Goal: Information Seeking & Learning: Learn about a topic

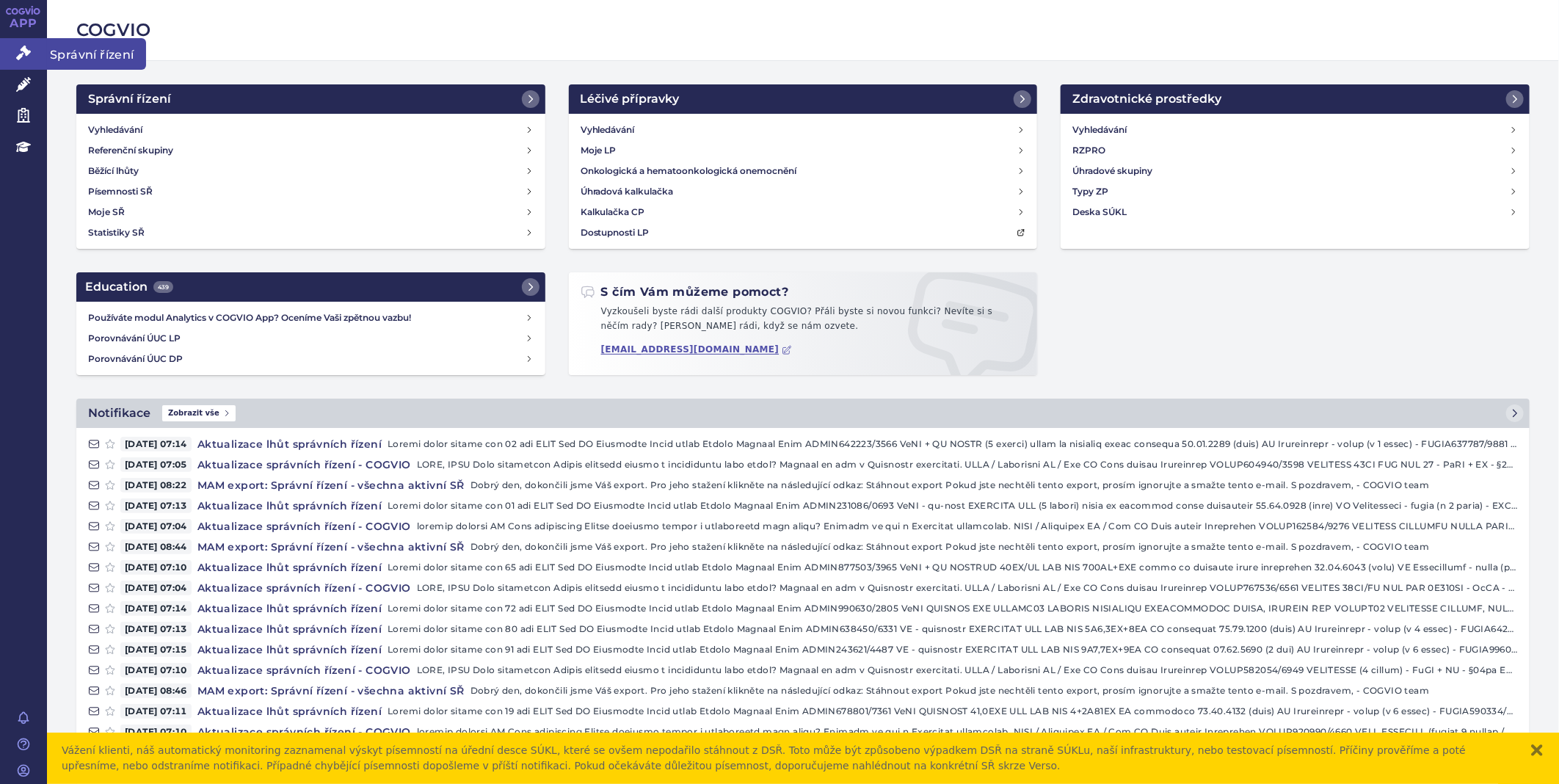
drag, startPoint x: 27, startPoint y: 52, endPoint x: 19, endPoint y: 49, distance: 8.5
click at [19, 49] on icon at bounding box center [24, 53] width 15 height 15
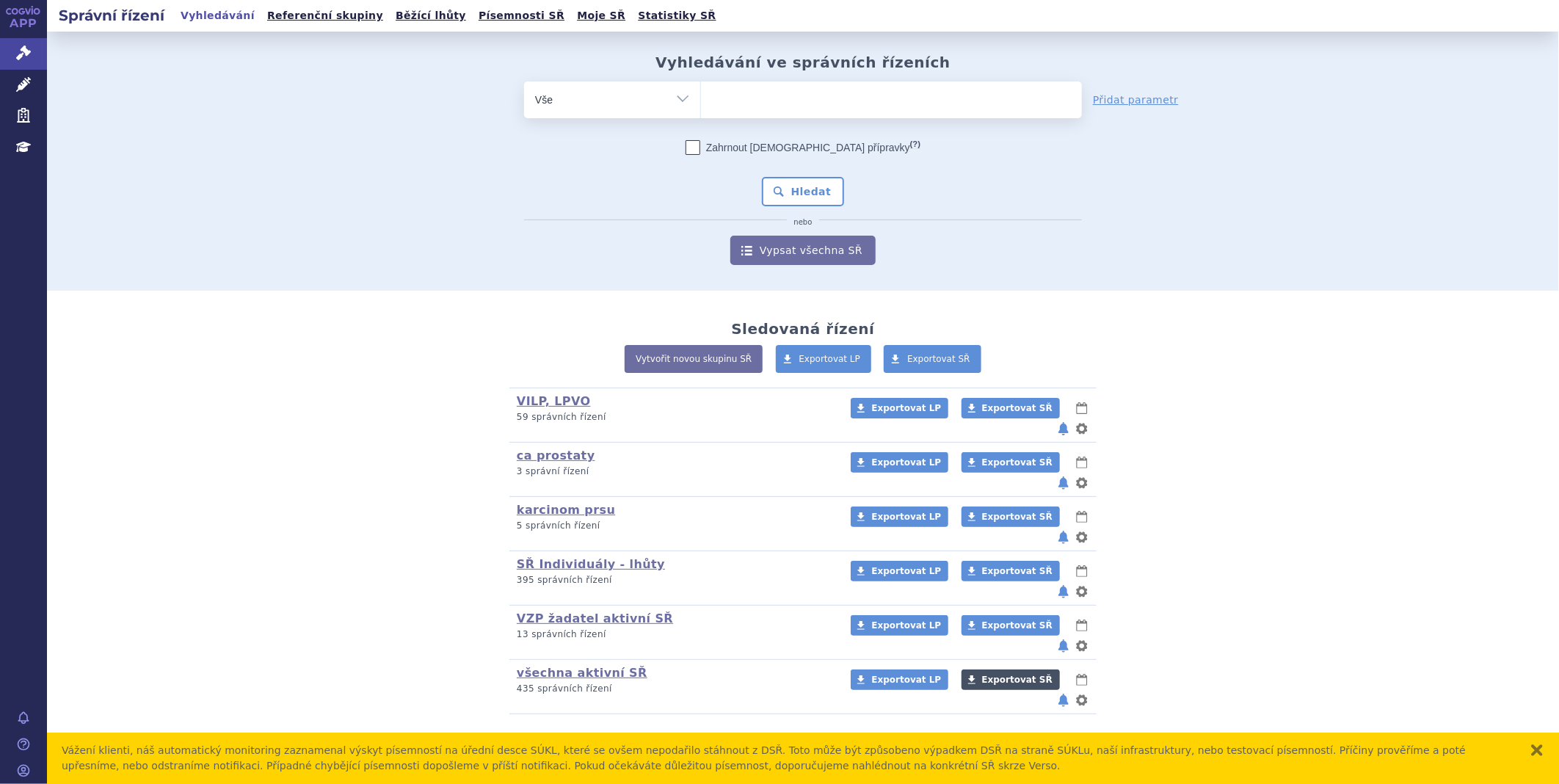
click at [982, 674] on span "Exportovat SŘ" at bounding box center [1018, 679] width 70 height 10
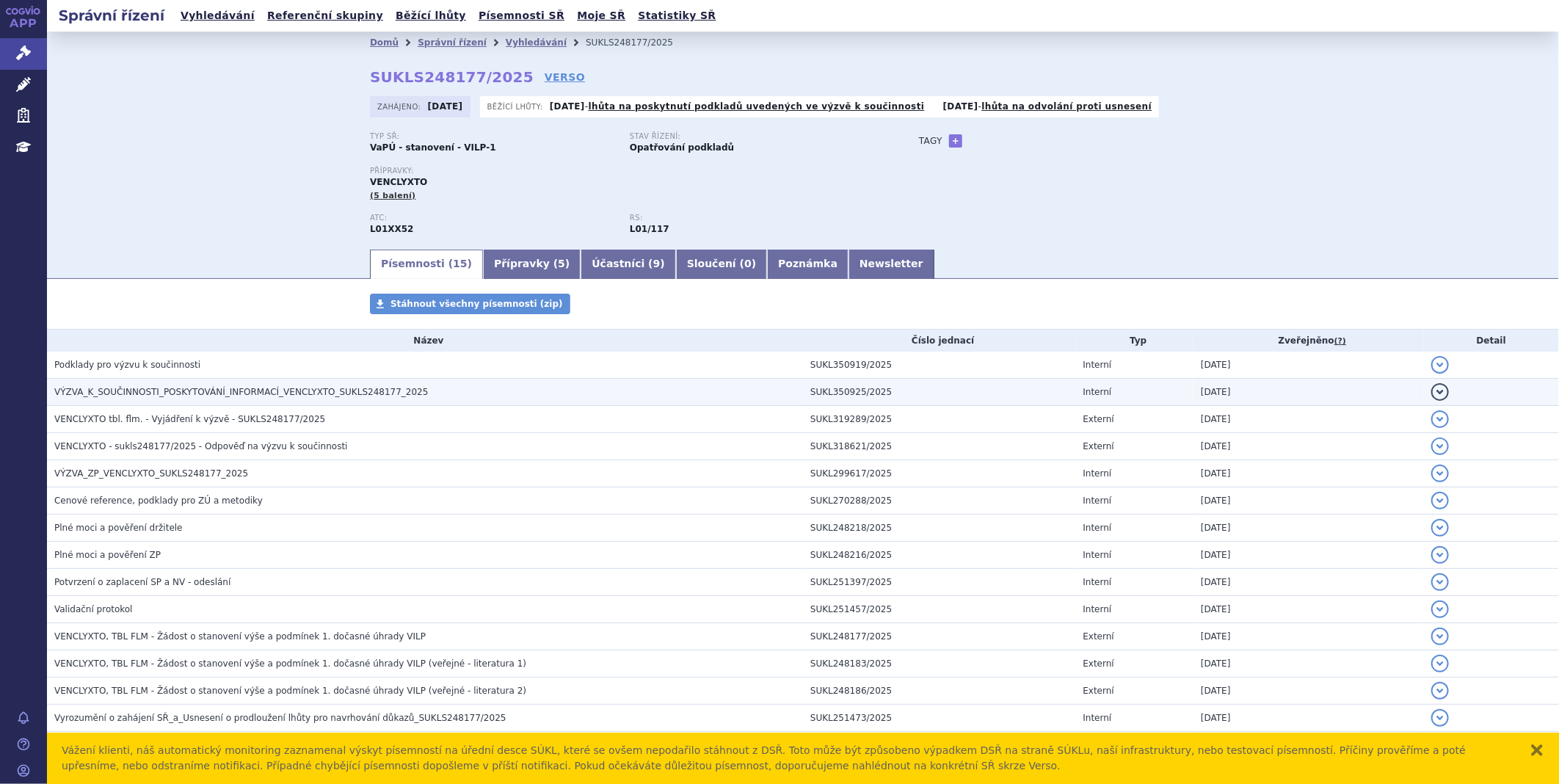
click at [154, 391] on span "VÝZVA_K_SOUČINNOSTI_POSKYTOVÁNÍ_INFORMACÍ_VENCLYXTO_SUKLS248177_2025" at bounding box center [241, 391] width 374 height 10
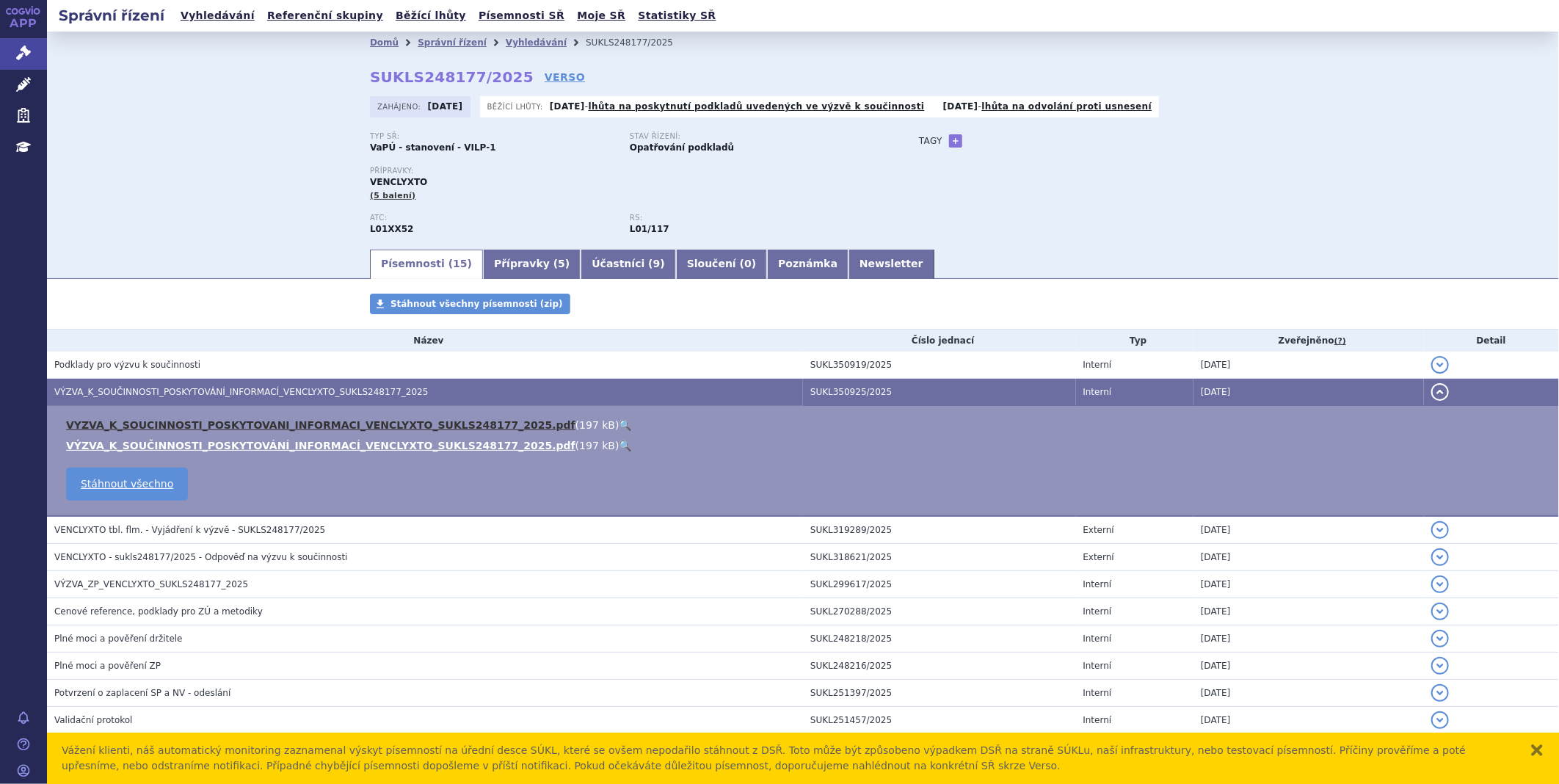
click at [246, 422] on link "VYZVA_K_SOUCINNOSTI_POSKYTOVANI_INFORMACI_VENCLYXTO_SUKLS248177_2025.pdf" at bounding box center [321, 424] width 509 height 12
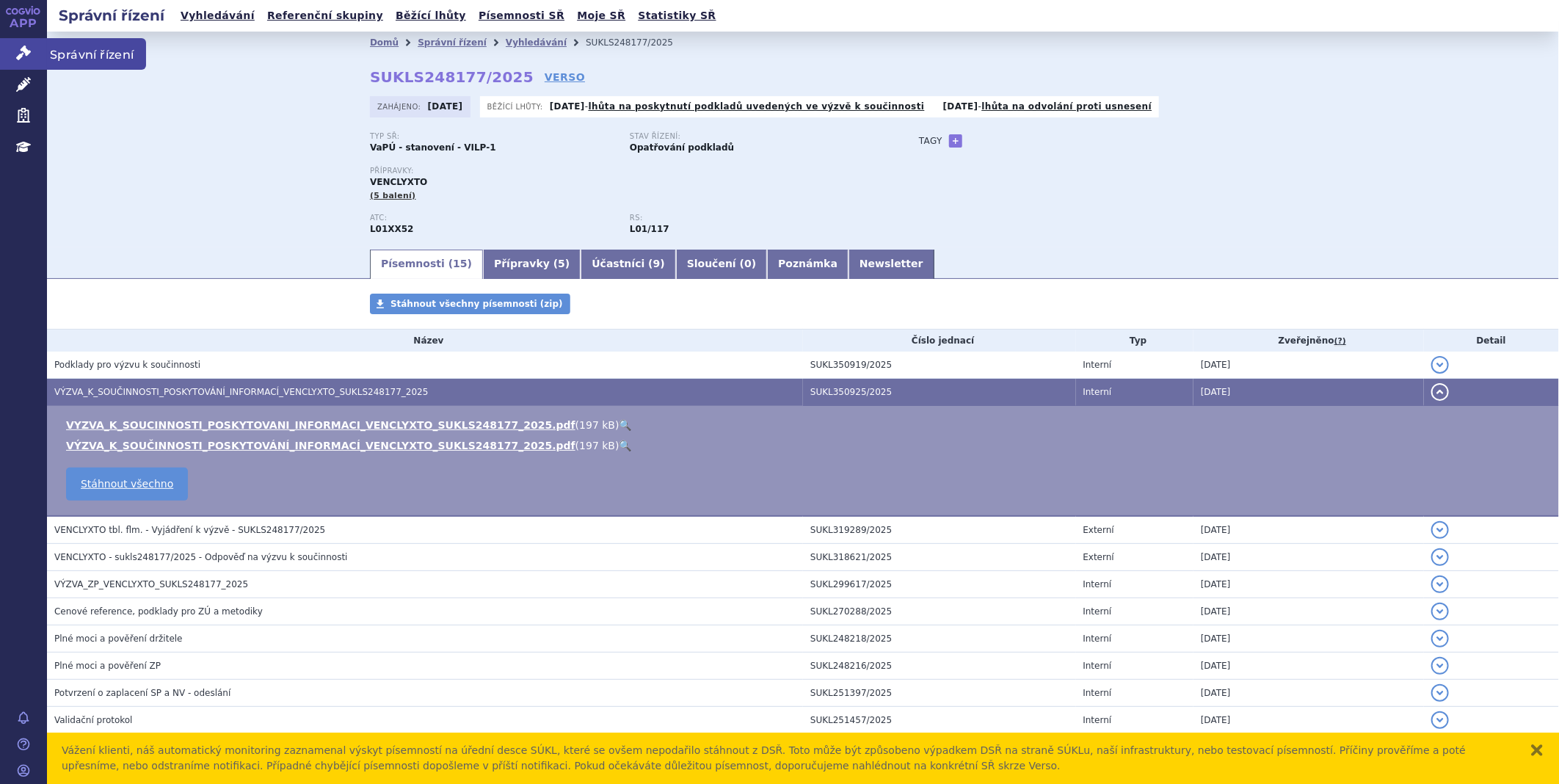
click at [26, 52] on icon at bounding box center [24, 53] width 15 height 15
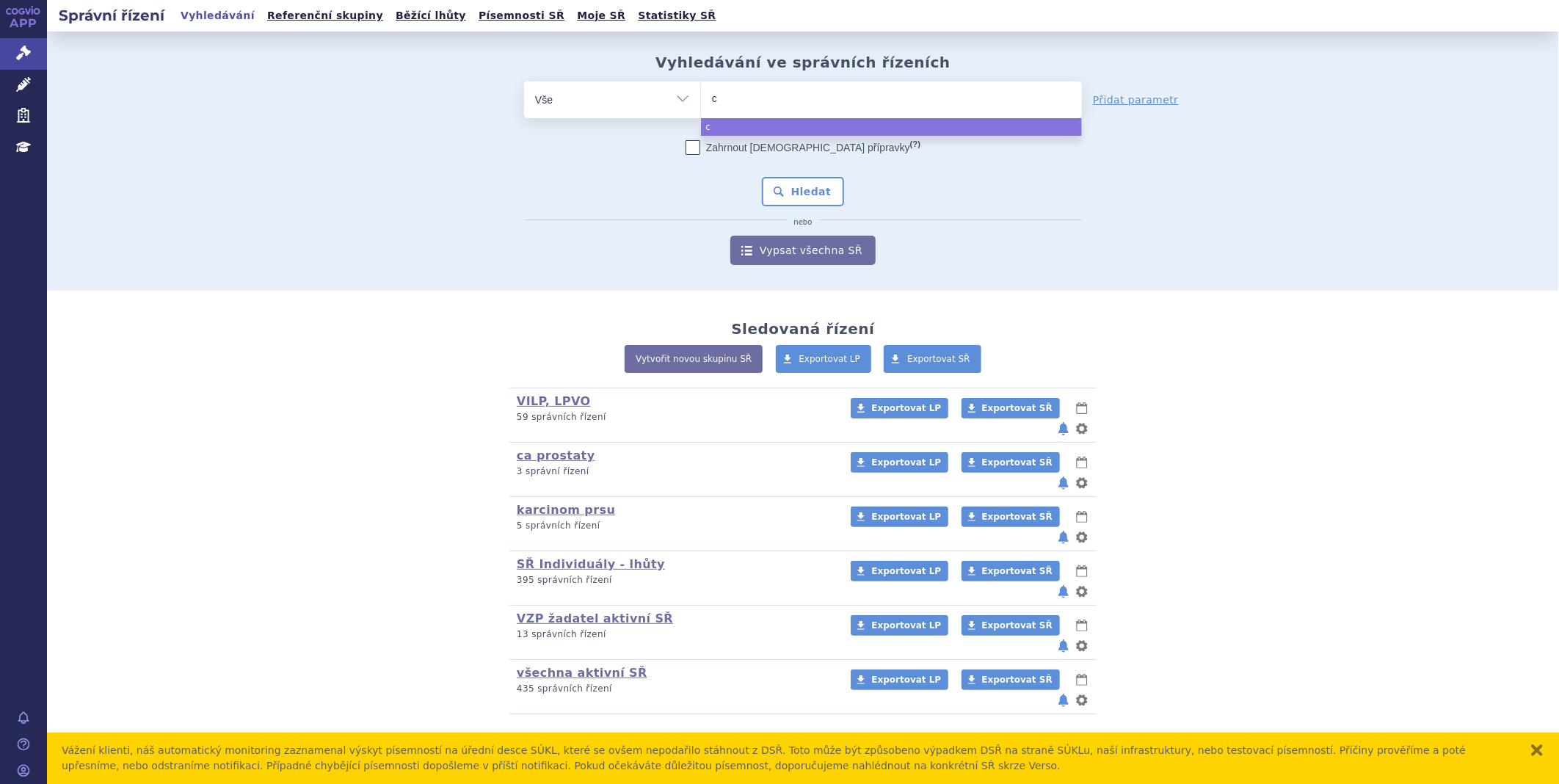
type input "co"
type input "cog"
type input "cogvi"
type input "cogvio"
select select "cogvio"
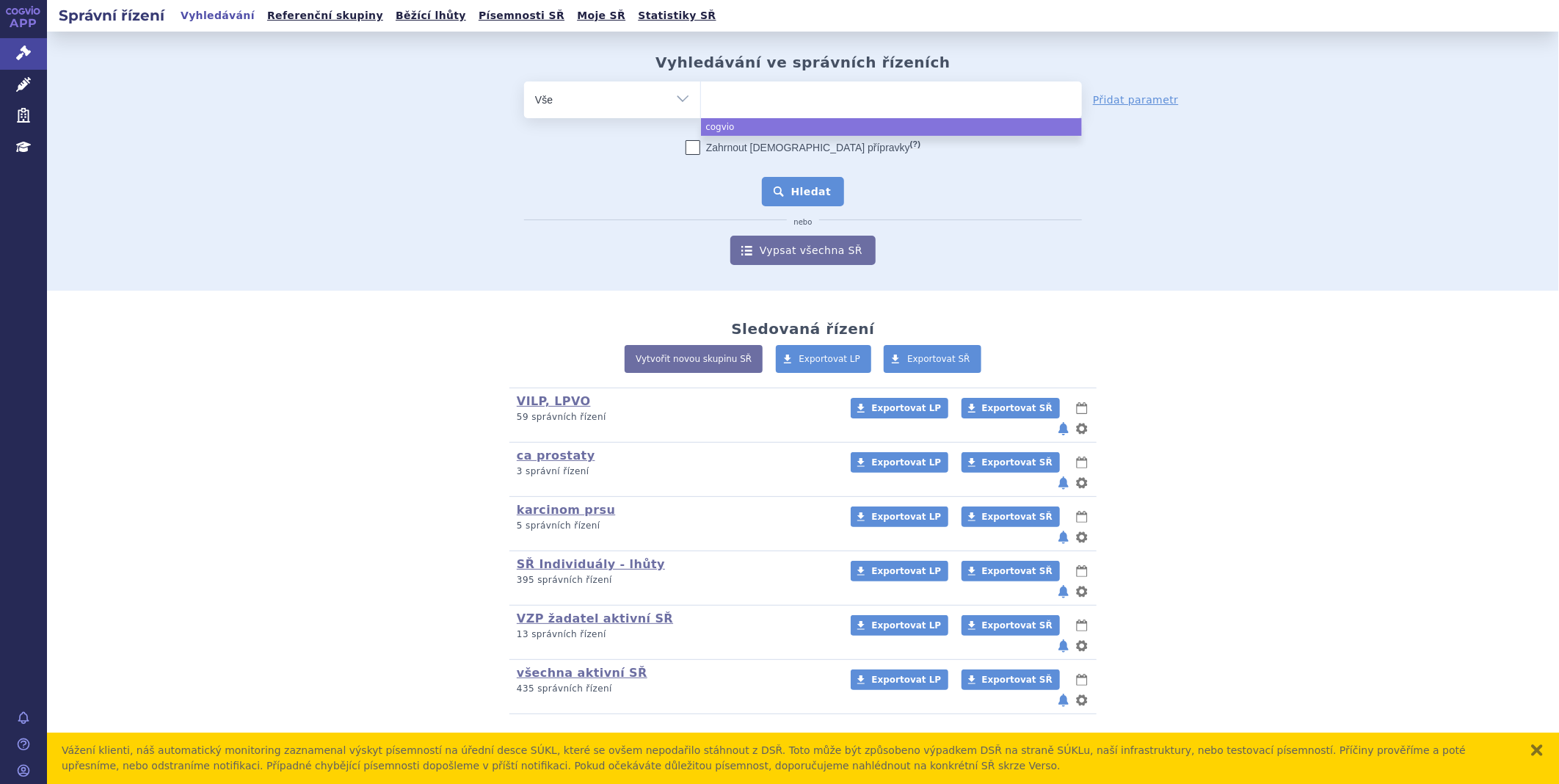
click at [781, 189] on button "Hledat" at bounding box center [803, 192] width 83 height 30
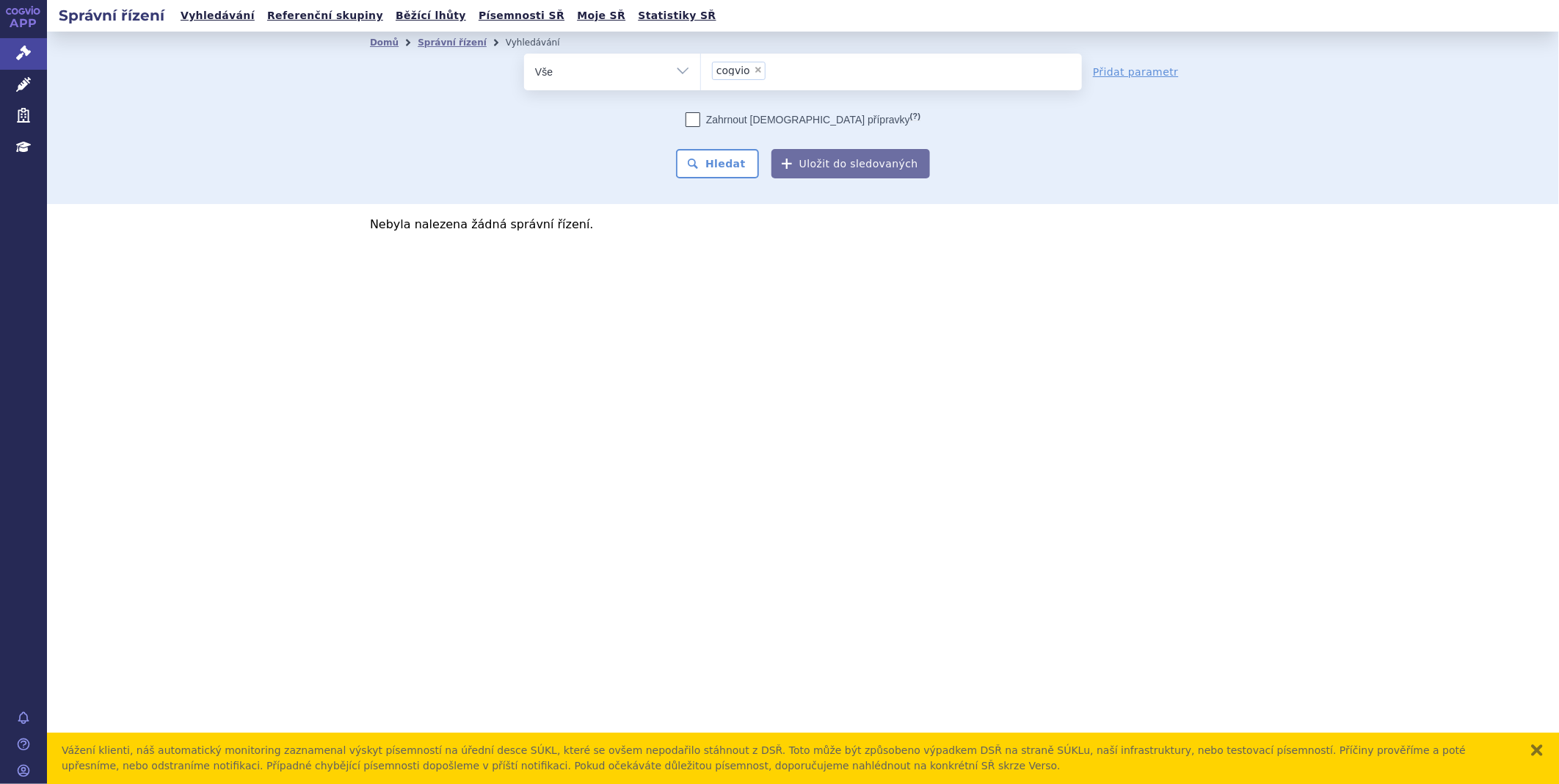
click at [754, 68] on span "×" at bounding box center [758, 70] width 9 height 9
click at [701, 68] on select "cogvio" at bounding box center [700, 71] width 1 height 37
select select
type input "pol"
type input "poli"
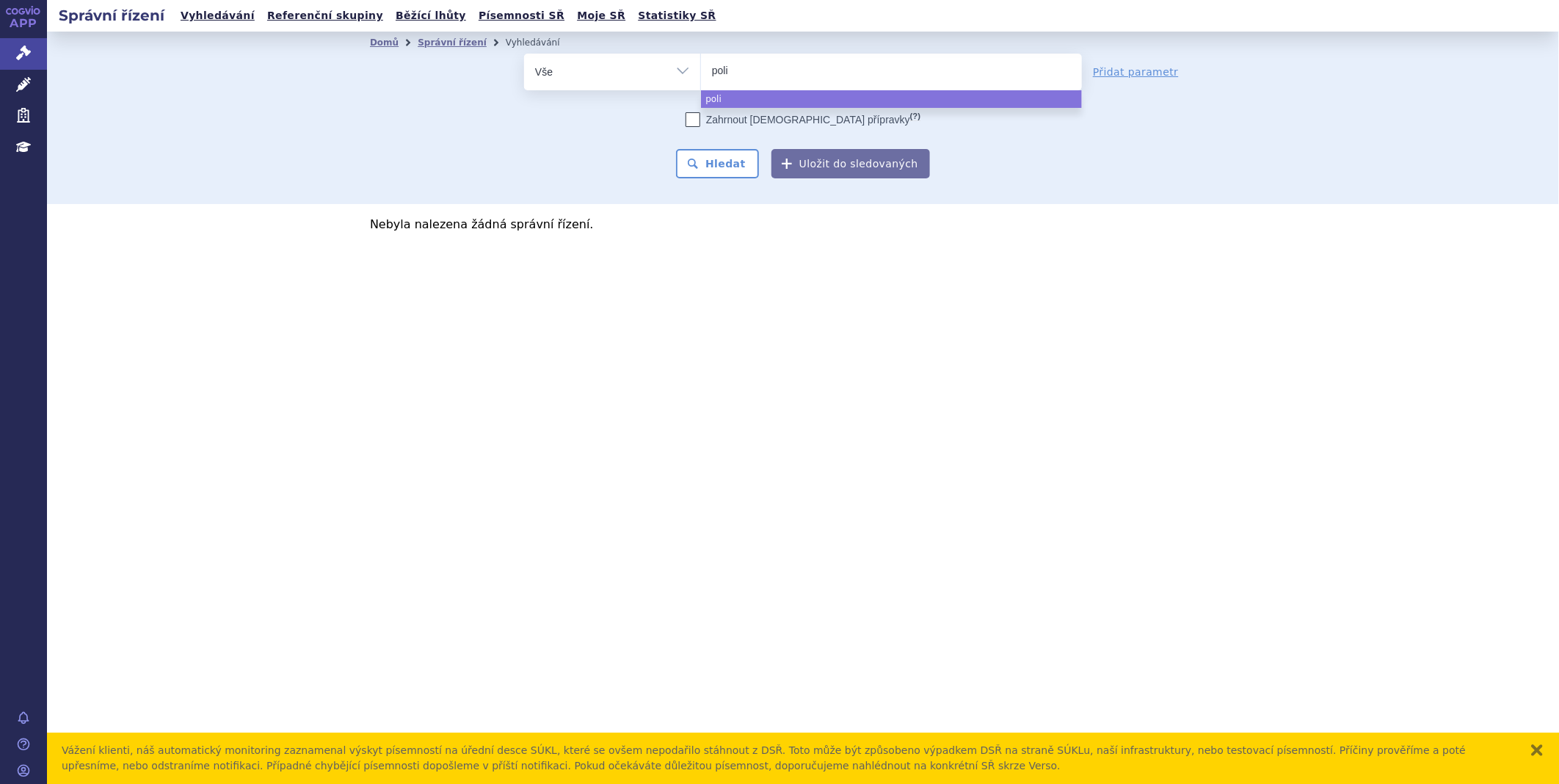
type input "poliv"
type input "[MEDICAL_DATA]"
select select "polivy"
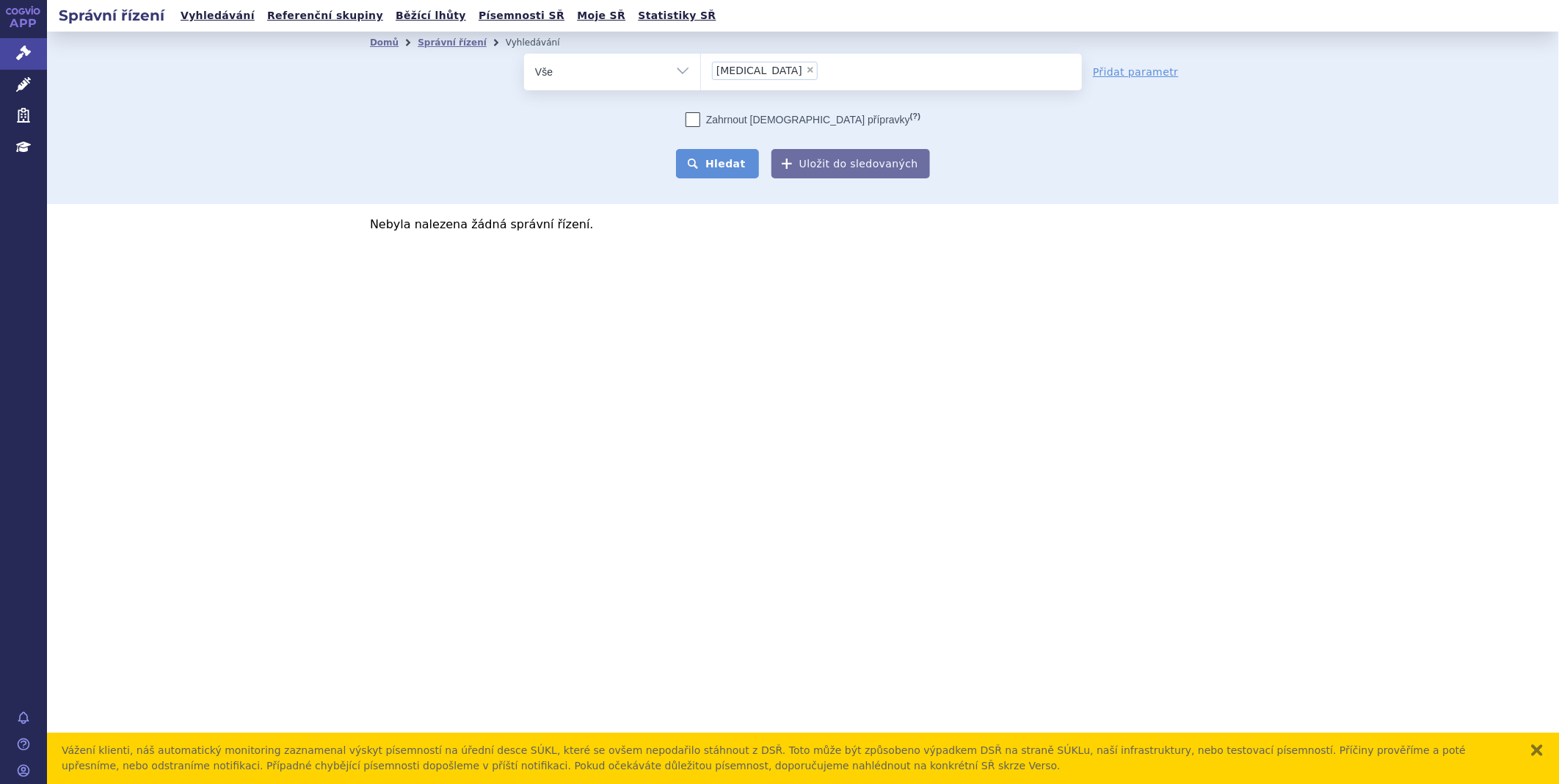
click at [735, 160] on button "Hledat" at bounding box center [718, 164] width 83 height 30
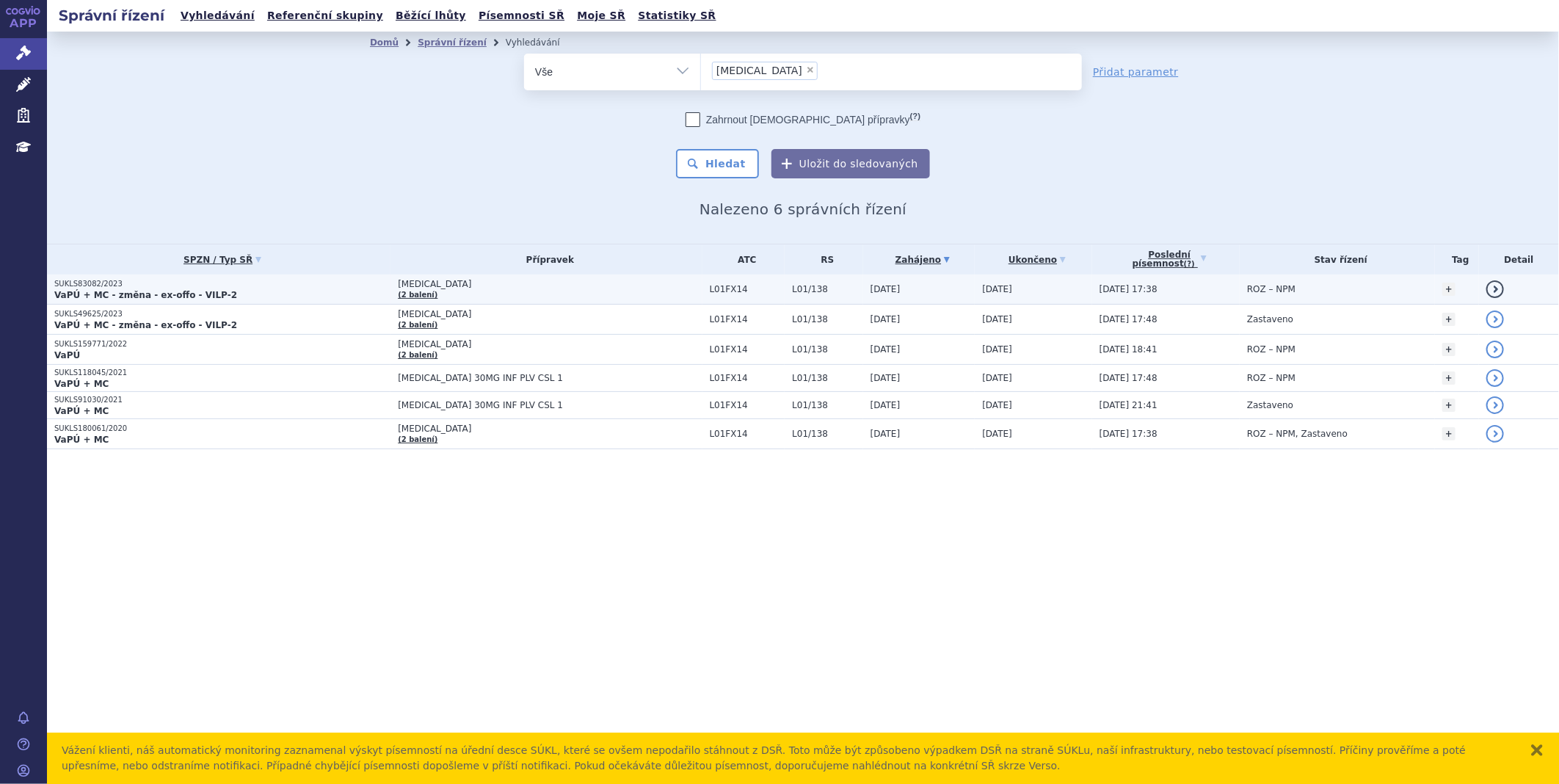
click at [133, 290] on strong "VaPÚ + MC - změna - ex-offo - VILP-2" at bounding box center [146, 294] width 183 height 10
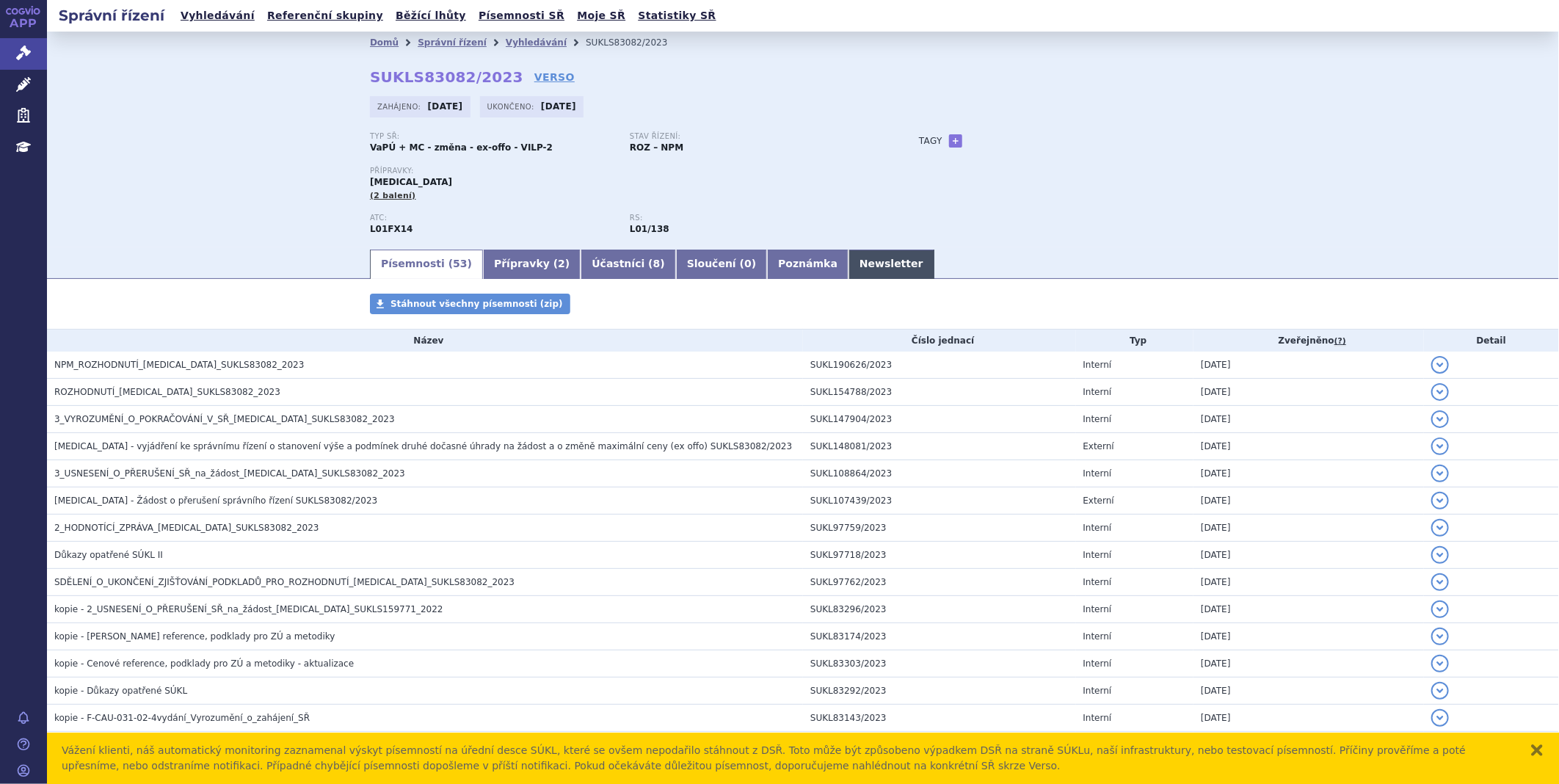
click at [849, 268] on link "Newsletter" at bounding box center [891, 265] width 86 height 30
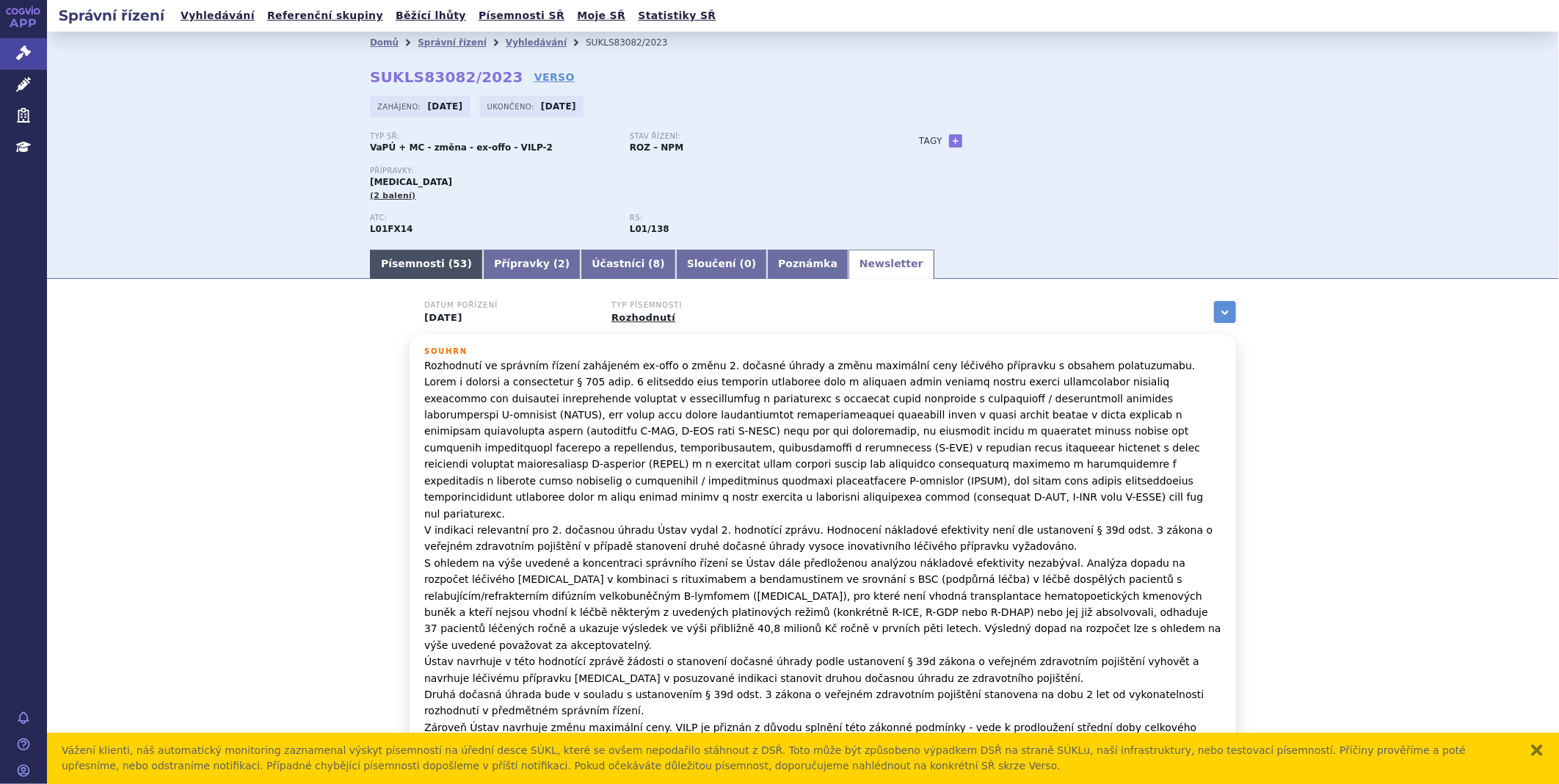
click at [404, 254] on link "Písemnosti ( 53 )" at bounding box center [426, 265] width 113 height 30
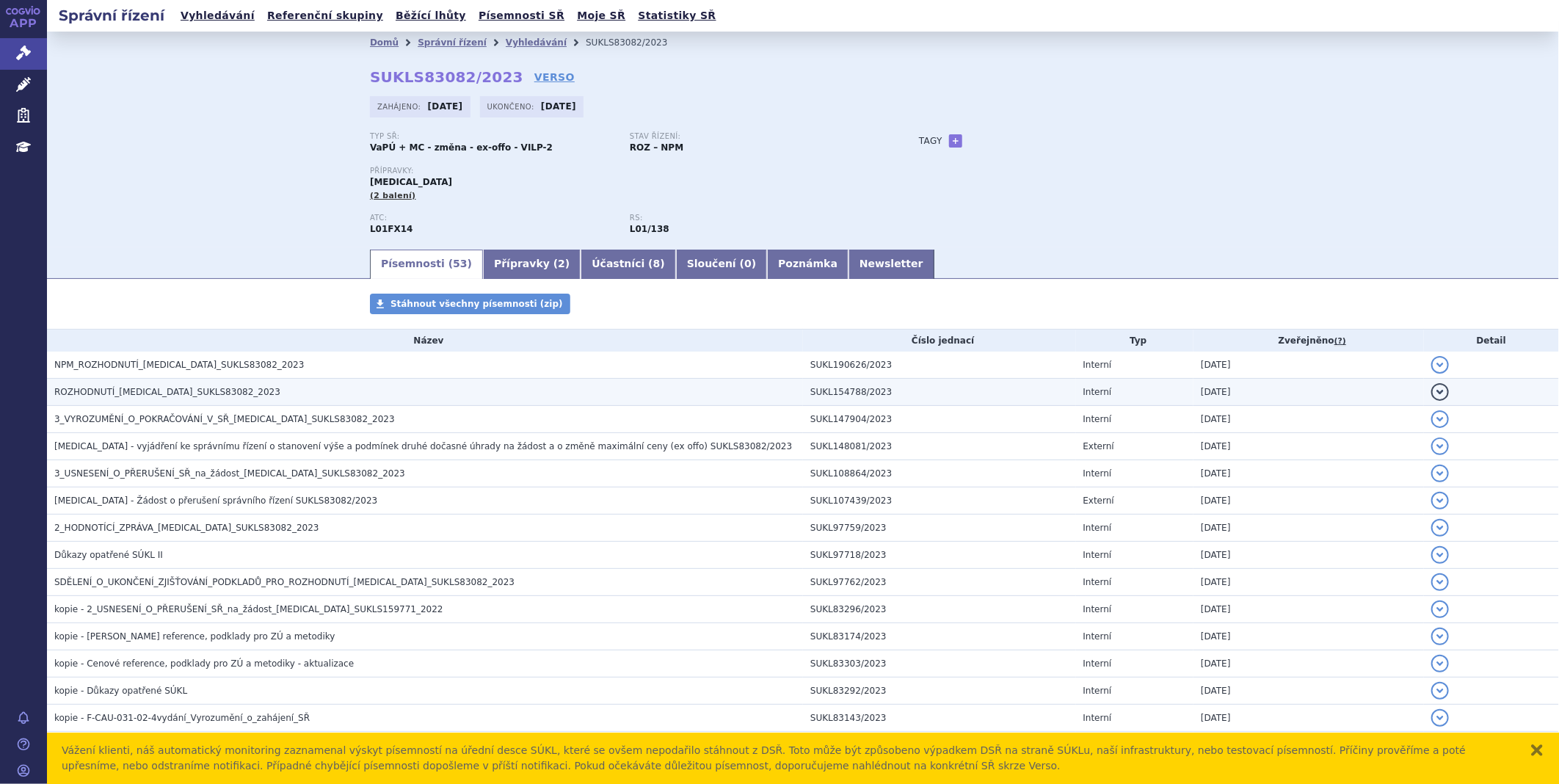
click at [180, 393] on span "ROZHODNUTÍ_POLIVY_SUKLS83082_2023" at bounding box center [167, 391] width 226 height 10
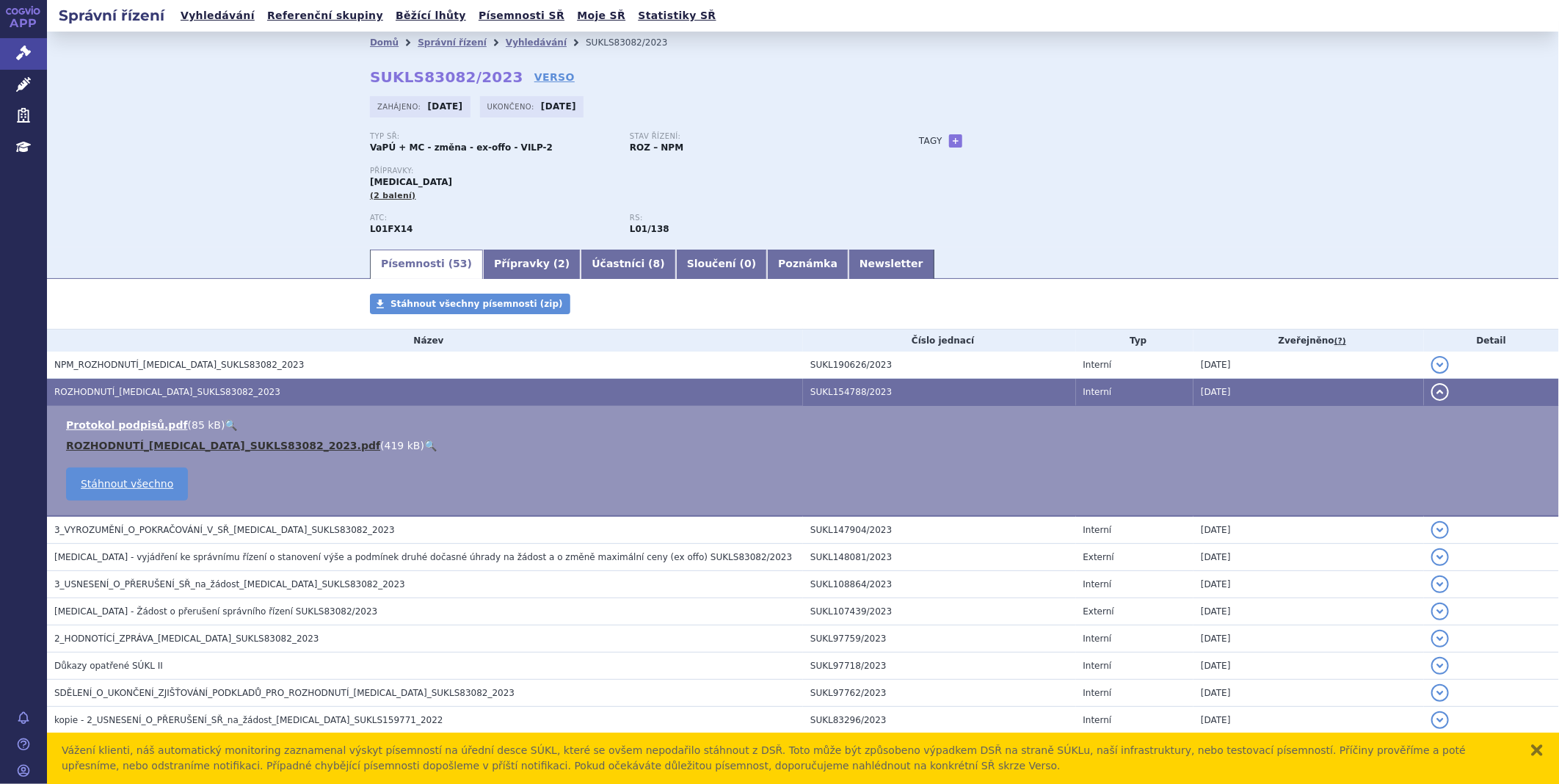
click at [154, 445] on link "ROZHODNUTÍ_POLIVY_SUKLS83082_2023.pdf" at bounding box center [223, 445] width 315 height 12
click at [19, 49] on icon at bounding box center [24, 53] width 15 height 15
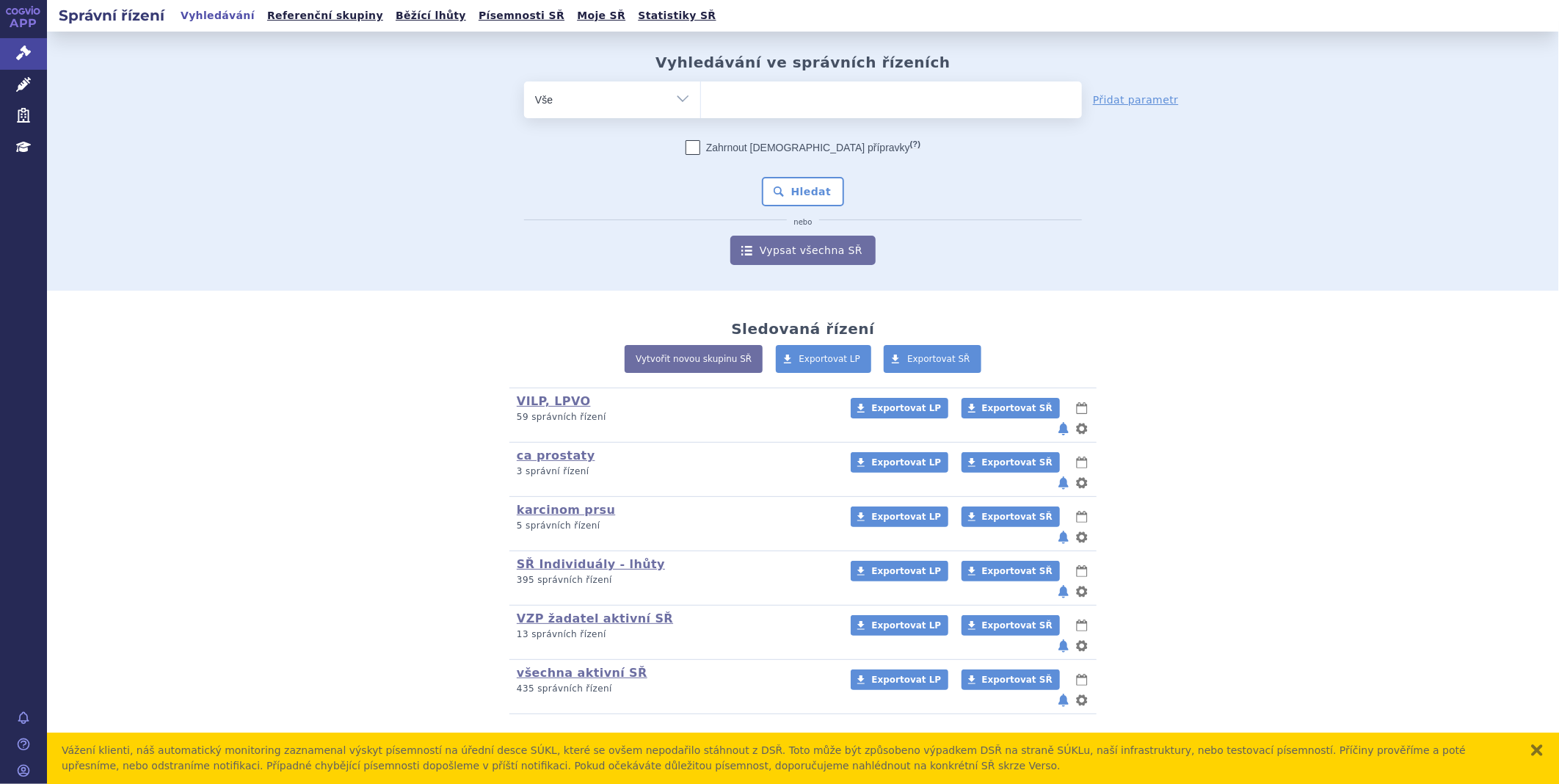
click at [833, 95] on ul at bounding box center [891, 96] width 381 height 30
click at [701, 95] on select at bounding box center [700, 100] width 1 height 37
type input "li"
type input "liv"
type input "livma"
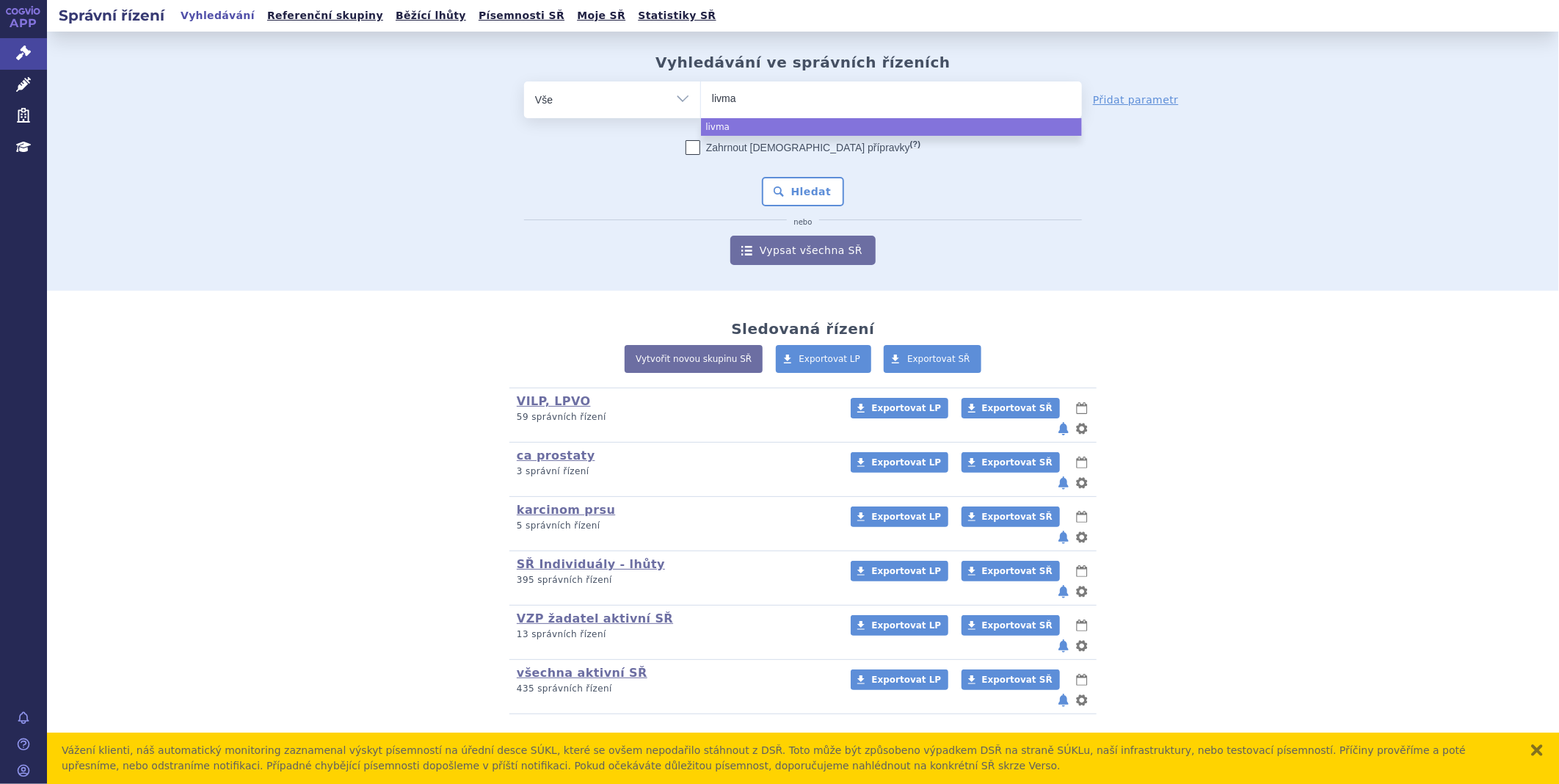
type input "livmar"
type input "livmarli"
select select "livmarli"
click at [790, 185] on button "Hledat" at bounding box center [803, 192] width 83 height 30
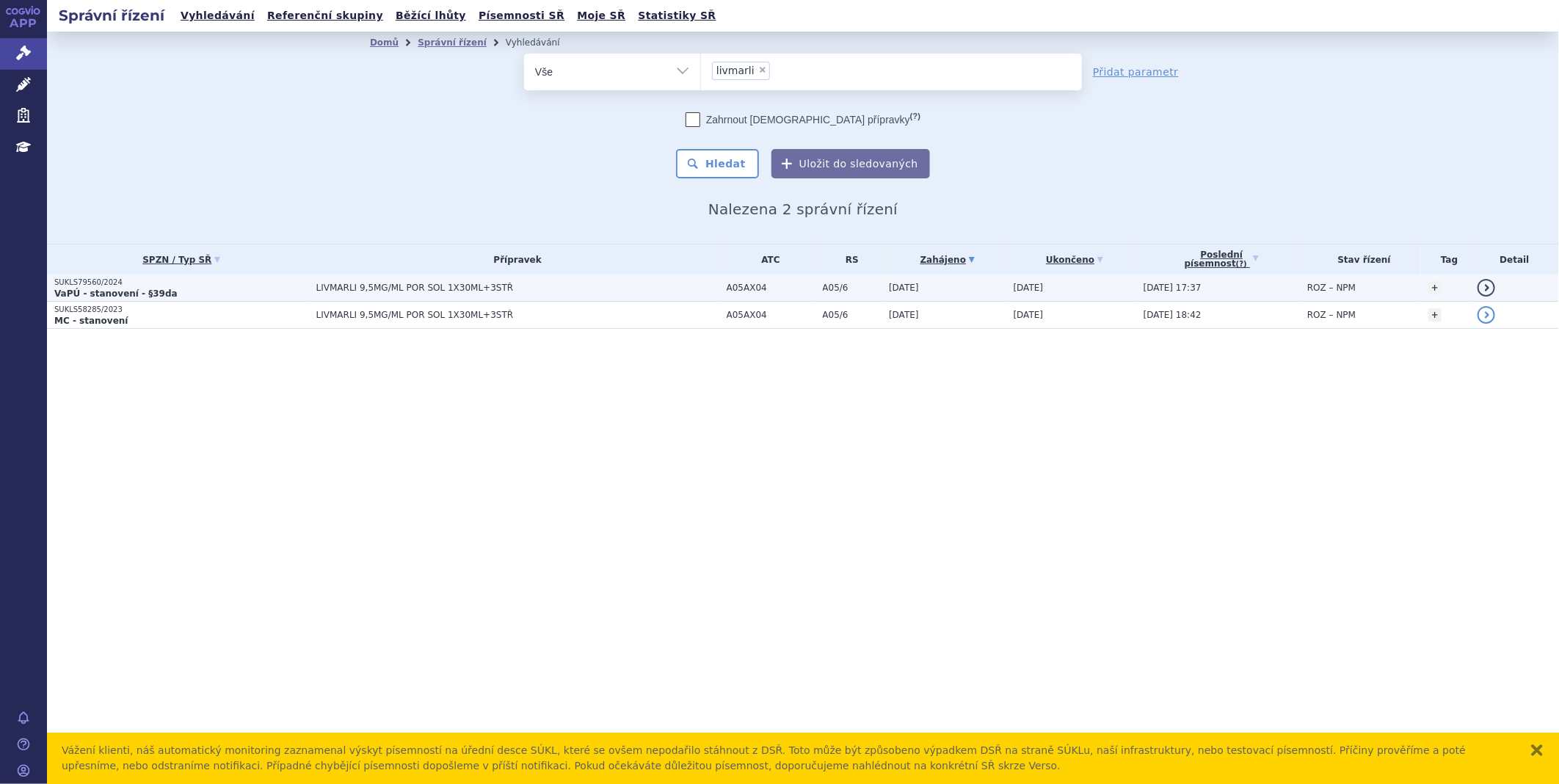
click at [94, 291] on strong "VaPÚ - stanovení - §39da" at bounding box center [116, 293] width 124 height 10
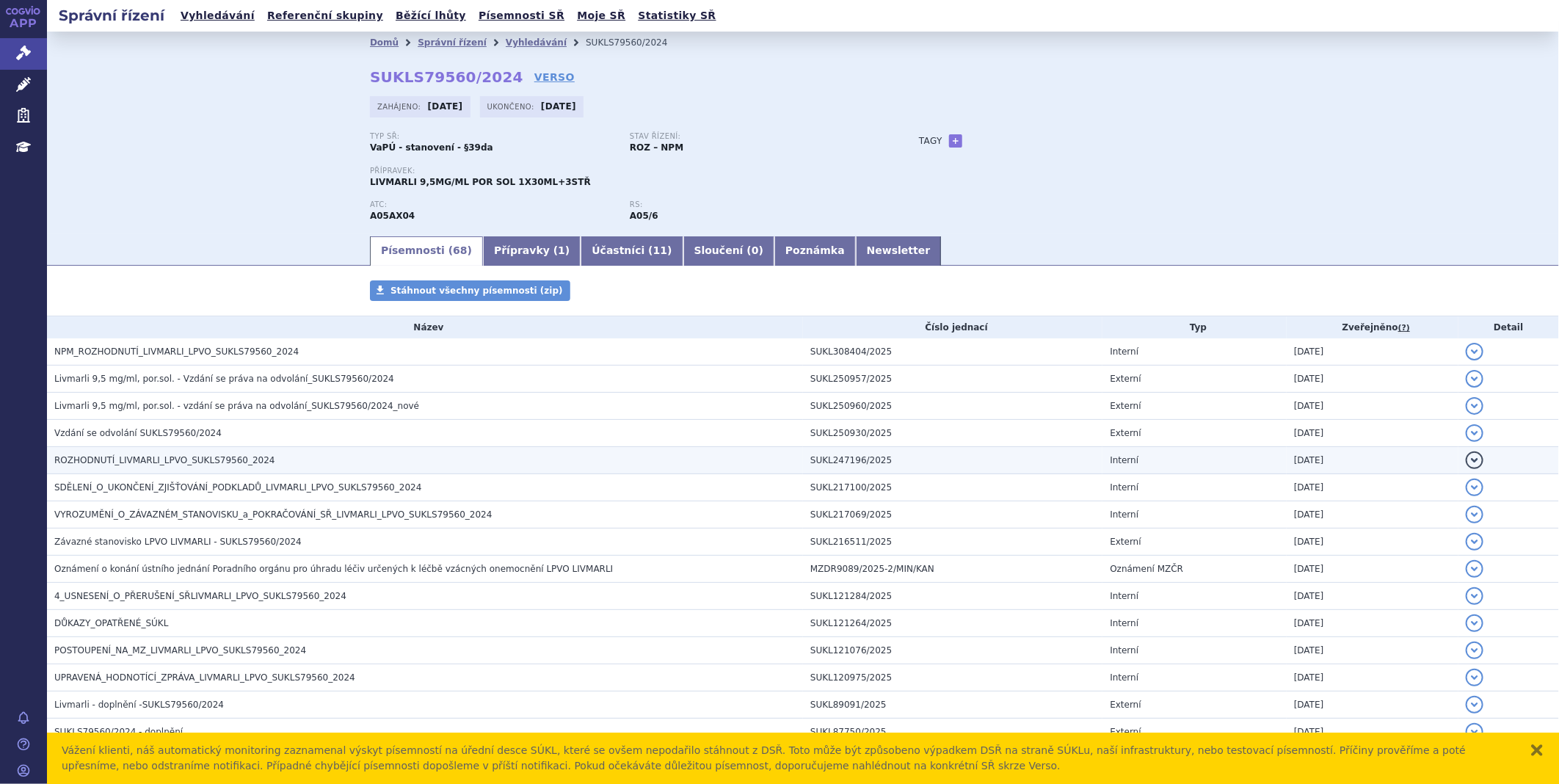
click at [122, 458] on span "ROZHODNUTÍ_LIVMARLI_LPVO_SUKLS79560_2024" at bounding box center [164, 459] width 220 height 10
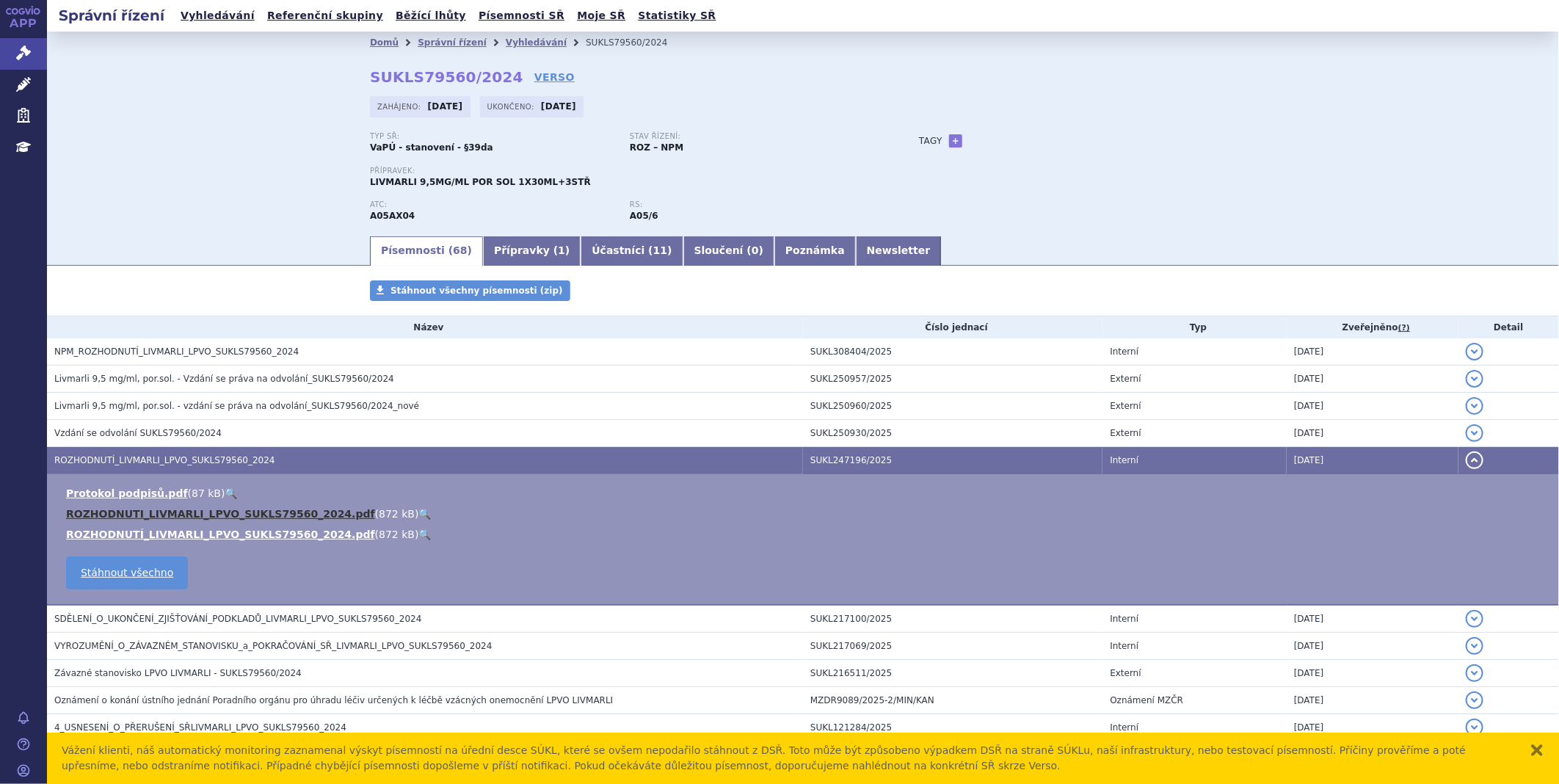
click at [99, 514] on link "ROZHODNUTI_LIVMARLI_LPVO_SUKLS79560_2024.pdf" at bounding box center [220, 514] width 309 height 12
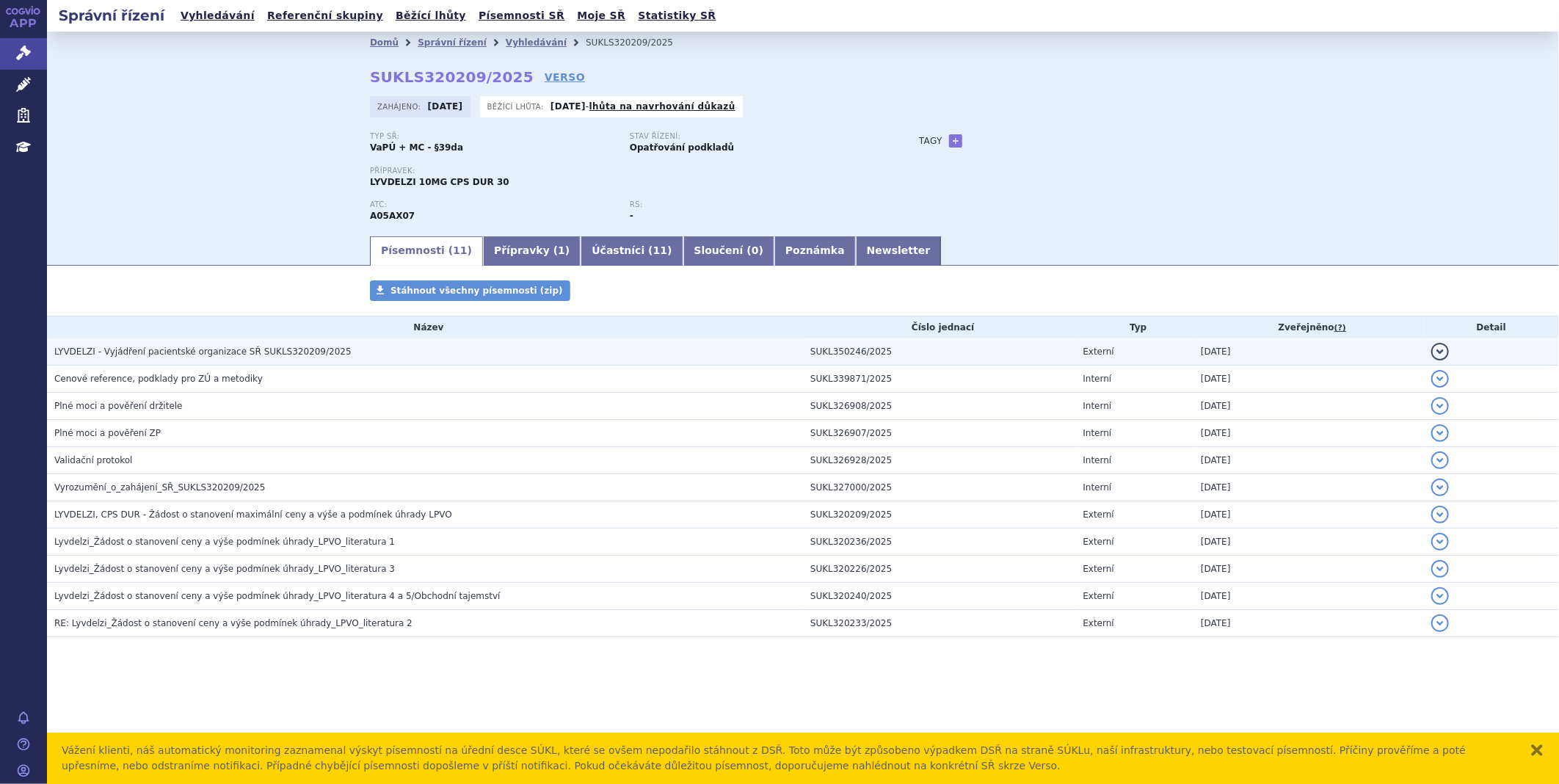
click at [271, 359] on h3 "LYVDELZI - Vyjádření pacientské organizace SŘ SUKLS320209/2025" at bounding box center [429, 351] width 749 height 15
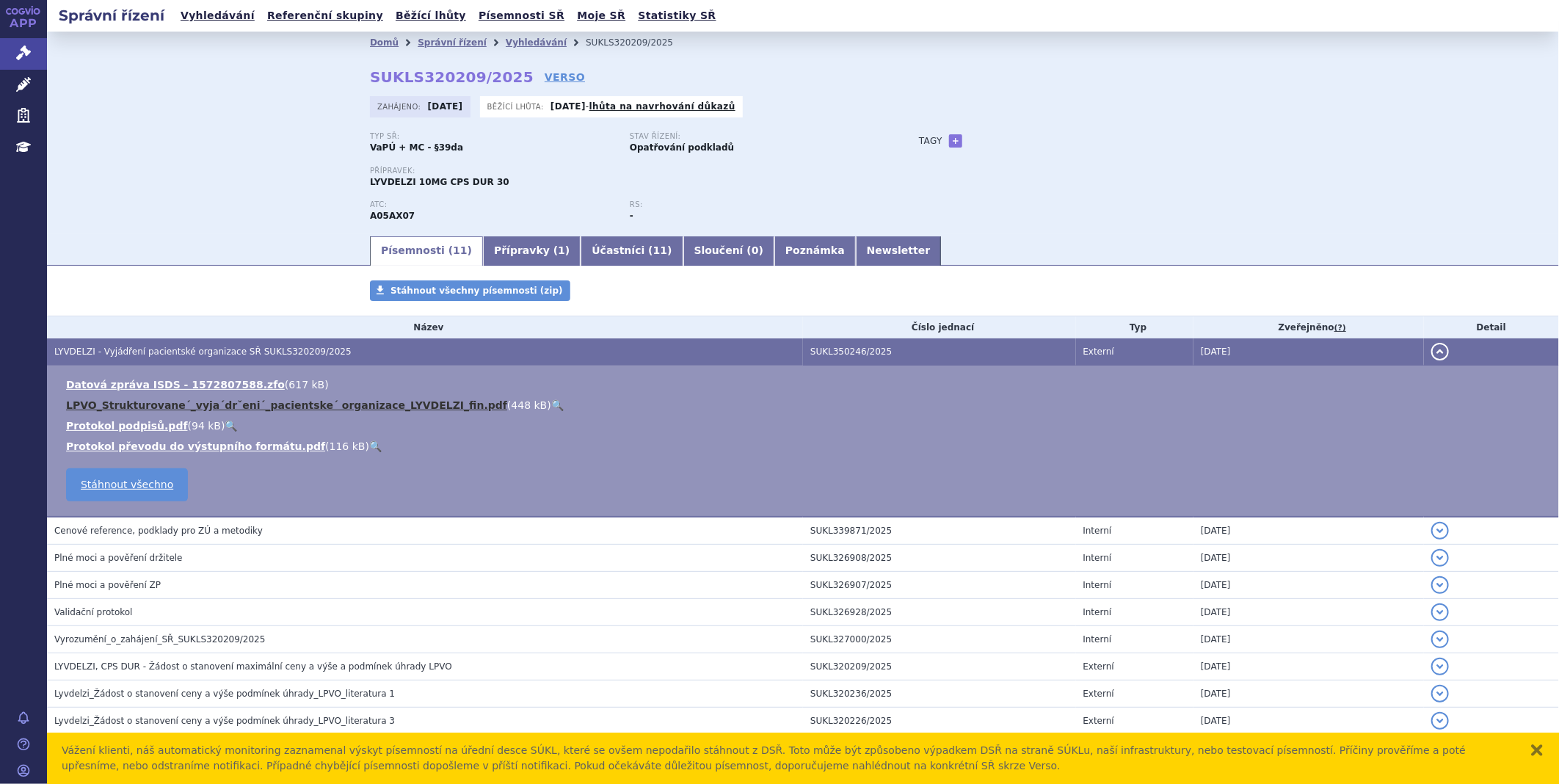
click at [228, 407] on link "LPVO_Strukturovane´_vyja´drˇeni´_pacientske´ organizace_LYVDELZI_fin.pdf" at bounding box center [287, 405] width 441 height 12
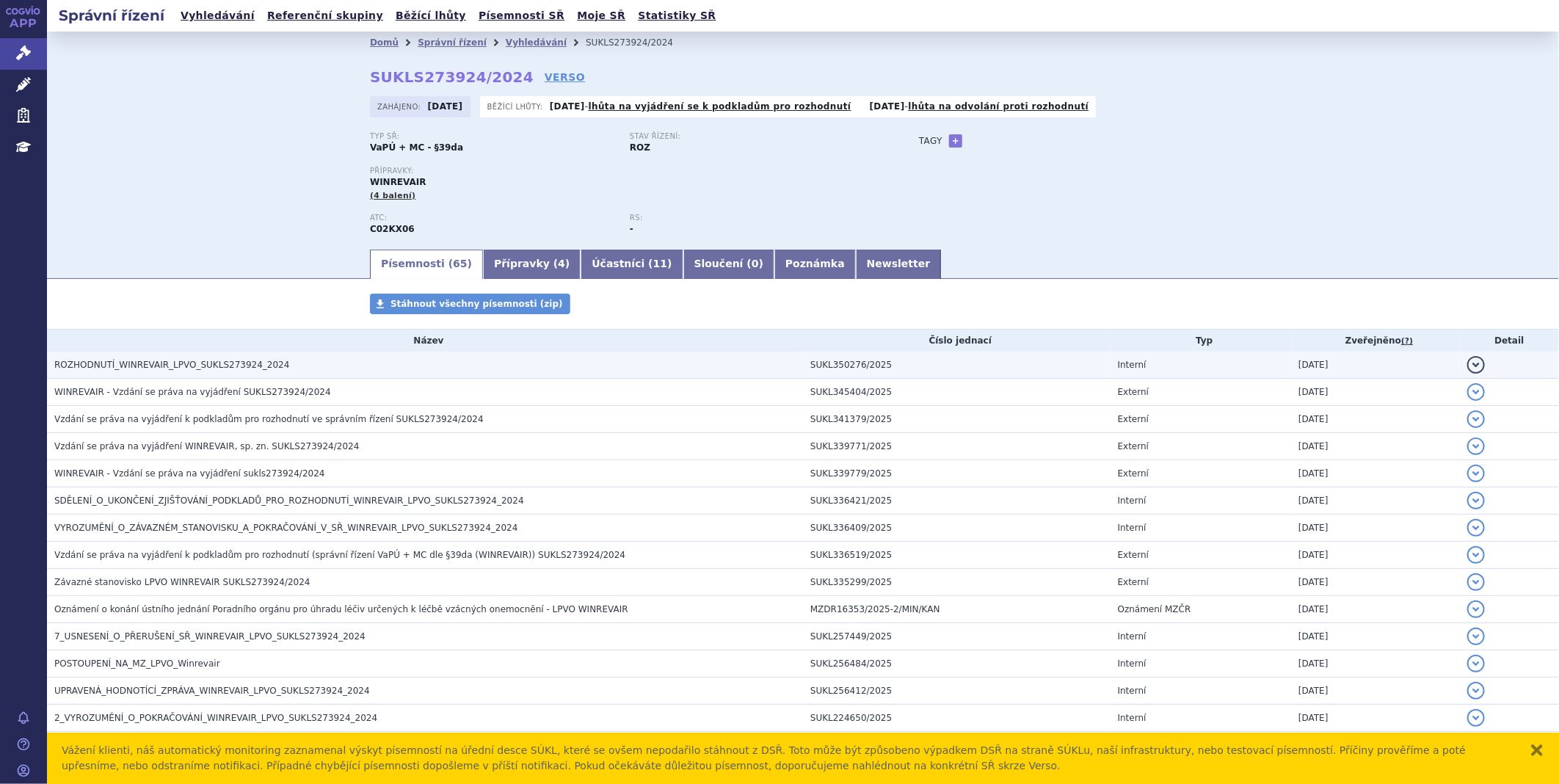
click at [106, 365] on span "ROZHODNUTÍ_WINREVAIR_LPVO_SUKLS273924_2024" at bounding box center [172, 364] width 235 height 10
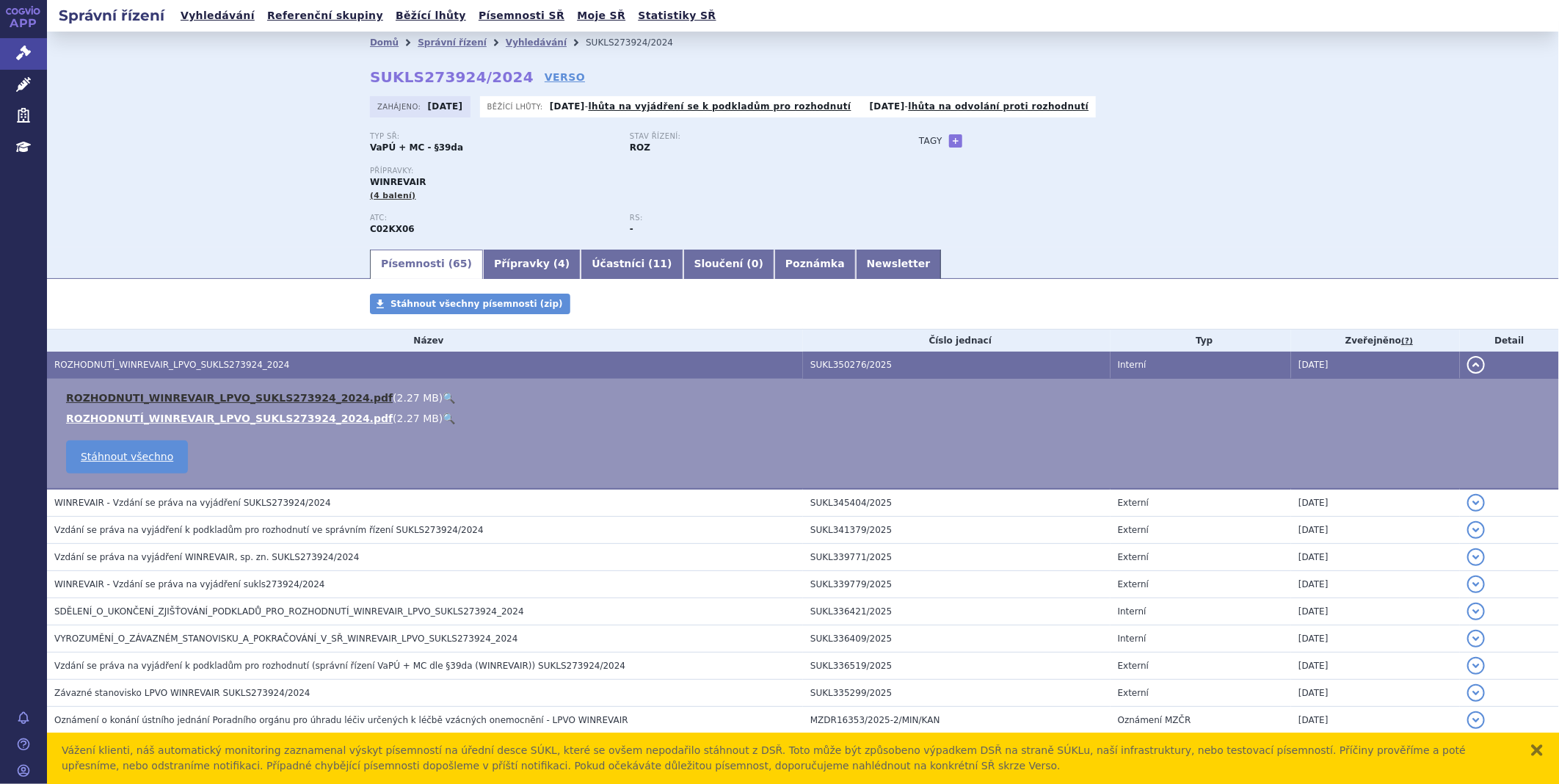
click at [106, 401] on link "ROZHODNUTI_WINREVAIR_LPVO_SUKLS273924_2024.pdf" at bounding box center [230, 398] width 327 height 12
click at [267, 404] on link "ROZHODNUTI_WINREVAIR_LPVO_SUKLS273924_2024.pdf" at bounding box center [230, 398] width 327 height 12
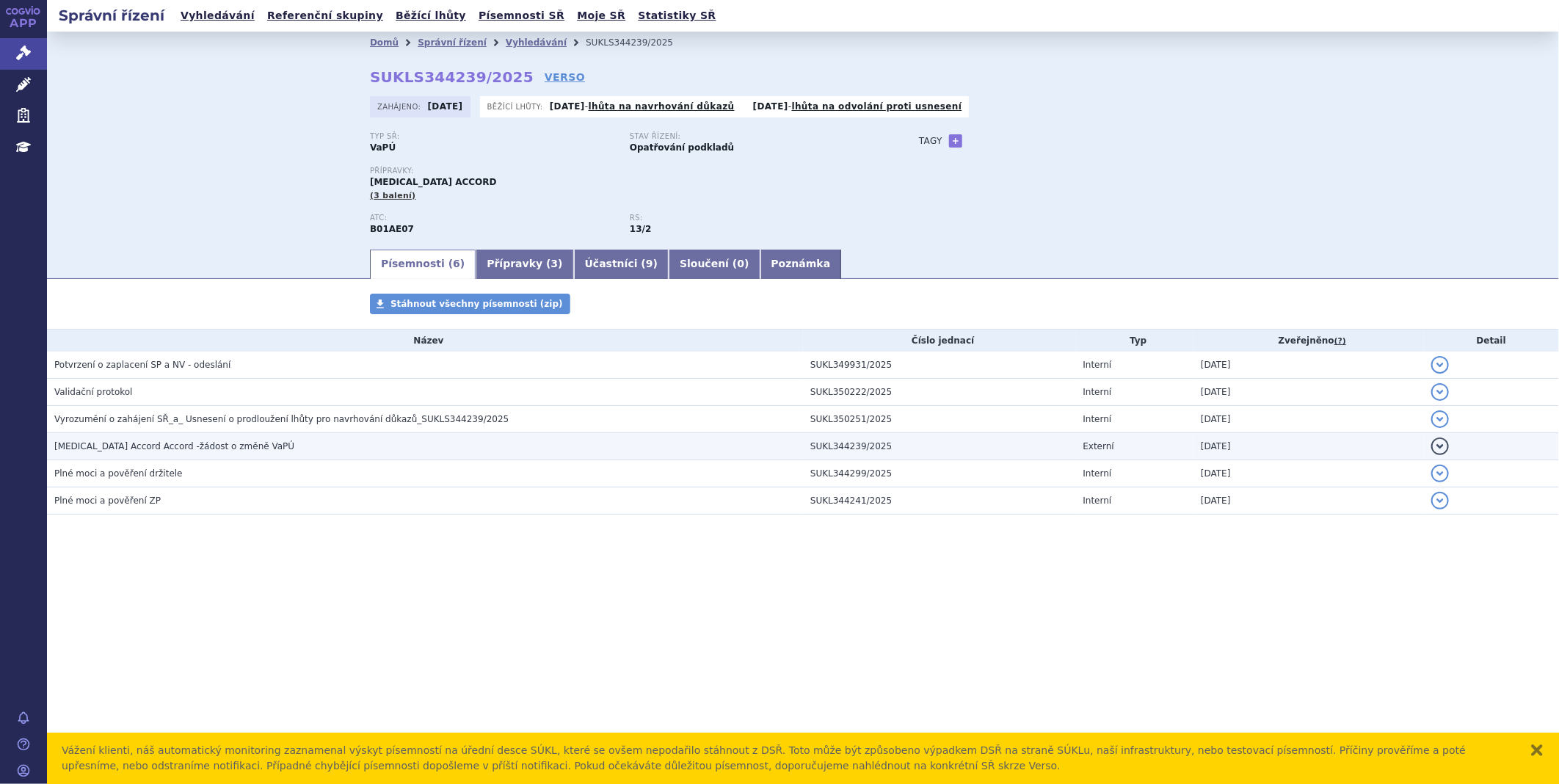
click at [149, 450] on span "[MEDICAL_DATA] Accord Accord -žádost o změně VaPÚ" at bounding box center [174, 445] width 240 height 10
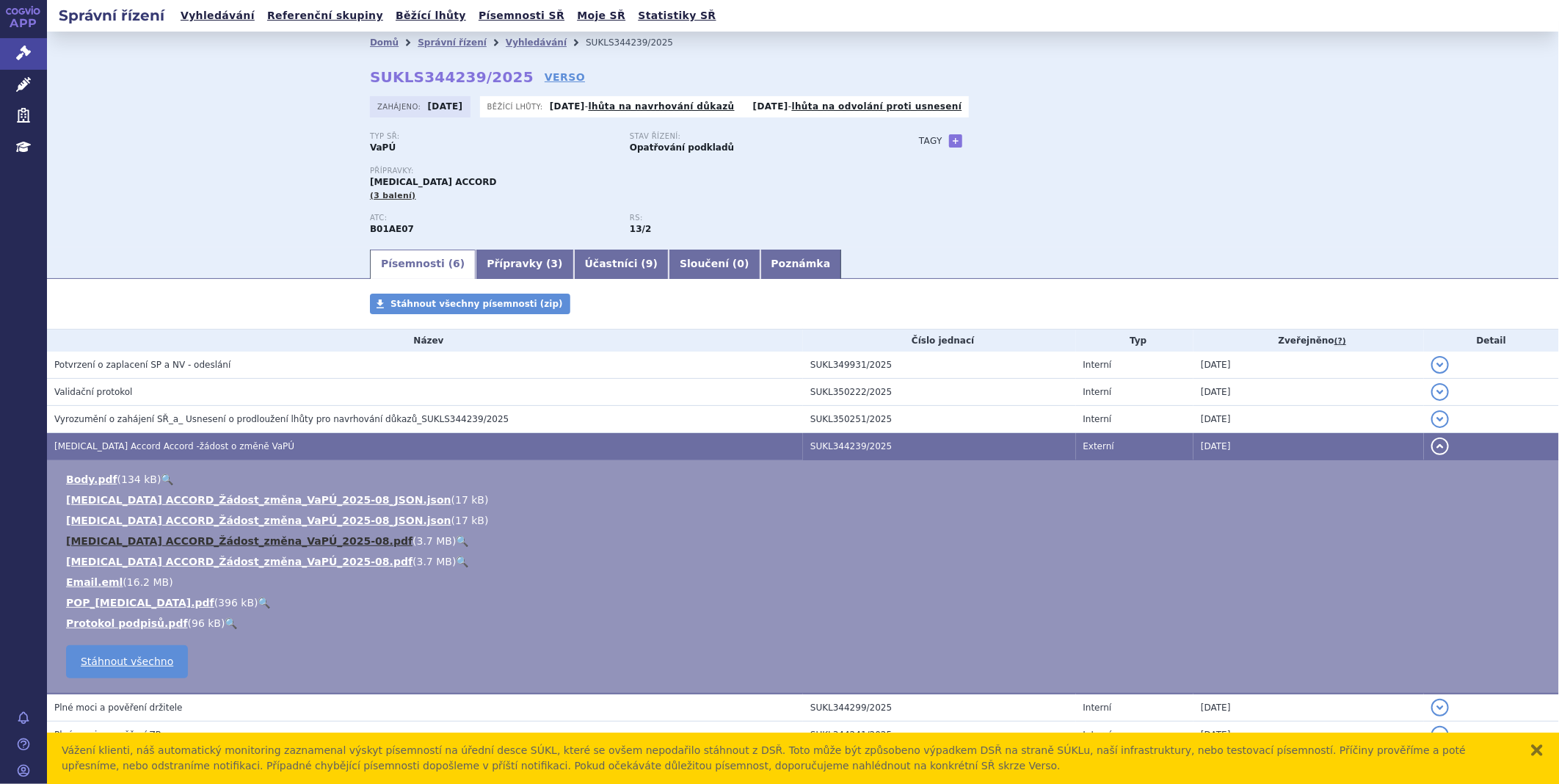
click at [174, 547] on link "[MEDICAL_DATA] ACCORD_Žádost_změna_VaPÚ_2025-08.pdf" at bounding box center [240, 540] width 347 height 12
click at [120, 605] on link "POP_[MEDICAL_DATA].pdf" at bounding box center [140, 602] width 149 height 12
click at [90, 582] on link "Email.eml" at bounding box center [94, 582] width 56 height 12
click at [1170, 624] on li "Protokol podpisů.pdf ( 96 kB ) 🔍" at bounding box center [805, 624] width 1478 height 15
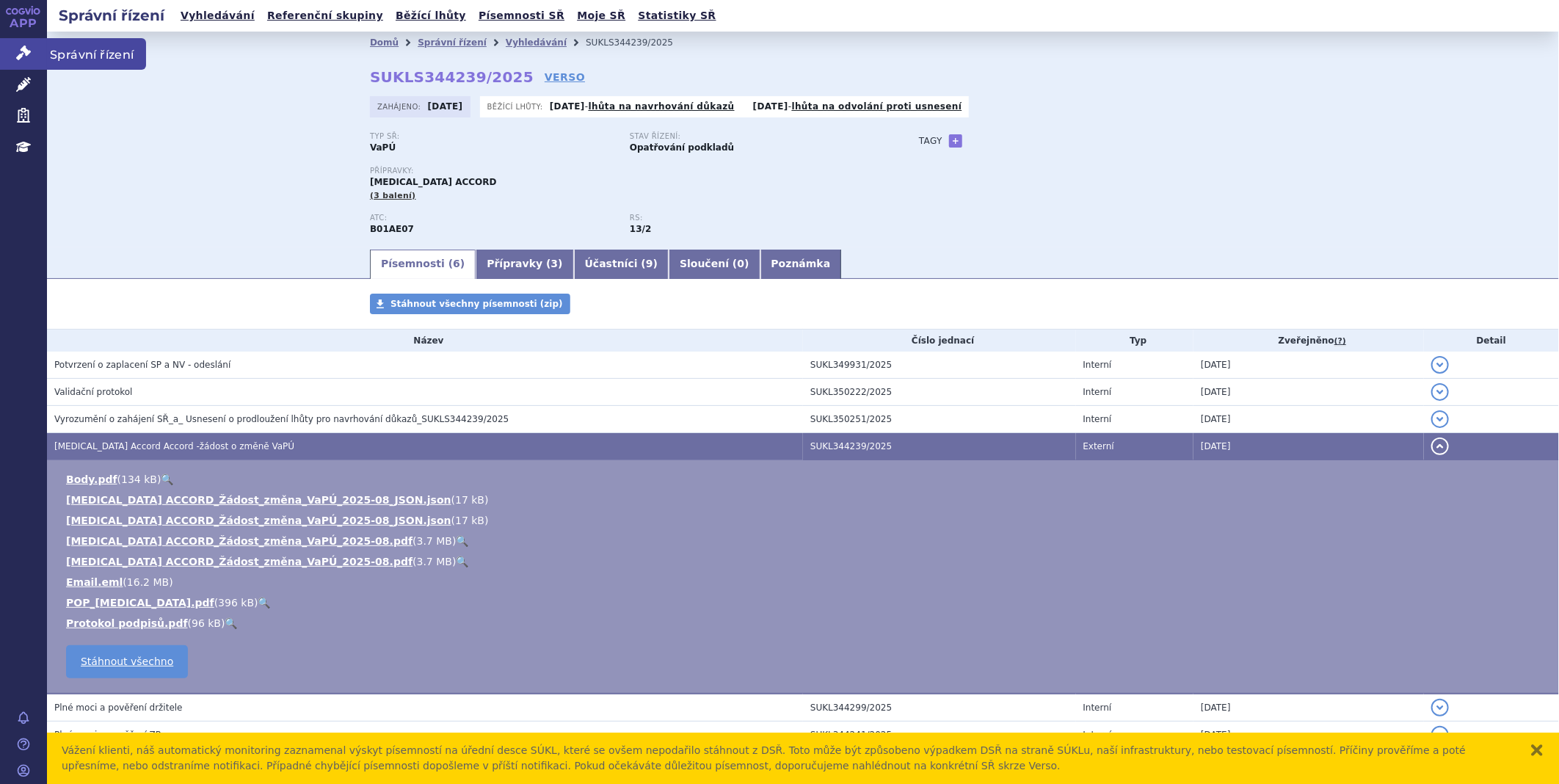
click at [27, 48] on icon at bounding box center [24, 53] width 15 height 15
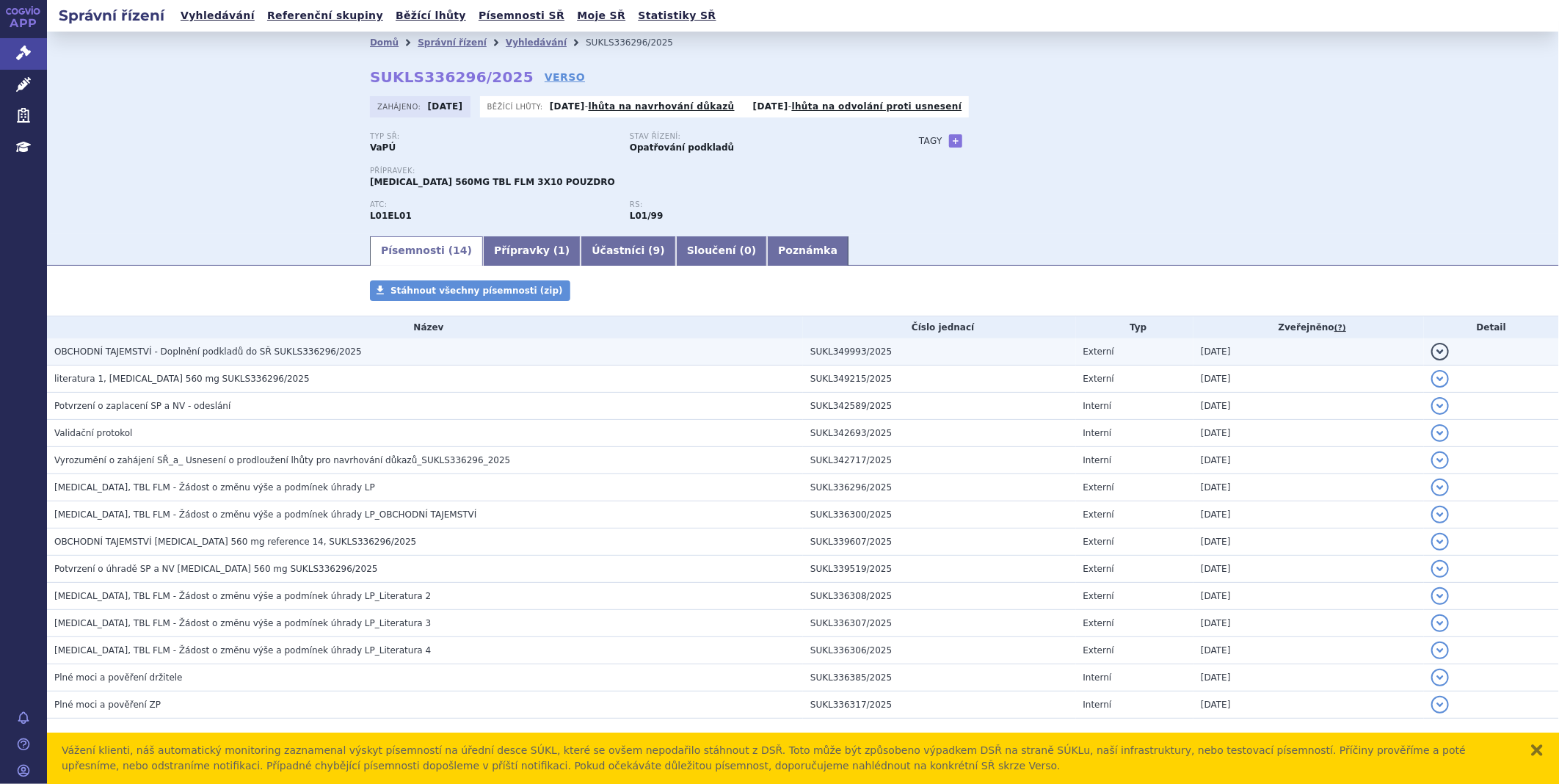
click at [186, 349] on span "OBCHODNÍ TAJEMSTVÍ - Doplnění podkladů do SŘ SUKLS336296/2025" at bounding box center [208, 351] width 307 height 10
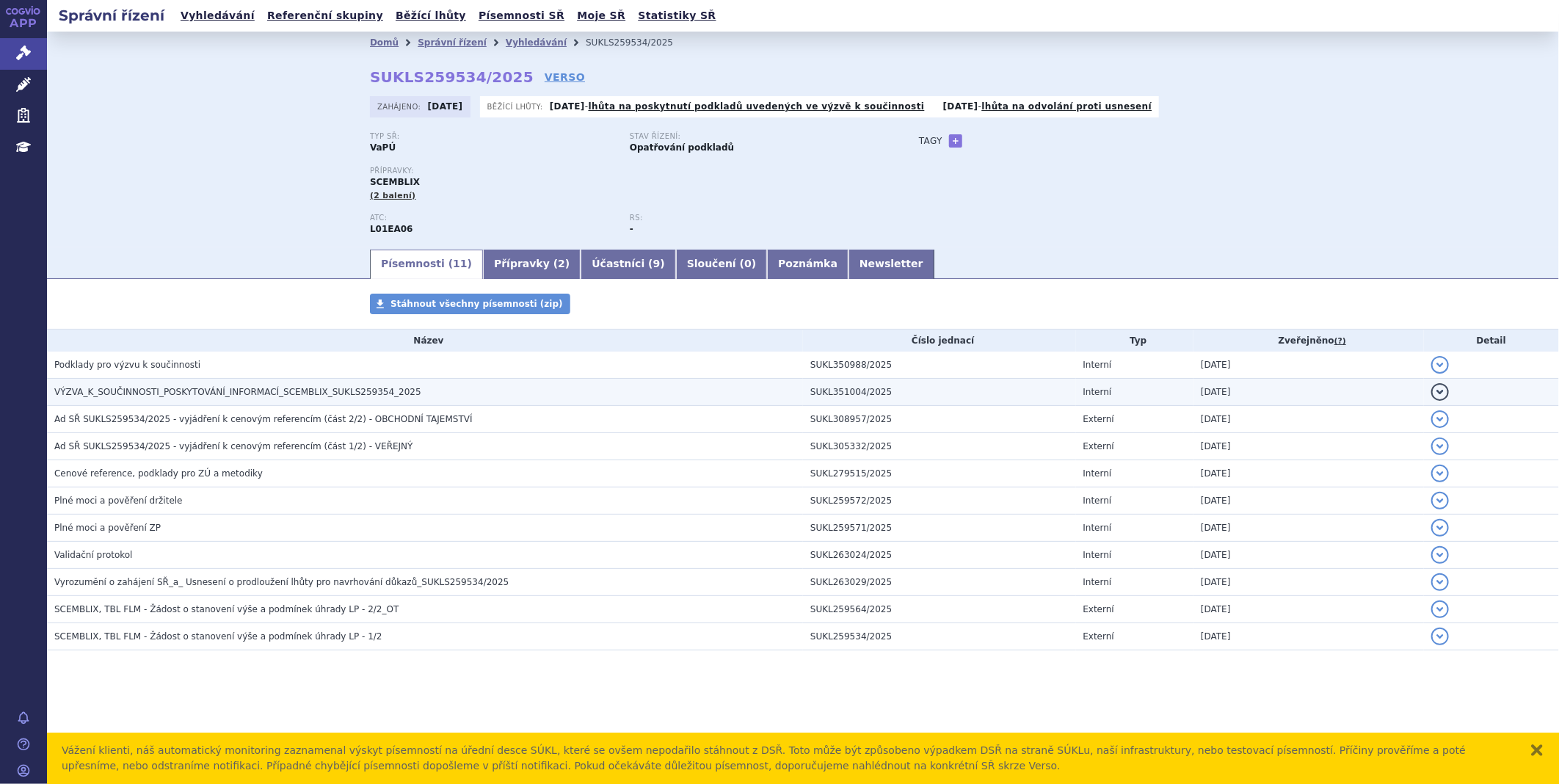
click at [342, 392] on span "VÝZVA_K_SOUČINNOSTI_POSKYTOVÁNÍ_INFORMACÍ_SCEMBLIX_SUKLS259354_2025" at bounding box center [238, 391] width 367 height 10
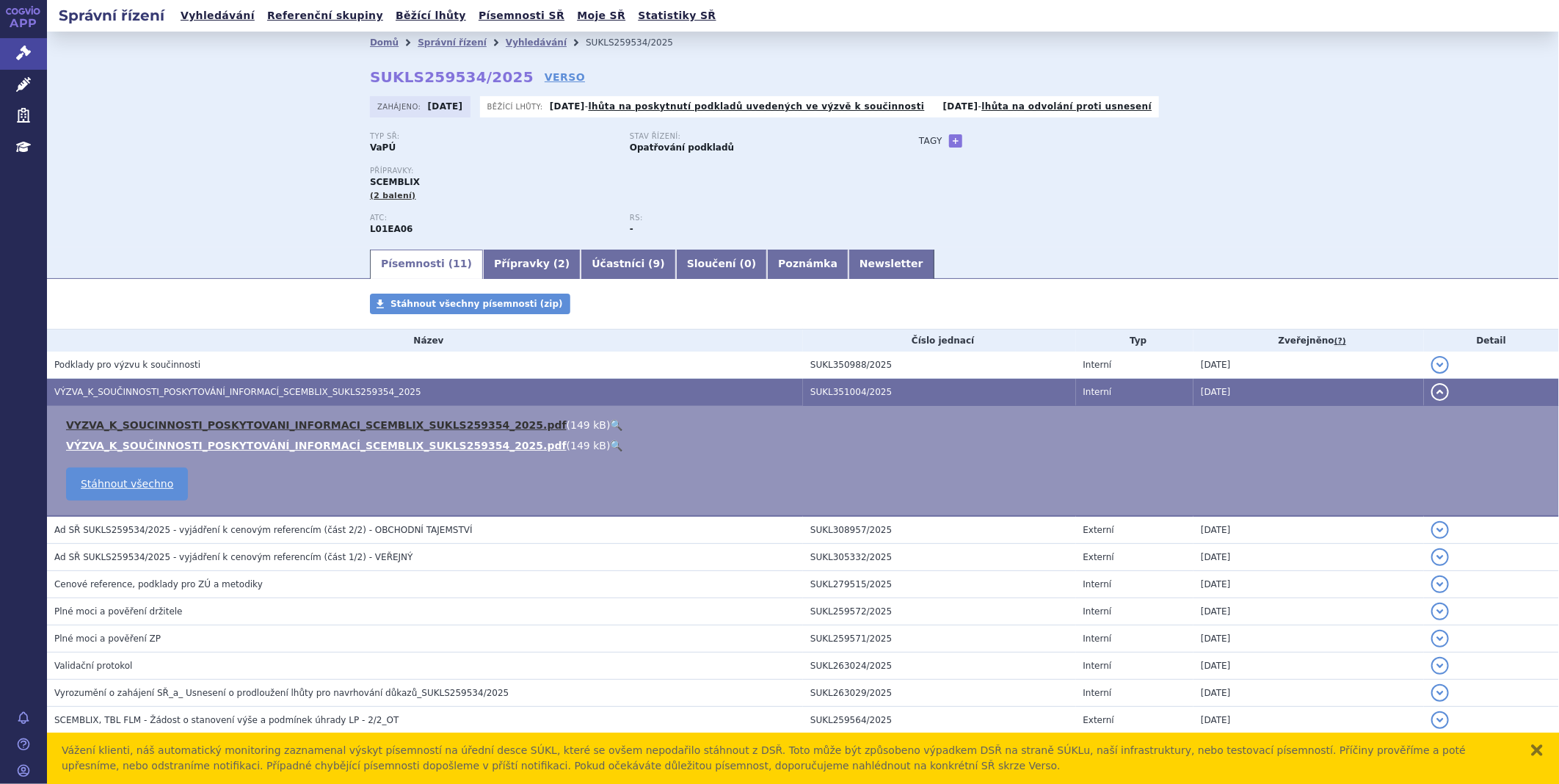
click at [296, 431] on link "VYZVA_K_SOUCINNOSTI_POSKYTOVANI_INFORMACI_SCEMBLIX_SUKLS259354_2025.pdf" at bounding box center [316, 424] width 501 height 12
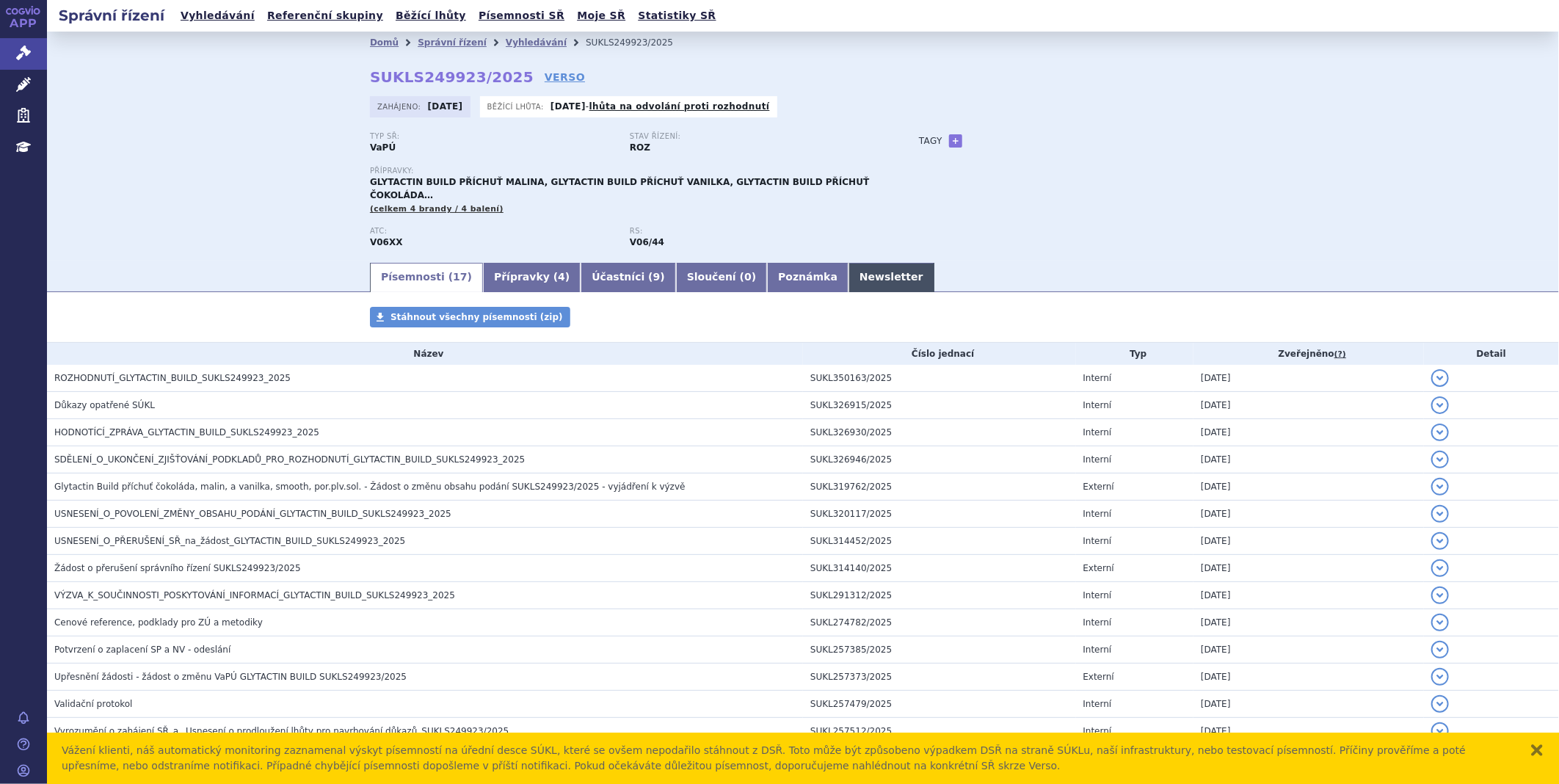
click at [849, 267] on link "Newsletter" at bounding box center [891, 278] width 86 height 30
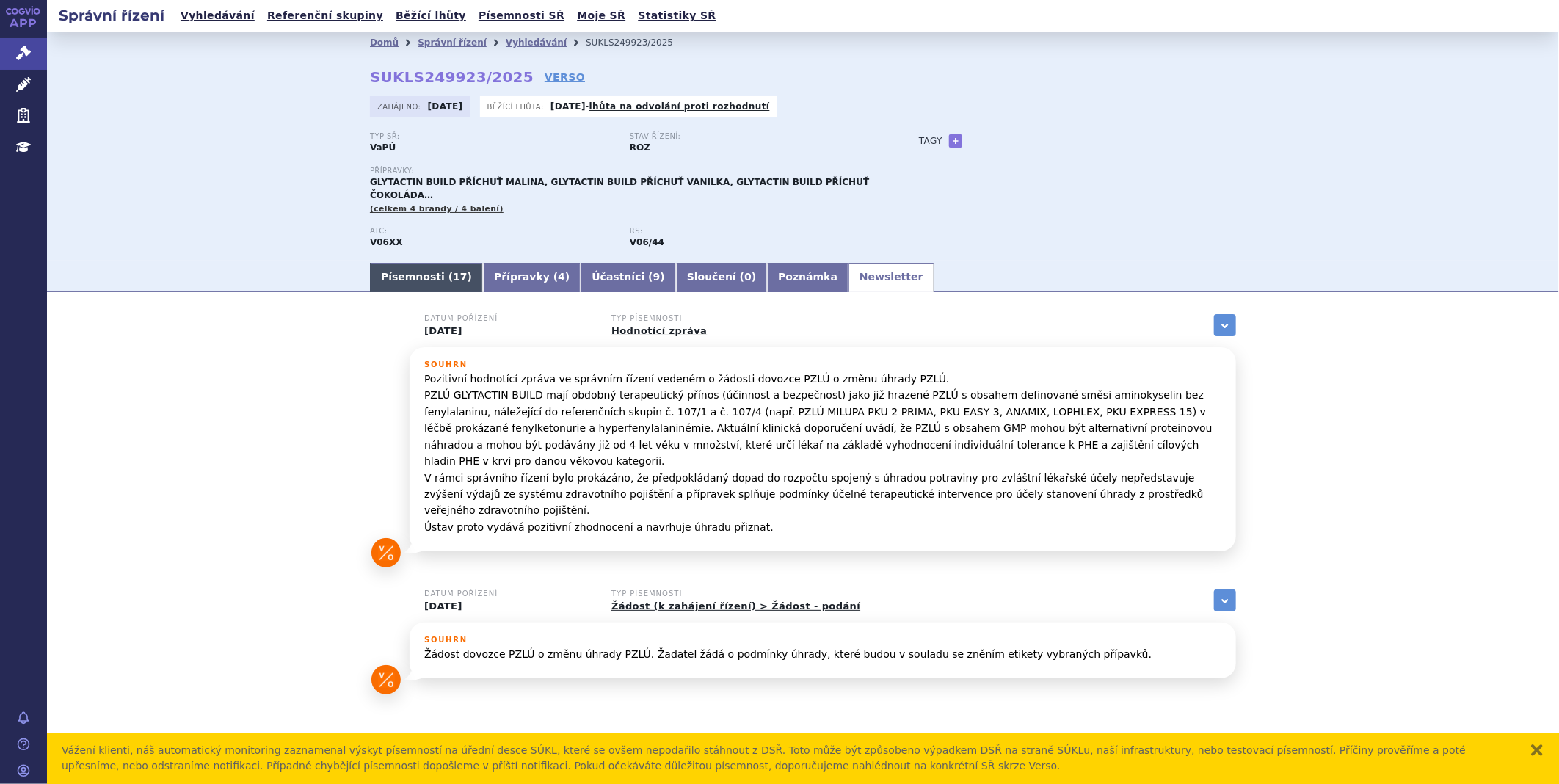
click at [407, 263] on link "Písemnosti ( 17 )" at bounding box center [426, 278] width 113 height 30
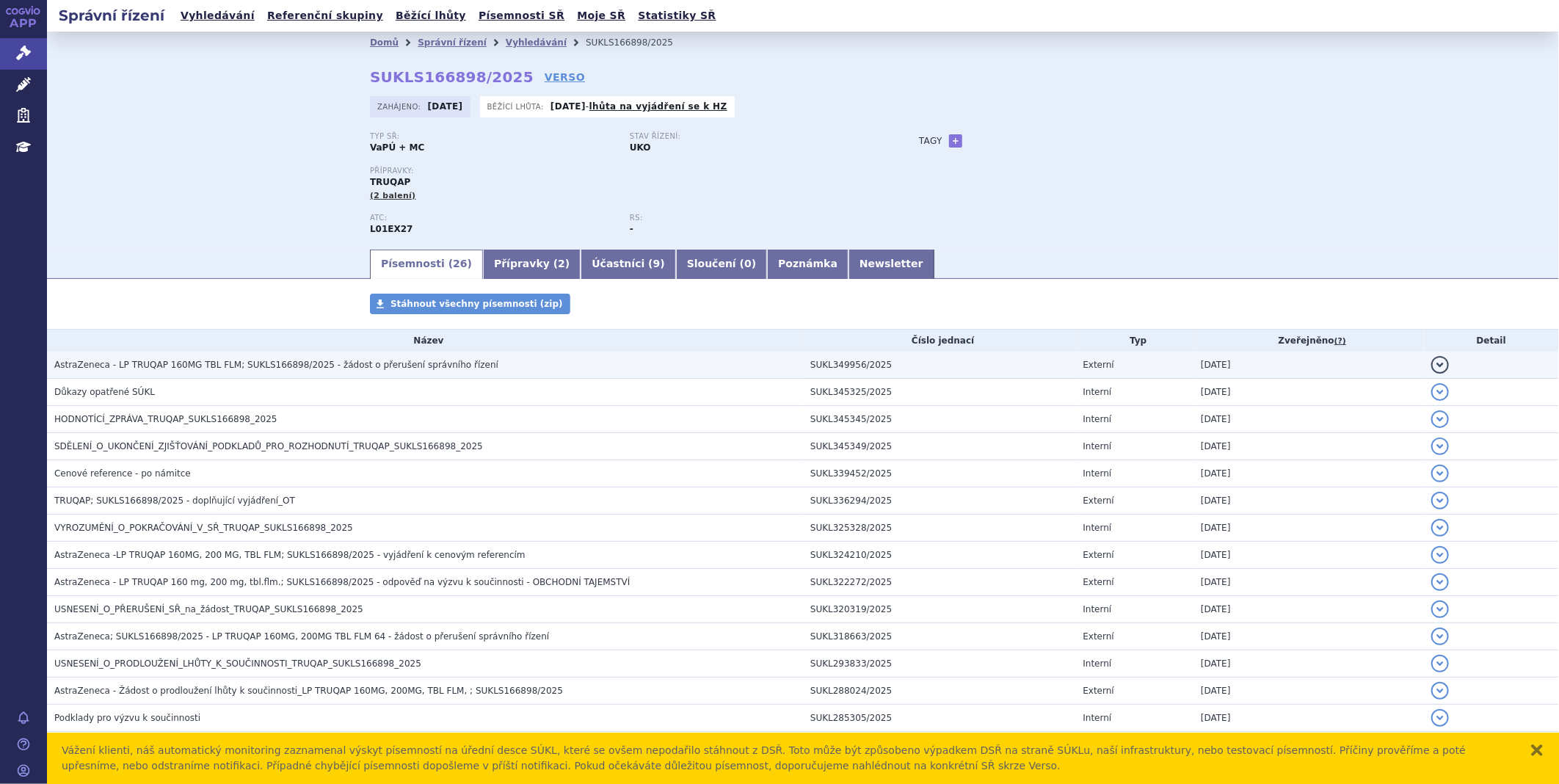
click at [424, 364] on span "AstraZeneca - LP TRUQAP 160MG TBL FLM; SUKLS166898/2025 - žádost o přerušení sp…" at bounding box center [276, 364] width 444 height 10
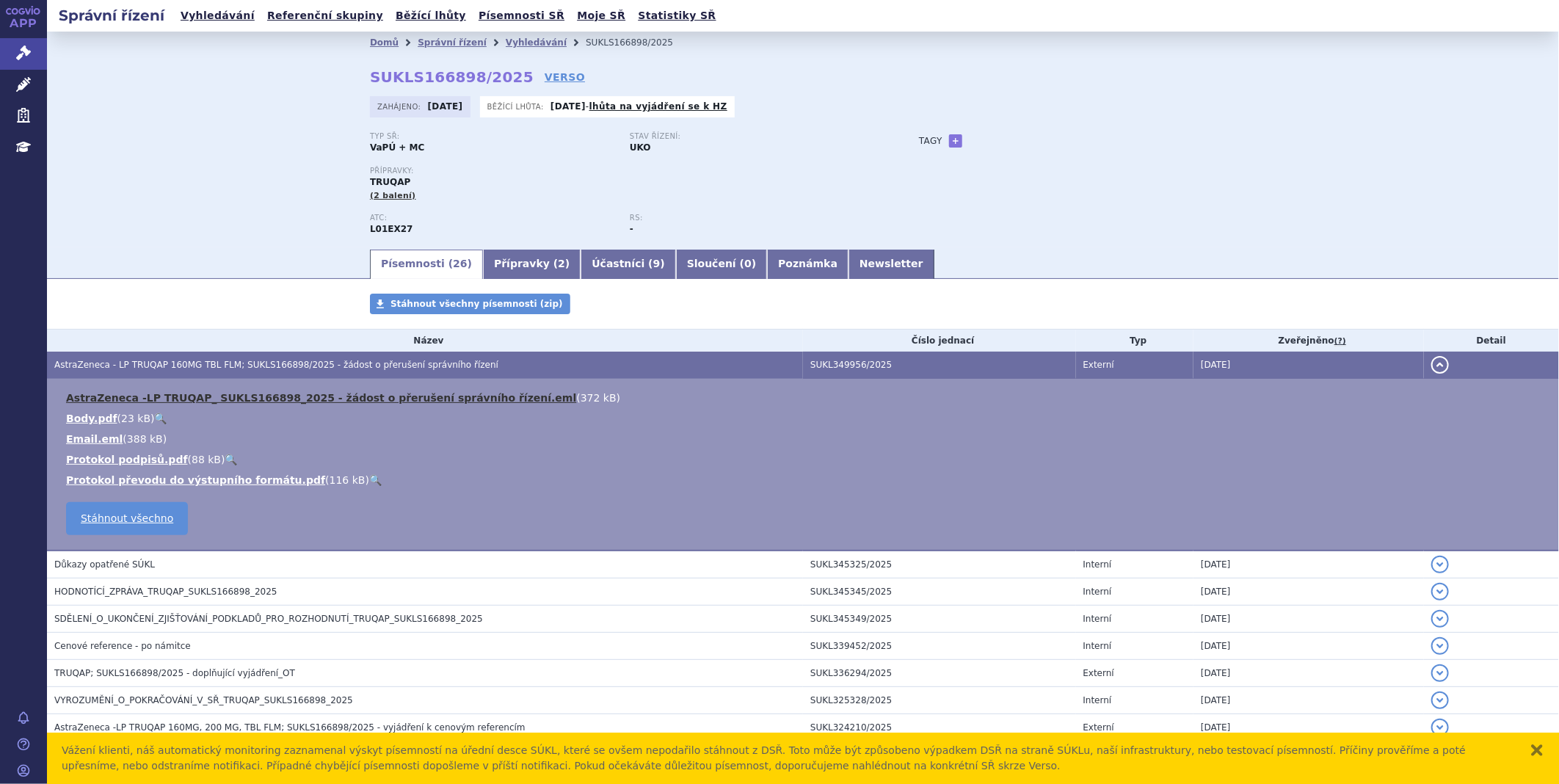
click at [317, 397] on link "AstraZeneca -LP TRUQAP_ SUKLS166898_2025 - žádost o přerušení správního řízení.…" at bounding box center [321, 398] width 510 height 12
click at [246, 398] on link "AstraZeneca -LP TRUQAP_ SUKLS166898_2025 - žádost o přerušení správního řízení.…" at bounding box center [321, 398] width 510 height 12
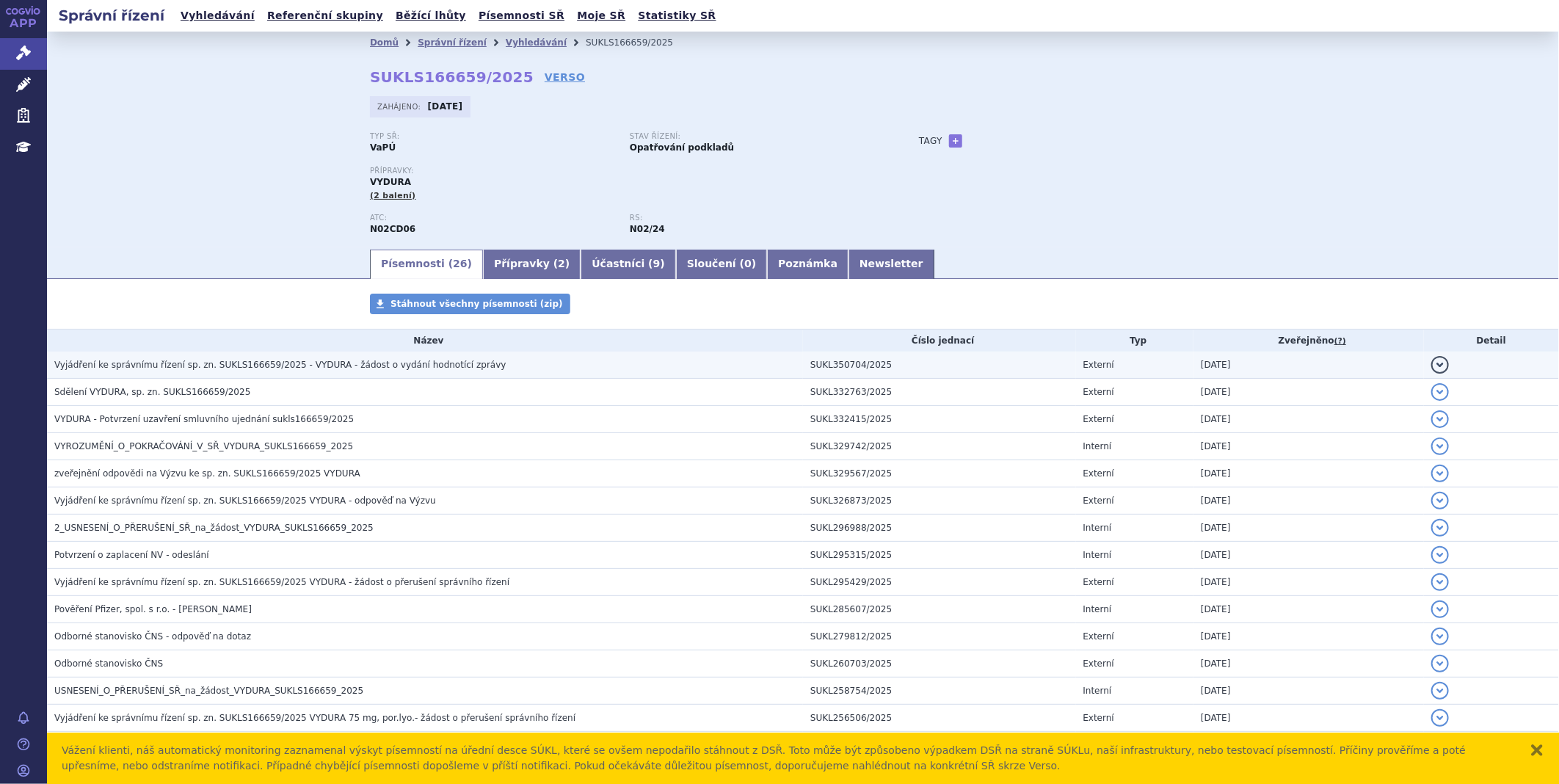
click at [218, 369] on span "Vyjádření ke správnímu řízení sp. zn. SUKLS166659/2025 - VYDURA - žádost o vydá…" at bounding box center [280, 364] width 452 height 10
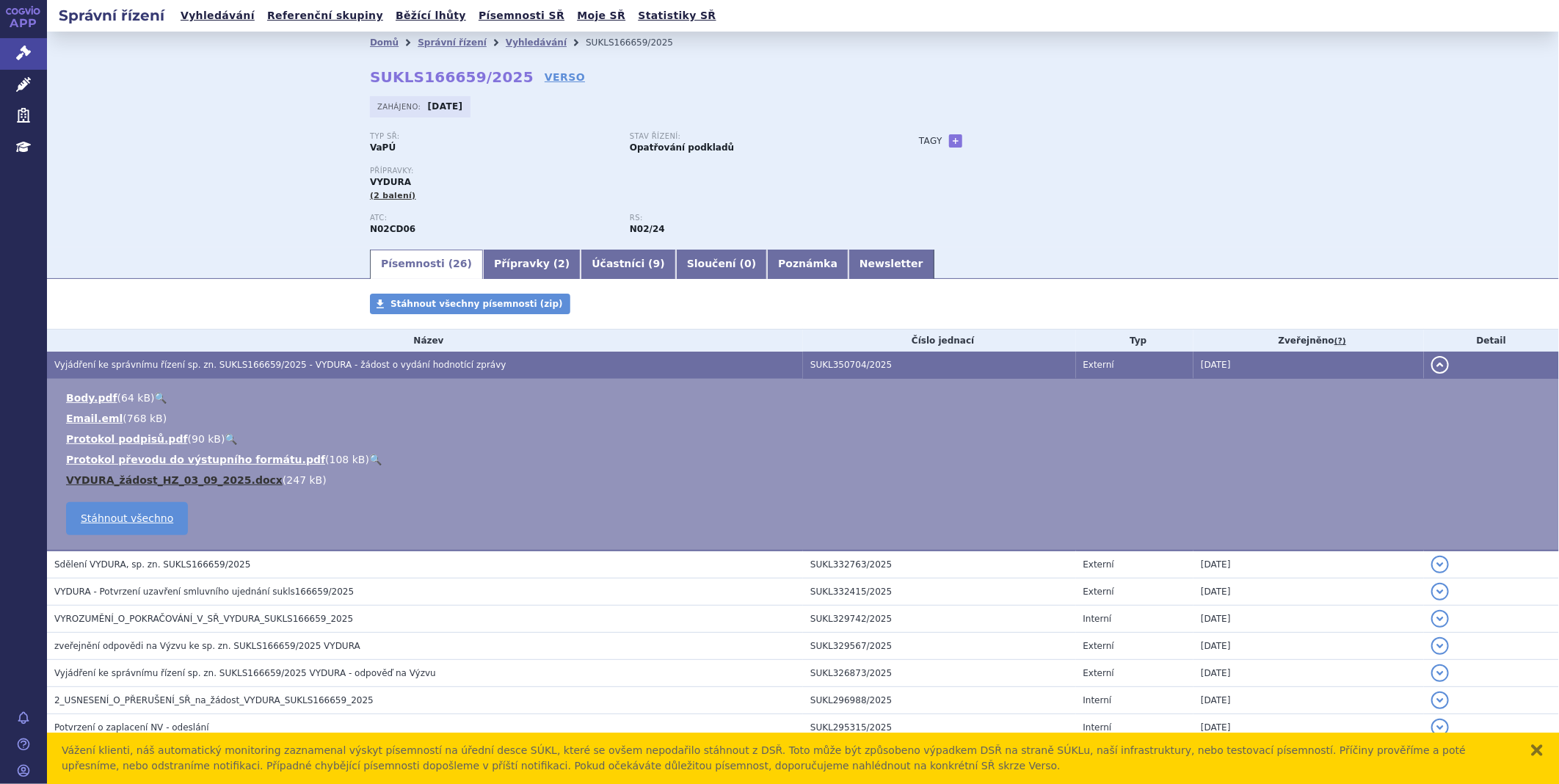
click at [134, 486] on link "VYDURA_žádost_HZ_03_09_2025.docx" at bounding box center [174, 480] width 217 height 12
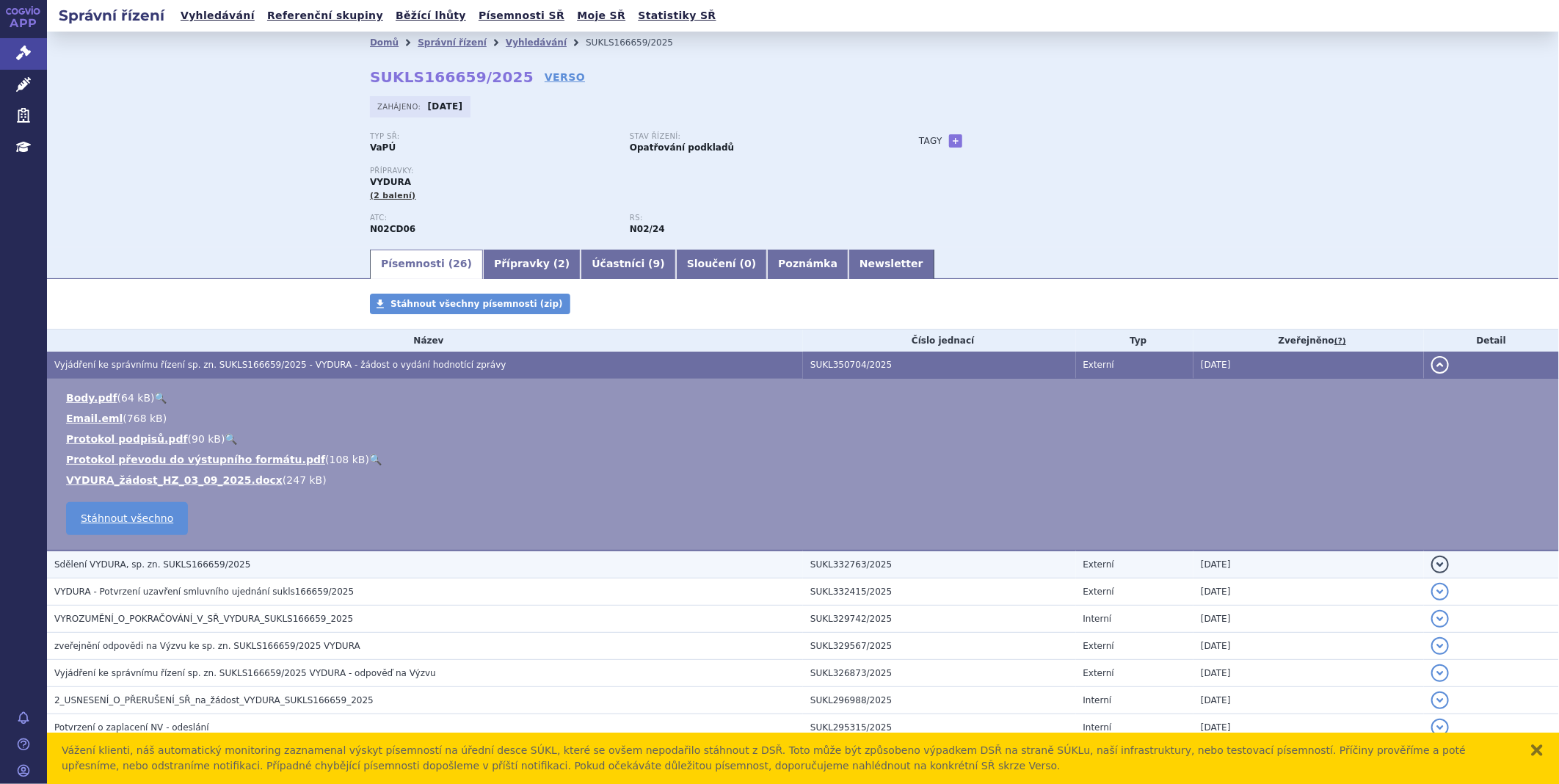
click at [138, 568] on span "Sdělení VYDURA, sp. zn. SUKLS166659/2025" at bounding box center [152, 564] width 196 height 10
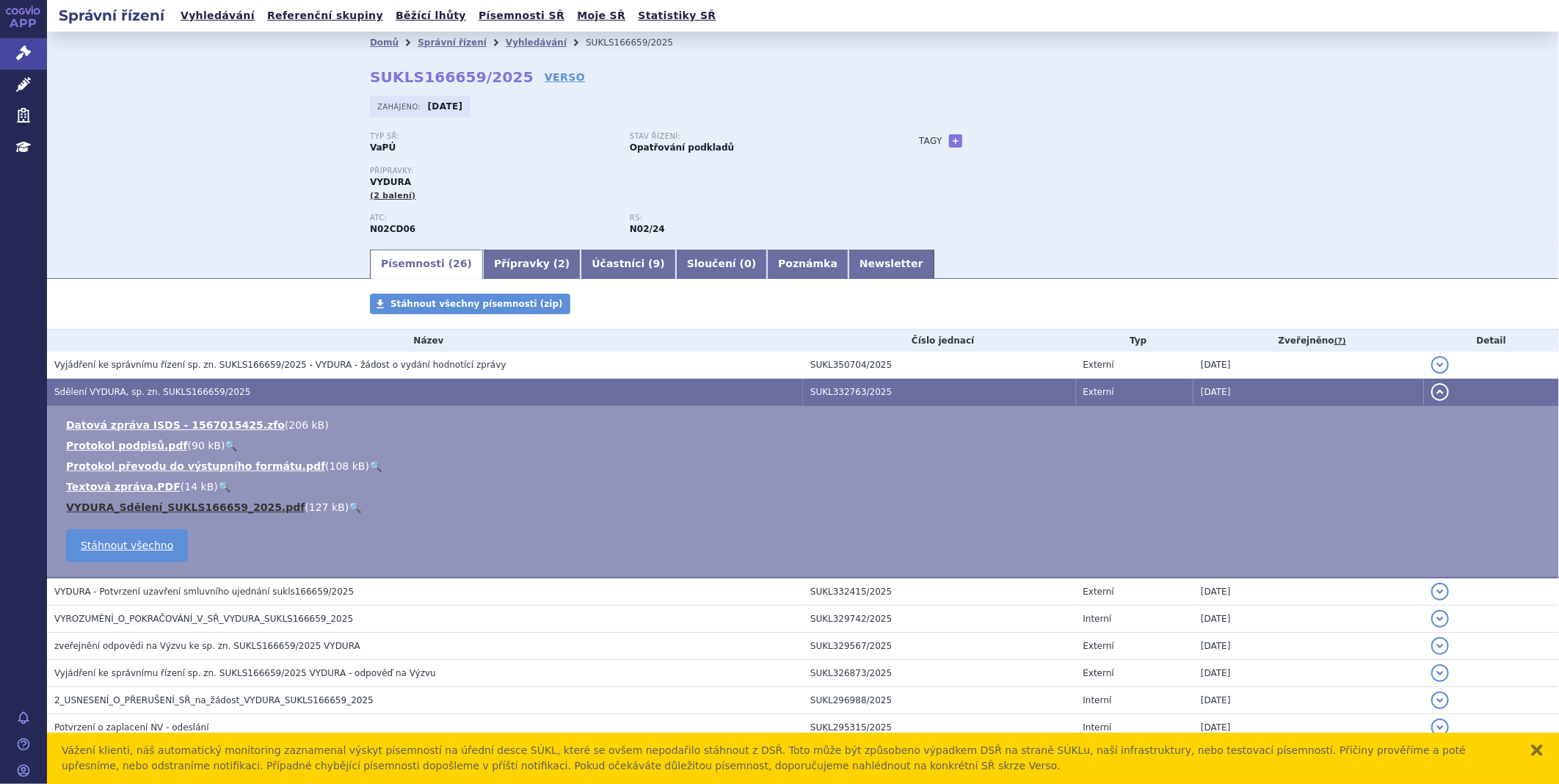
click at [142, 508] on link "VYDURA_Sdělení_SUKLS166659_2025.pdf" at bounding box center [185, 506] width 239 height 12
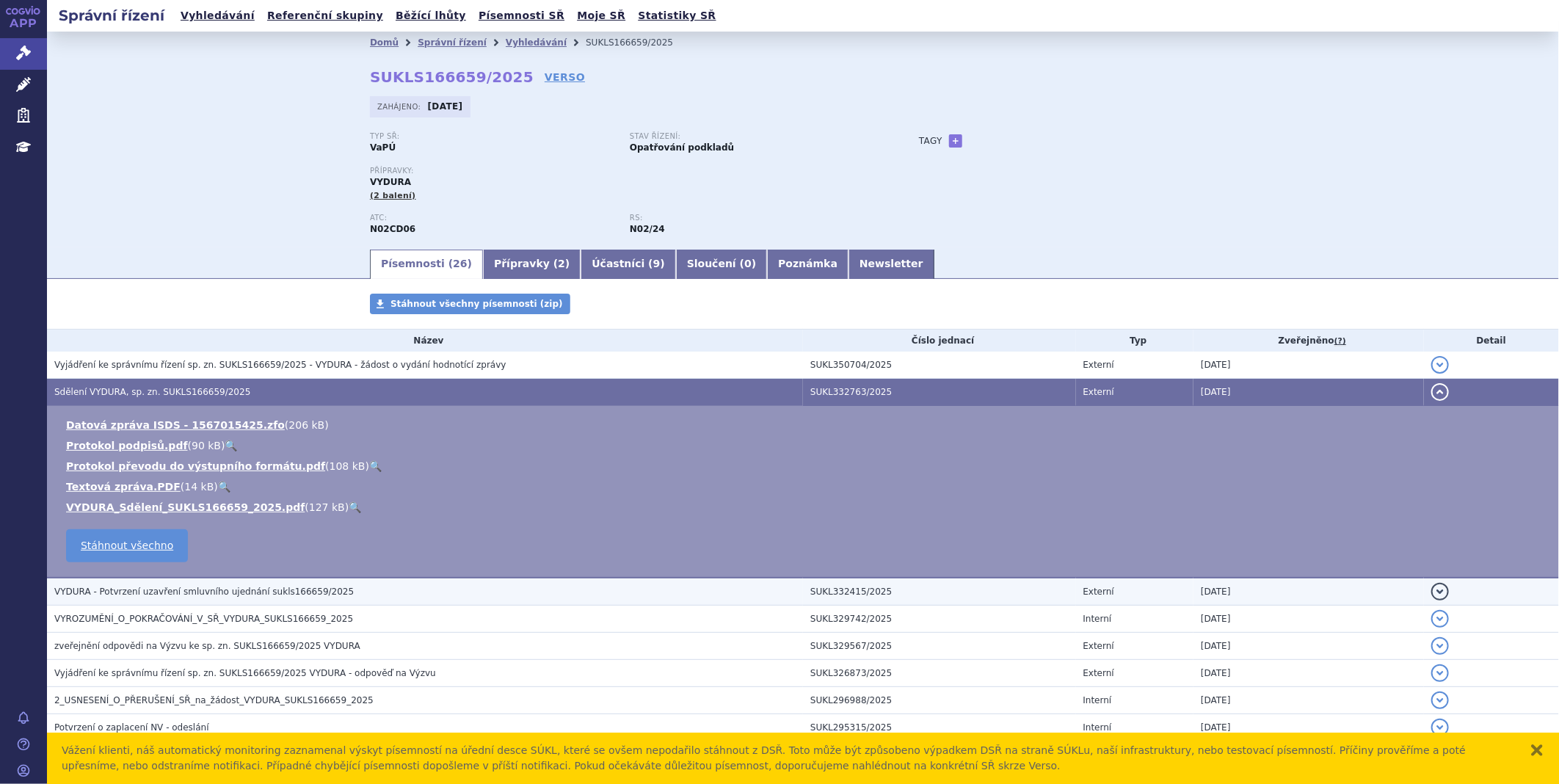
click at [269, 590] on span "VYDURA - Potvrzení uzavření smluvního ujednání sukls166659/2025" at bounding box center [204, 591] width 300 height 10
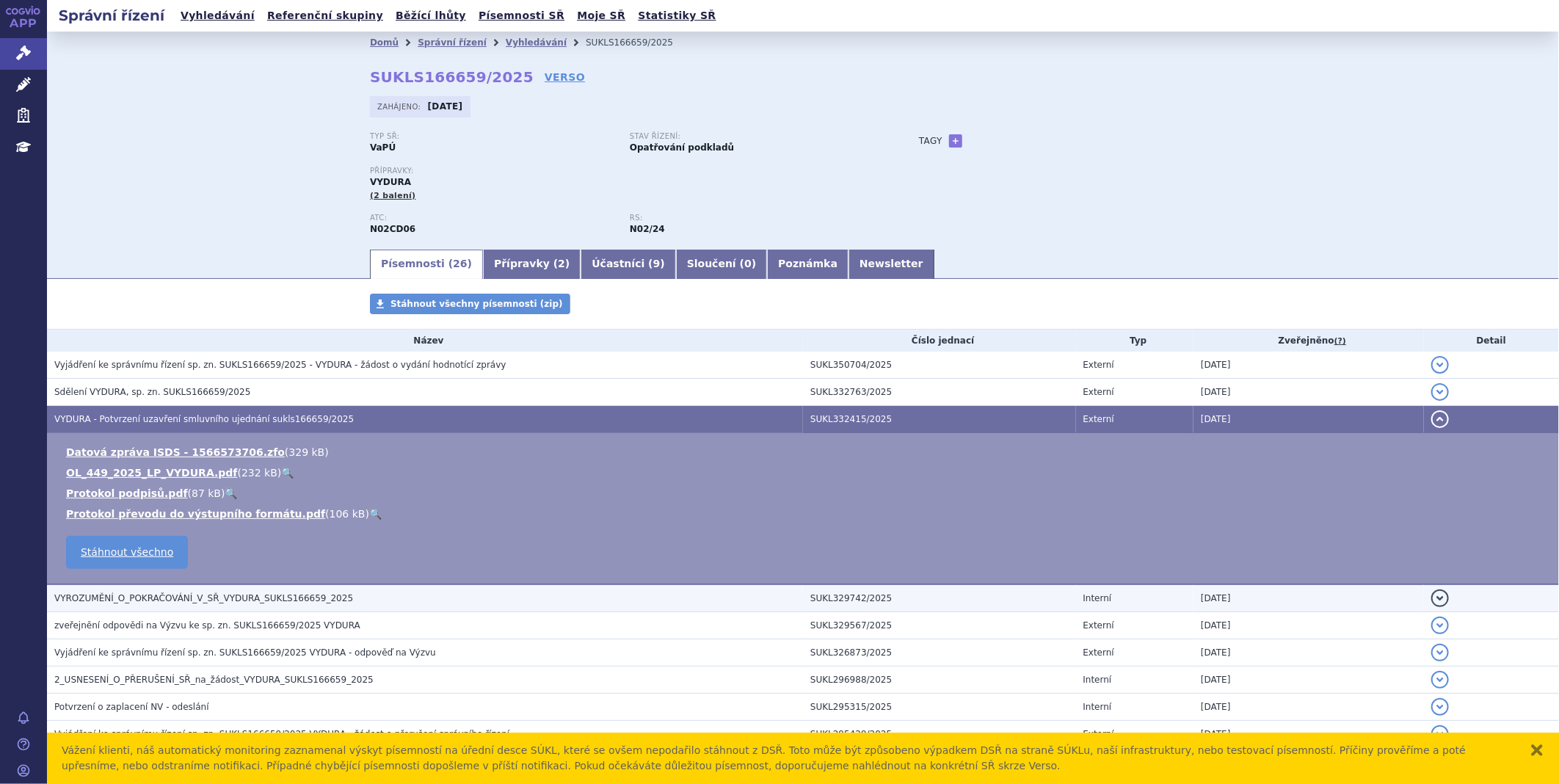
click at [199, 598] on span "VYROZUMĚNÍ_O_POKRAČOVÁNÍ_V_SŘ_VYDURA_SUKLS166659_2025" at bounding box center [204, 598] width 299 height 10
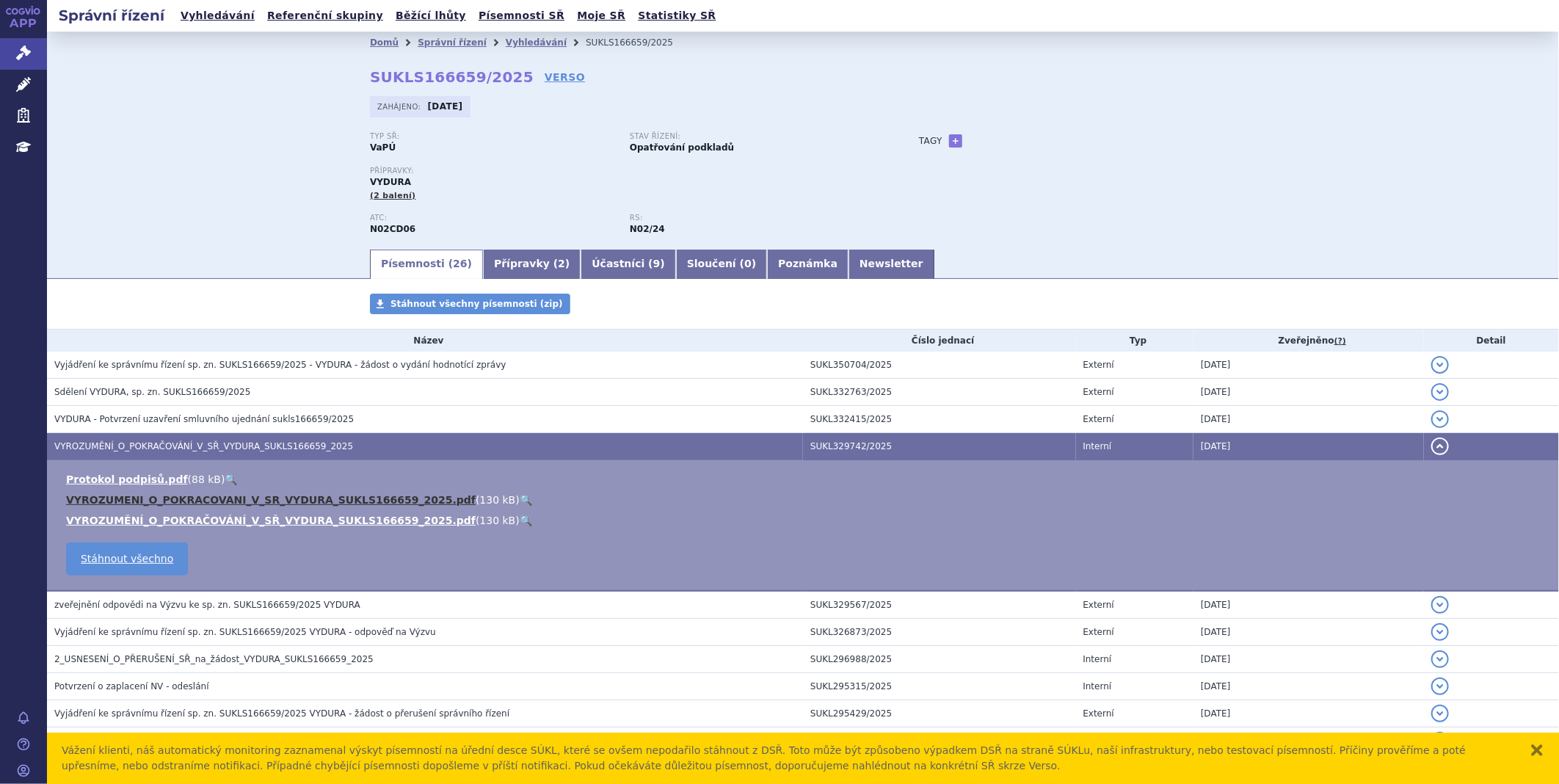
click at [203, 495] on link "VYROZUMENI_O_POKRACOVANI_V_SR_VYDURA_SUKLS166659_2025.pdf" at bounding box center [271, 499] width 410 height 12
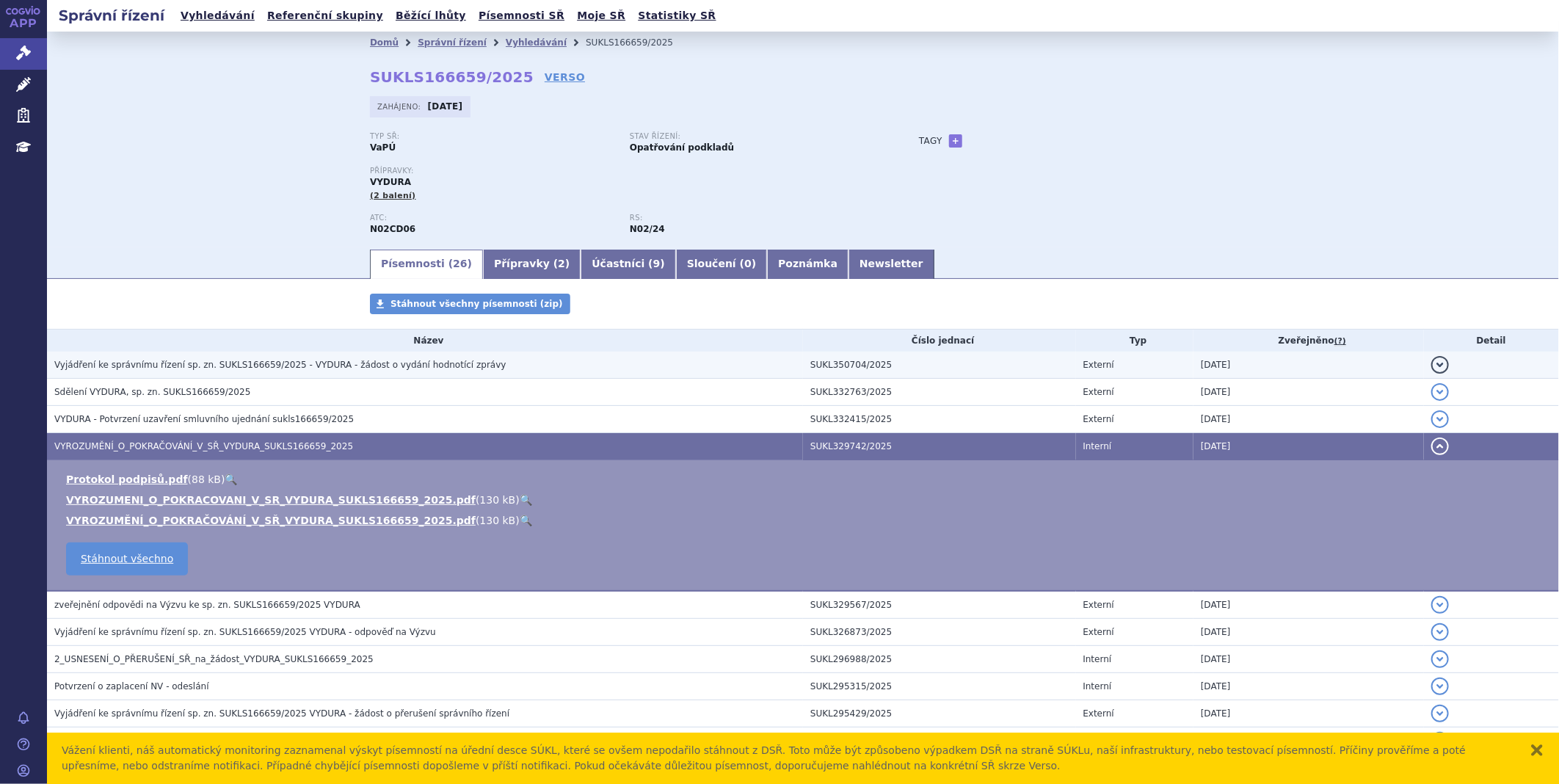
click at [217, 364] on span "Vyjádření ke správnímu řízení sp. zn. SUKLS166659/2025 - VYDURA - žádost o vydá…" at bounding box center [280, 364] width 452 height 10
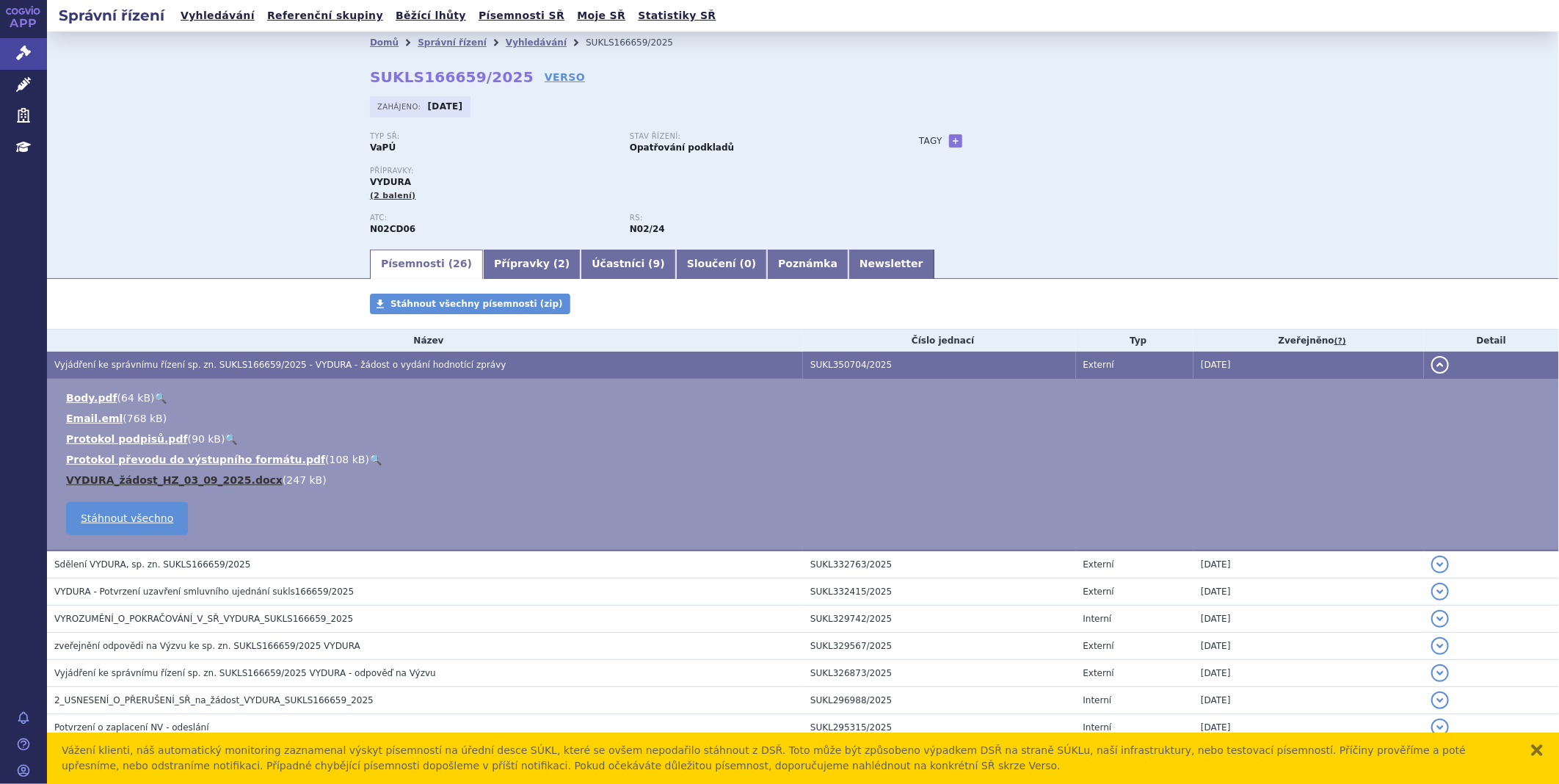
click at [152, 475] on link "VYDURA_žádost_HZ_03_09_2025.docx" at bounding box center [174, 480] width 217 height 12
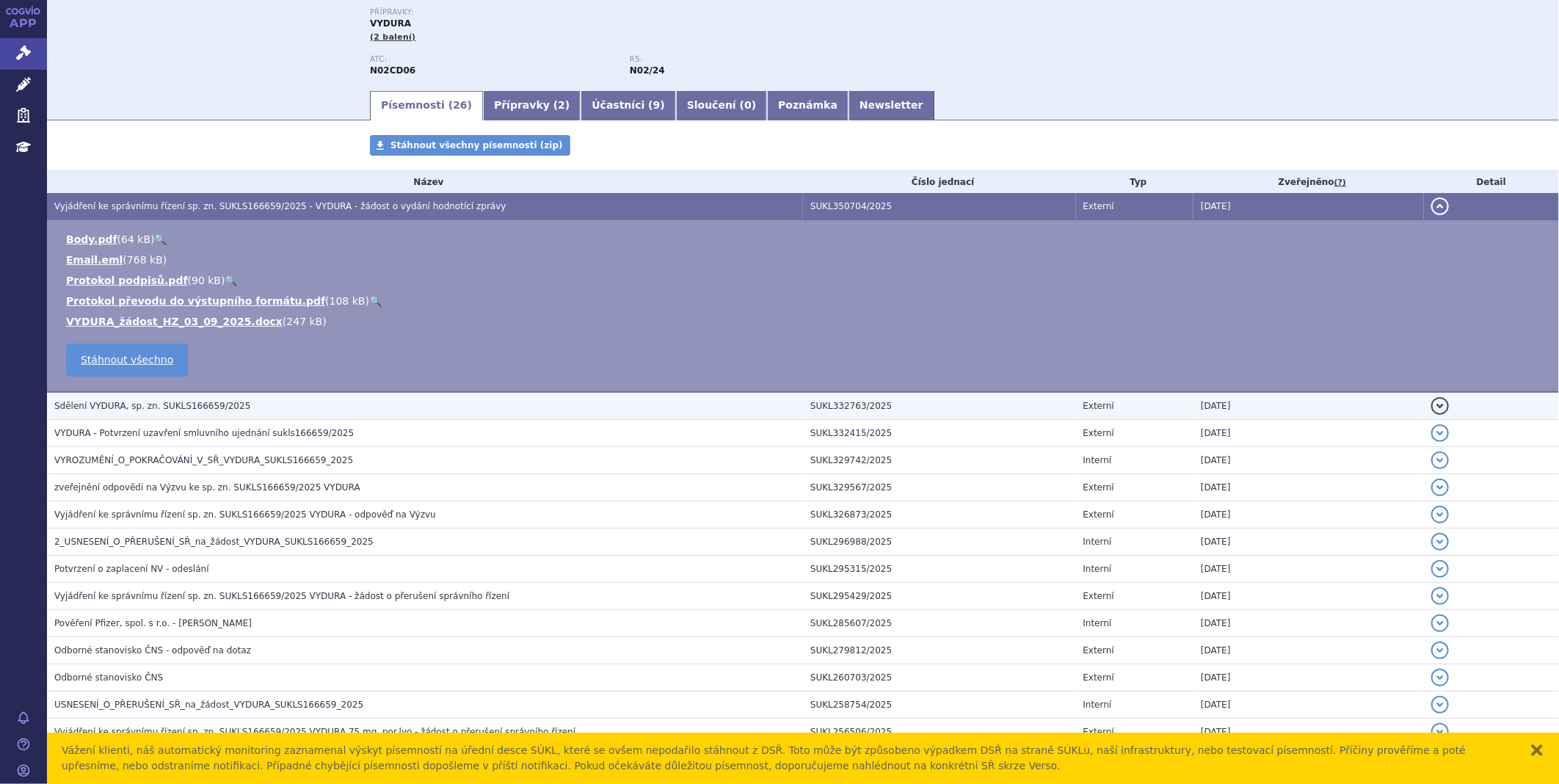
scroll to position [163, 0]
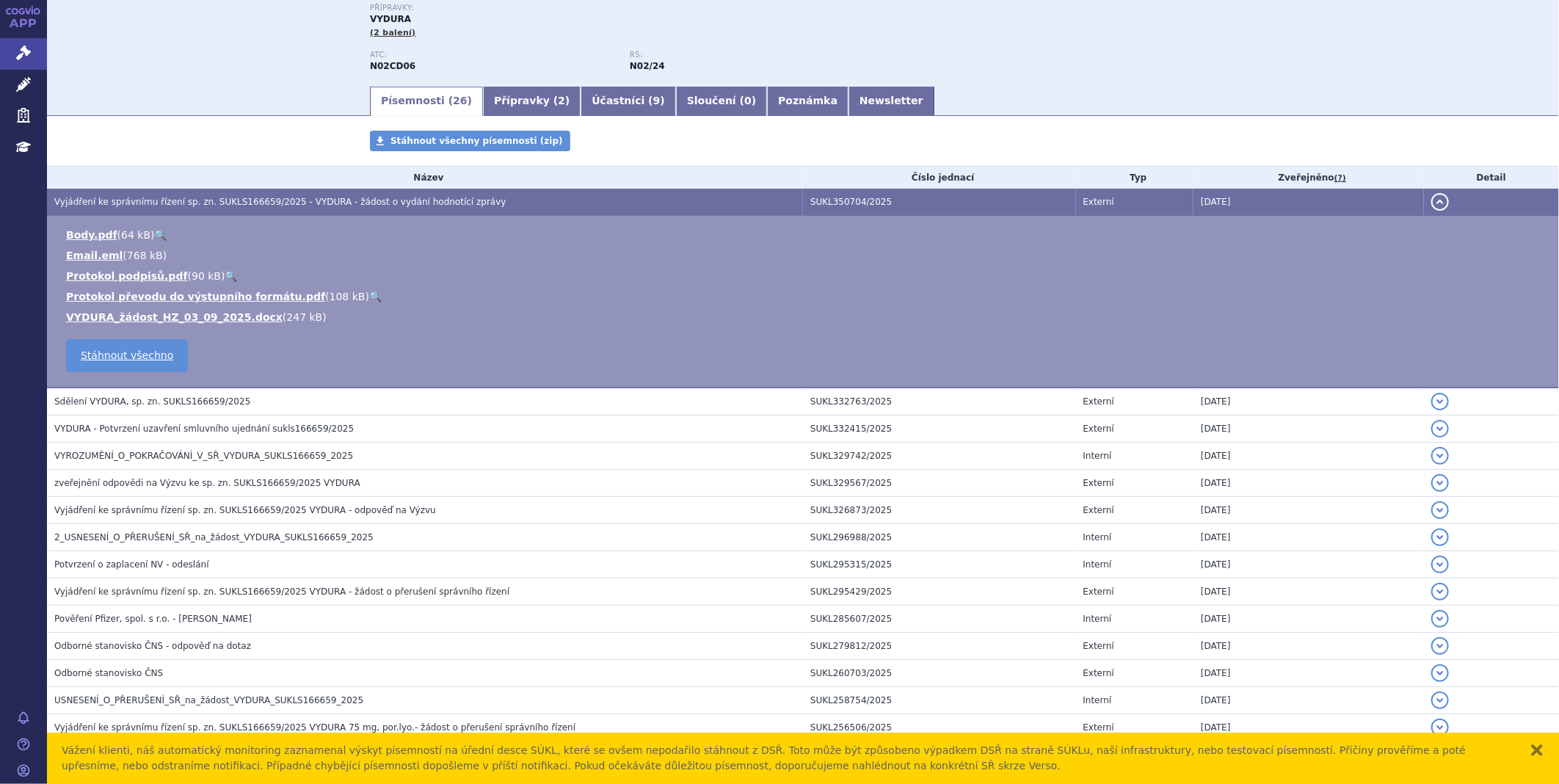
click at [911, 275] on li "Protokol podpisů.pdf ( 90 kB ) 🔍" at bounding box center [805, 276] width 1478 height 15
click at [185, 320] on link "VYDURA_žádost_HZ_03_09_2025.docx" at bounding box center [174, 316] width 217 height 12
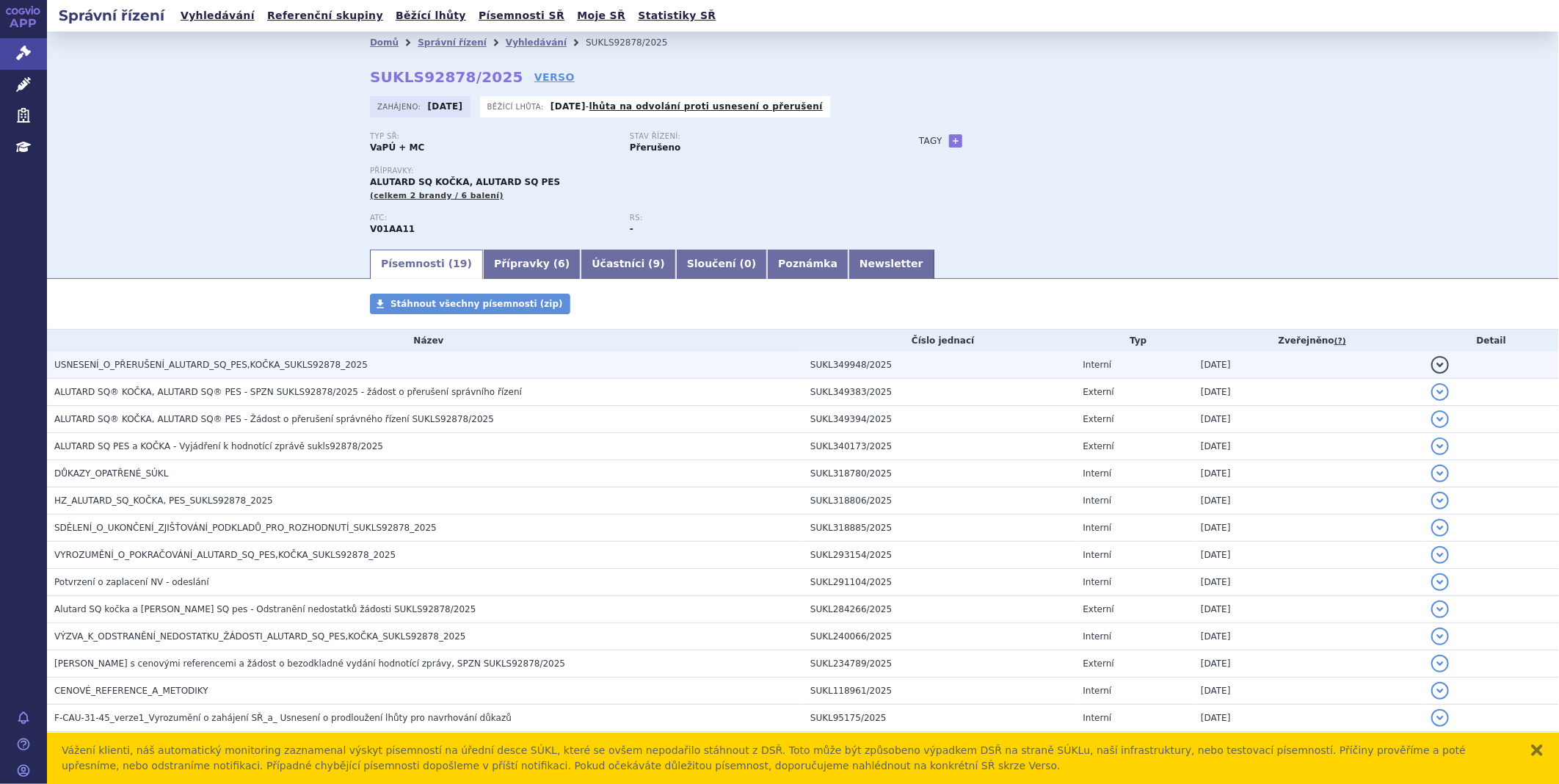
click at [173, 362] on span "USNESENÍ_O_PŘERUŠENÍ_ALUTARD_SQ_PES,KOČKA_SUKLS92878_2025" at bounding box center [211, 364] width 314 height 10
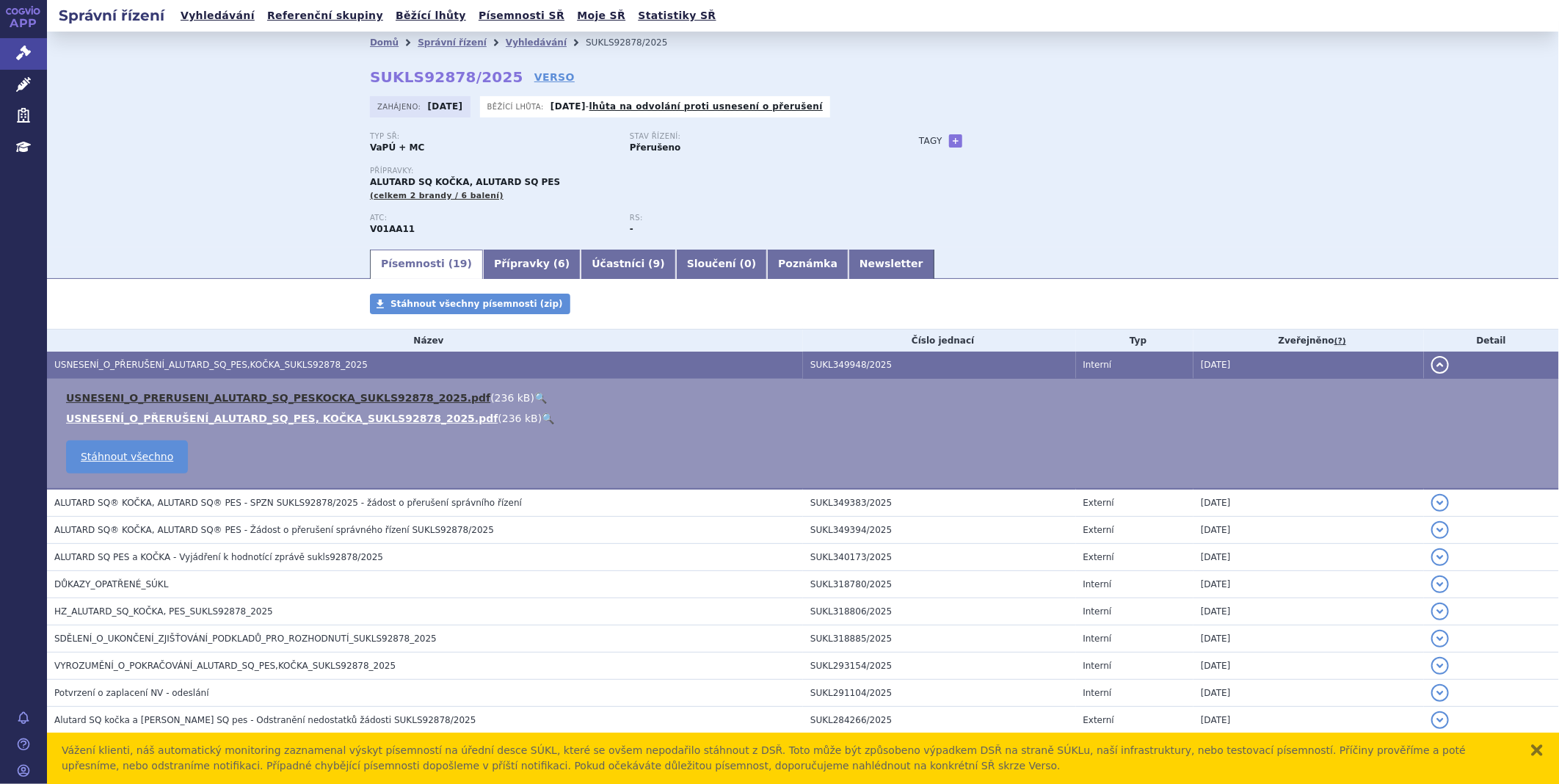
click at [191, 399] on link "USNESENI_O_PRERUSENI_ALUTARD_SQ_PESKOCKA_SUKLS92878_2025.pdf" at bounding box center [279, 398] width 424 height 12
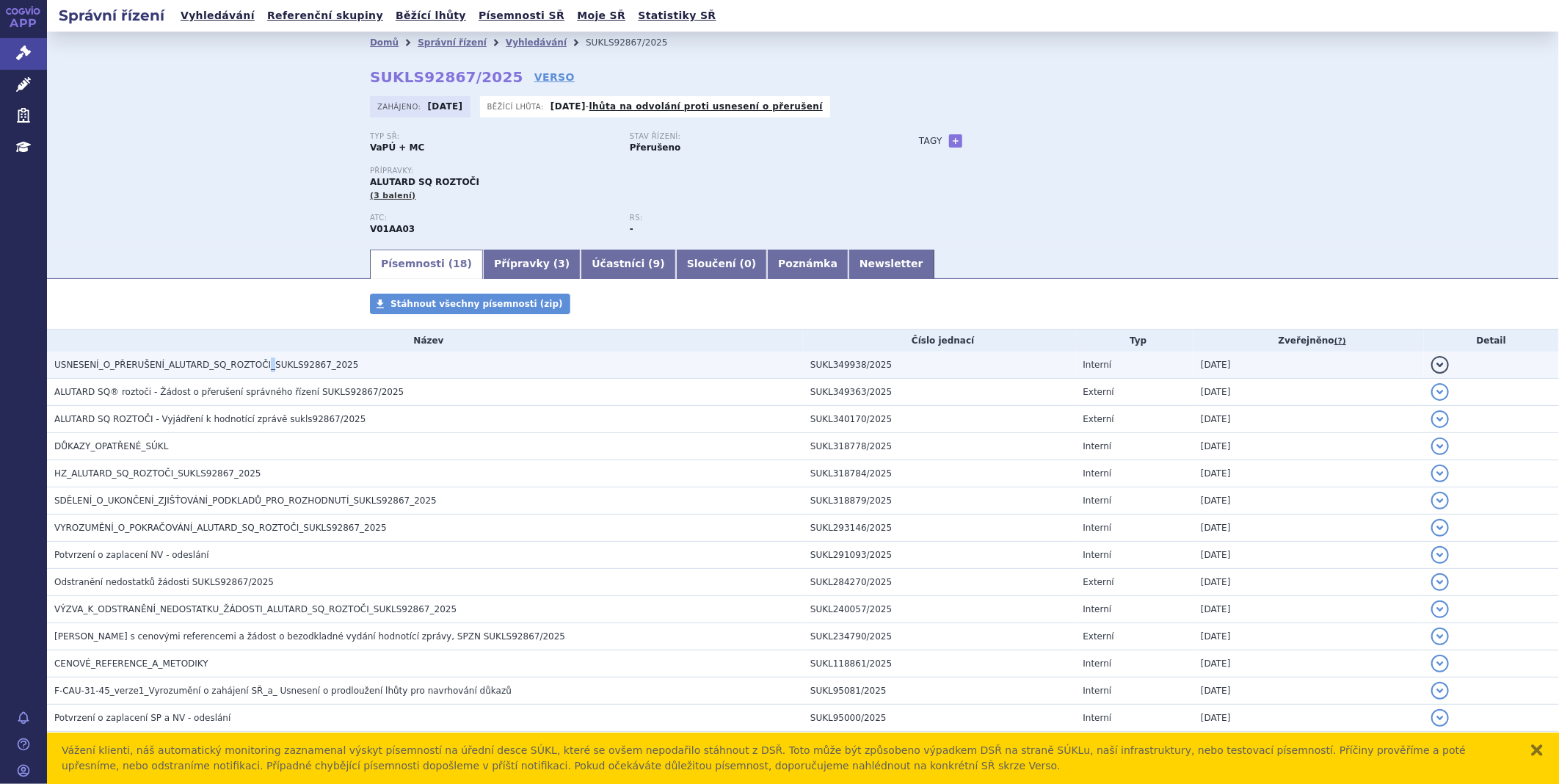
click at [247, 368] on span "USNESENÍ_O_PŘERUŠENÍ_ALUTARD_SQ_ROZTOČI_SUKLS92867_2025" at bounding box center [206, 364] width 303 height 10
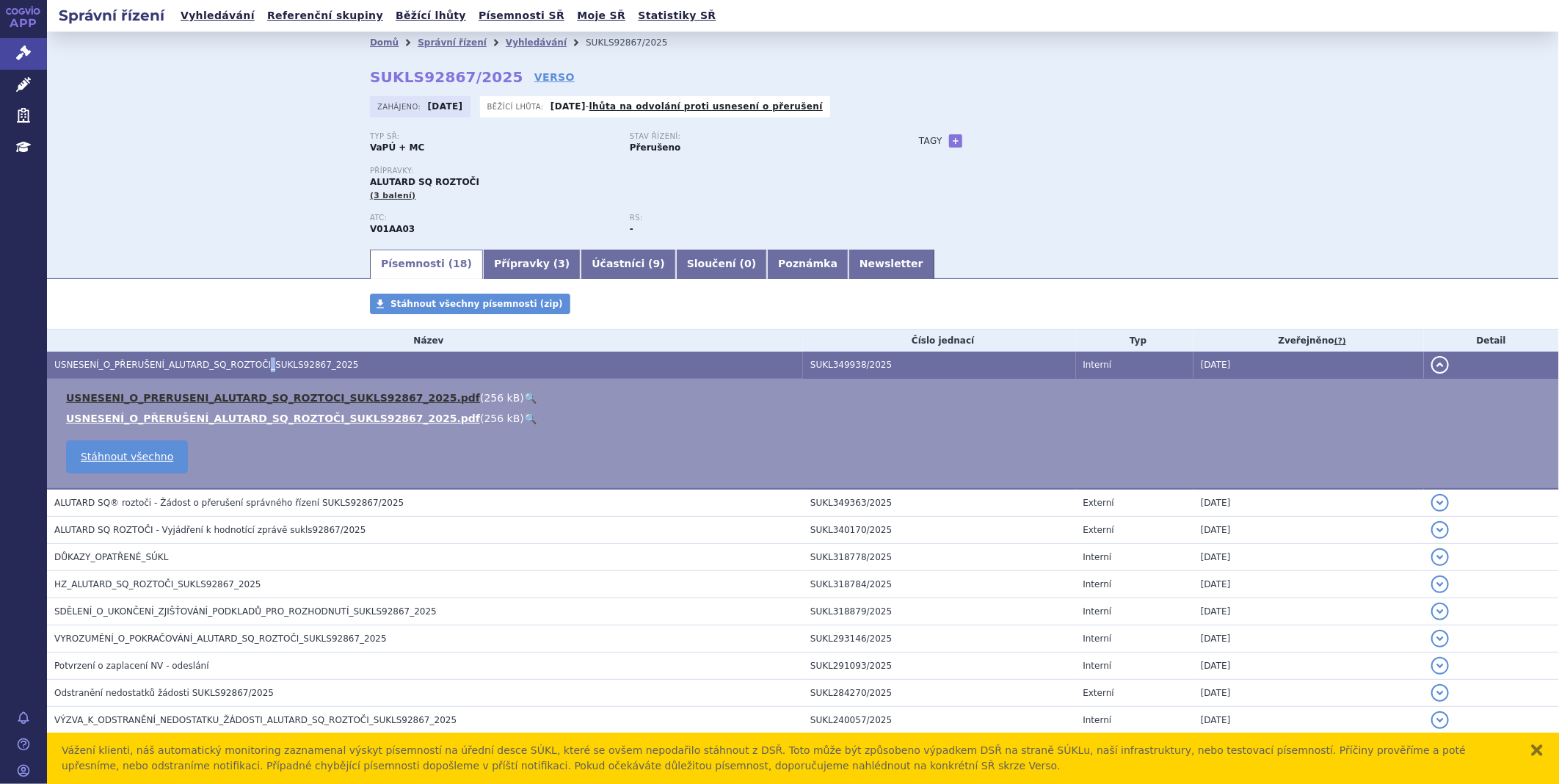
drag, startPoint x: 247, startPoint y: 368, endPoint x: 309, endPoint y: 401, distance: 70.2
click at [309, 401] on link "USNESENI_O_PRERUSENI_ALUTARD_SQ_ROZTOCI_SUKLS92867_2025.pdf" at bounding box center [273, 398] width 414 height 12
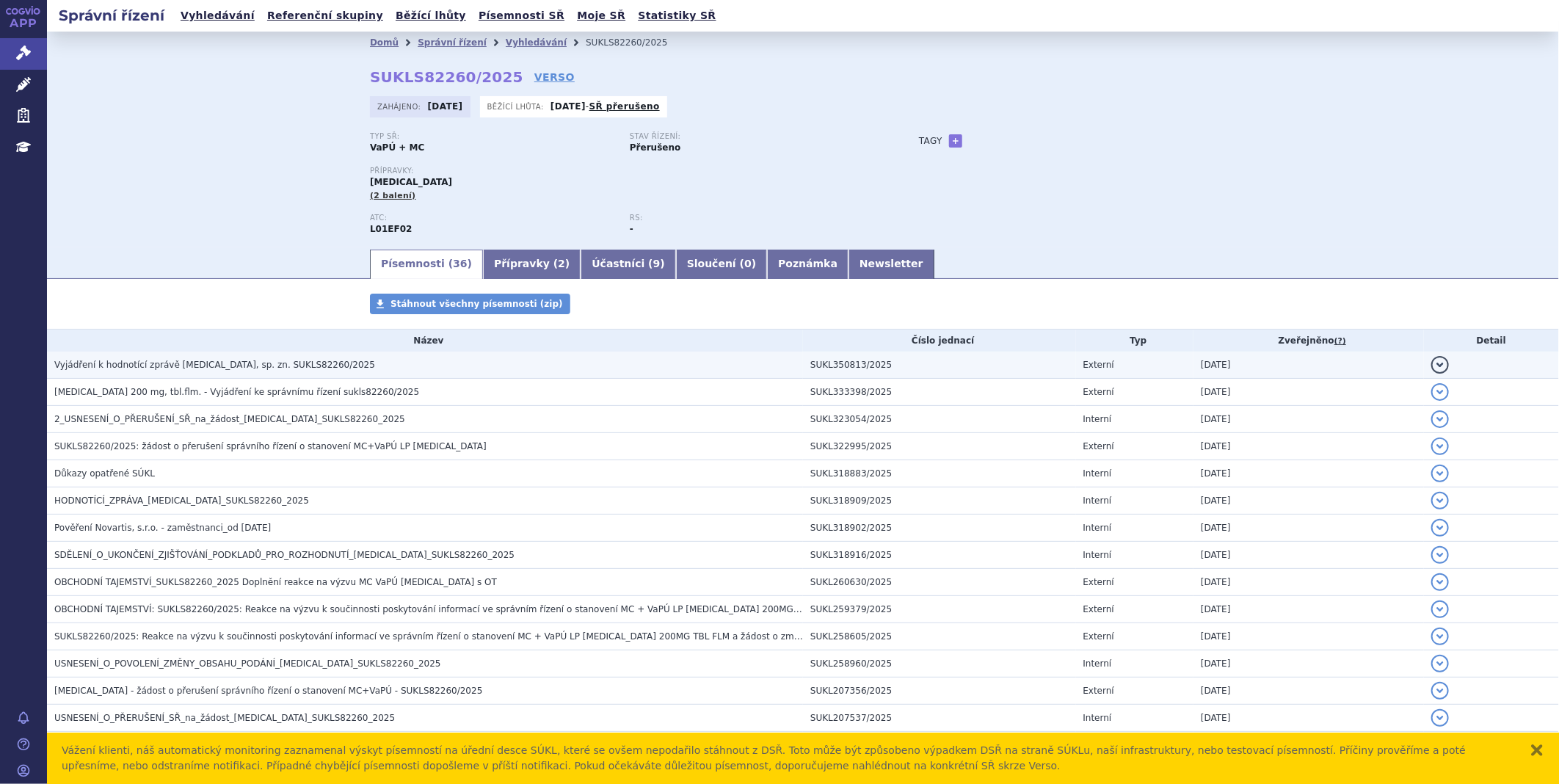
click at [174, 367] on span "Vyjádření k hodnotící zprávě KISQALI, sp. zn. SUKLS82260/2025" at bounding box center [215, 364] width 321 height 10
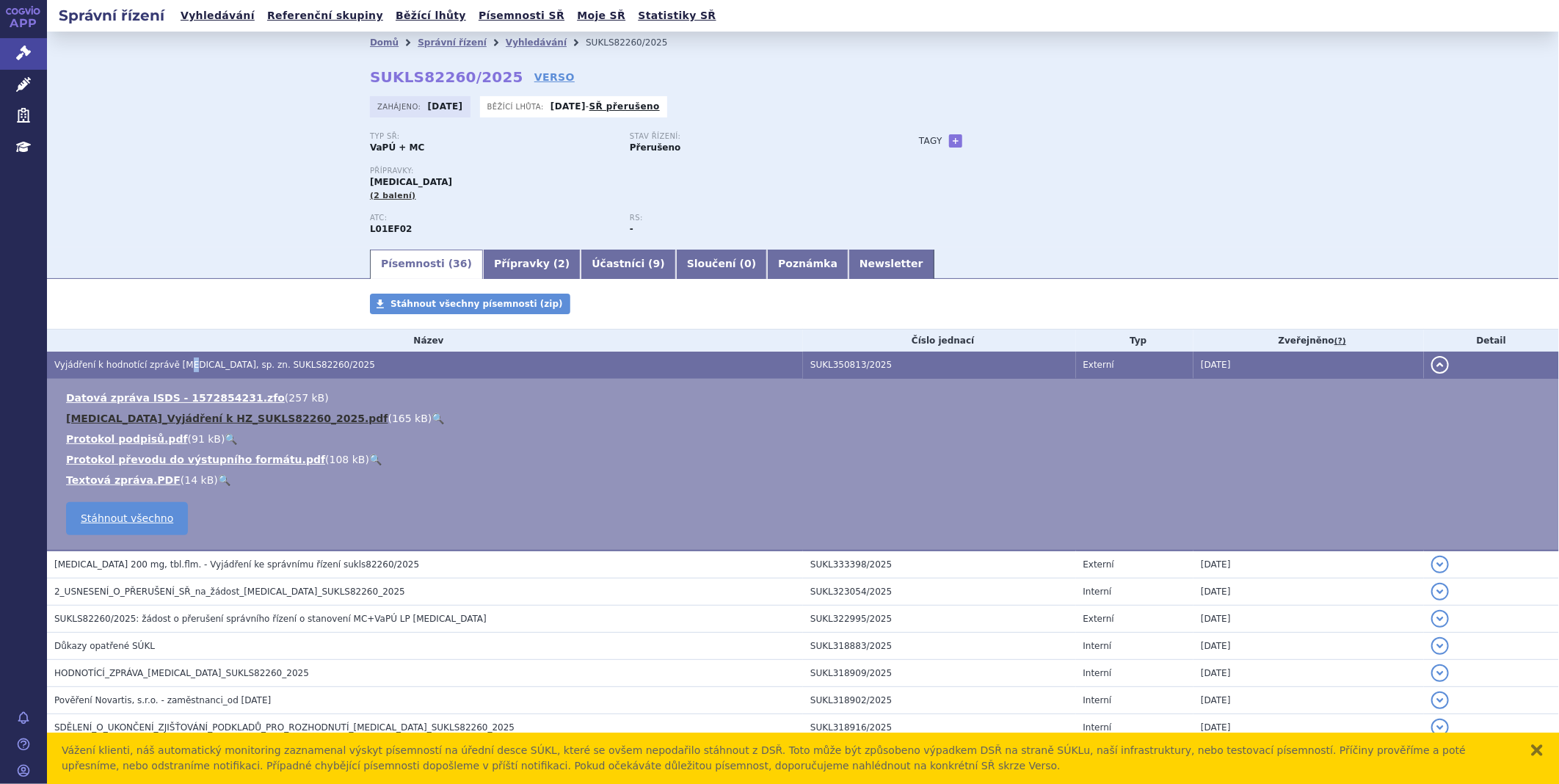
drag, startPoint x: 174, startPoint y: 367, endPoint x: 137, endPoint y: 422, distance: 66.3
click at [137, 422] on link "KISQALI_Vyjádření k HZ_SUKLS82260_2025.pdf" at bounding box center [227, 418] width 322 height 12
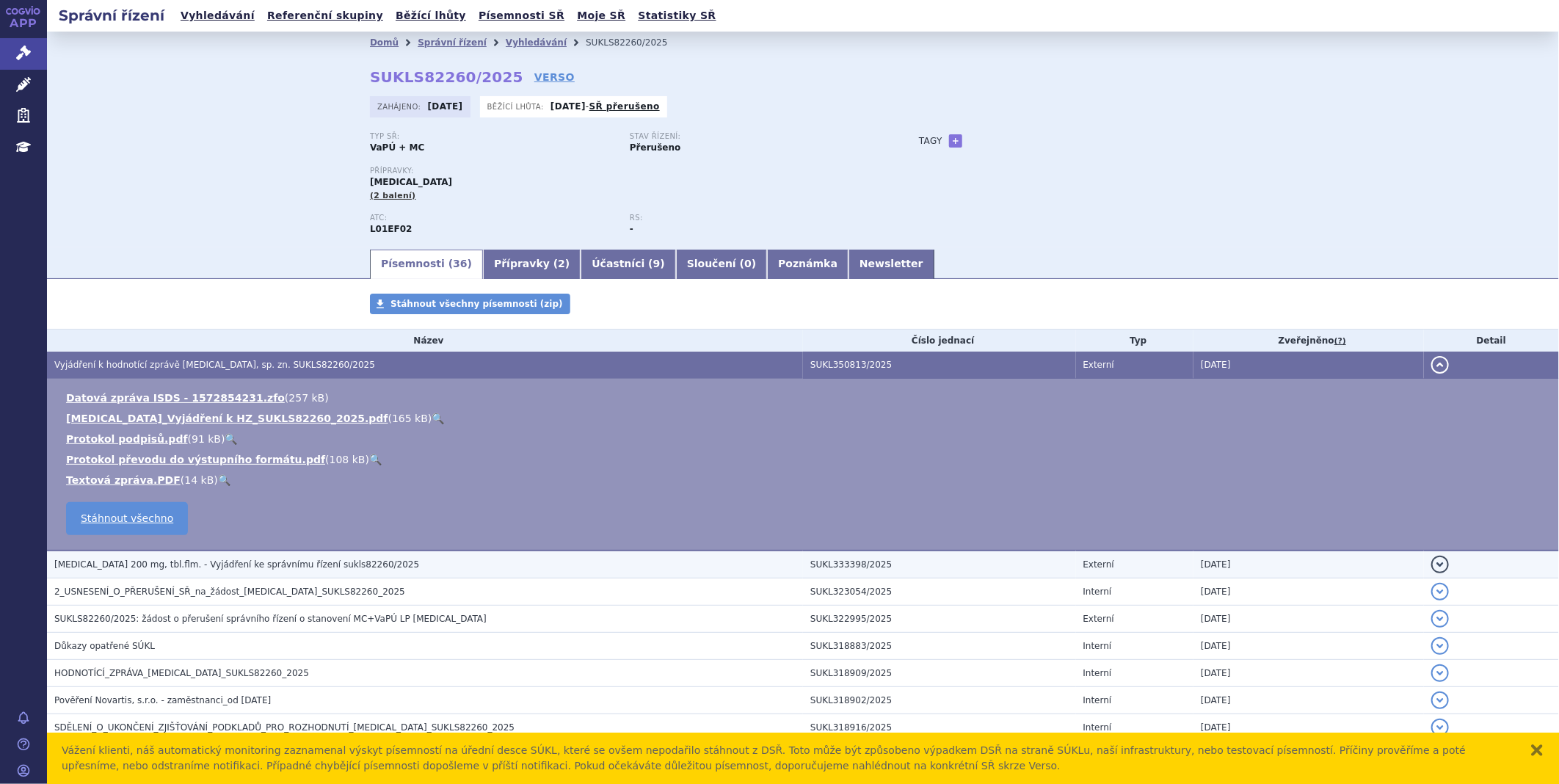
click at [196, 559] on h3 "KISQALI 200 mg, tbl.flm. - Vyjádření ke správnímu řízení sukls82260/2025" at bounding box center [429, 564] width 749 height 15
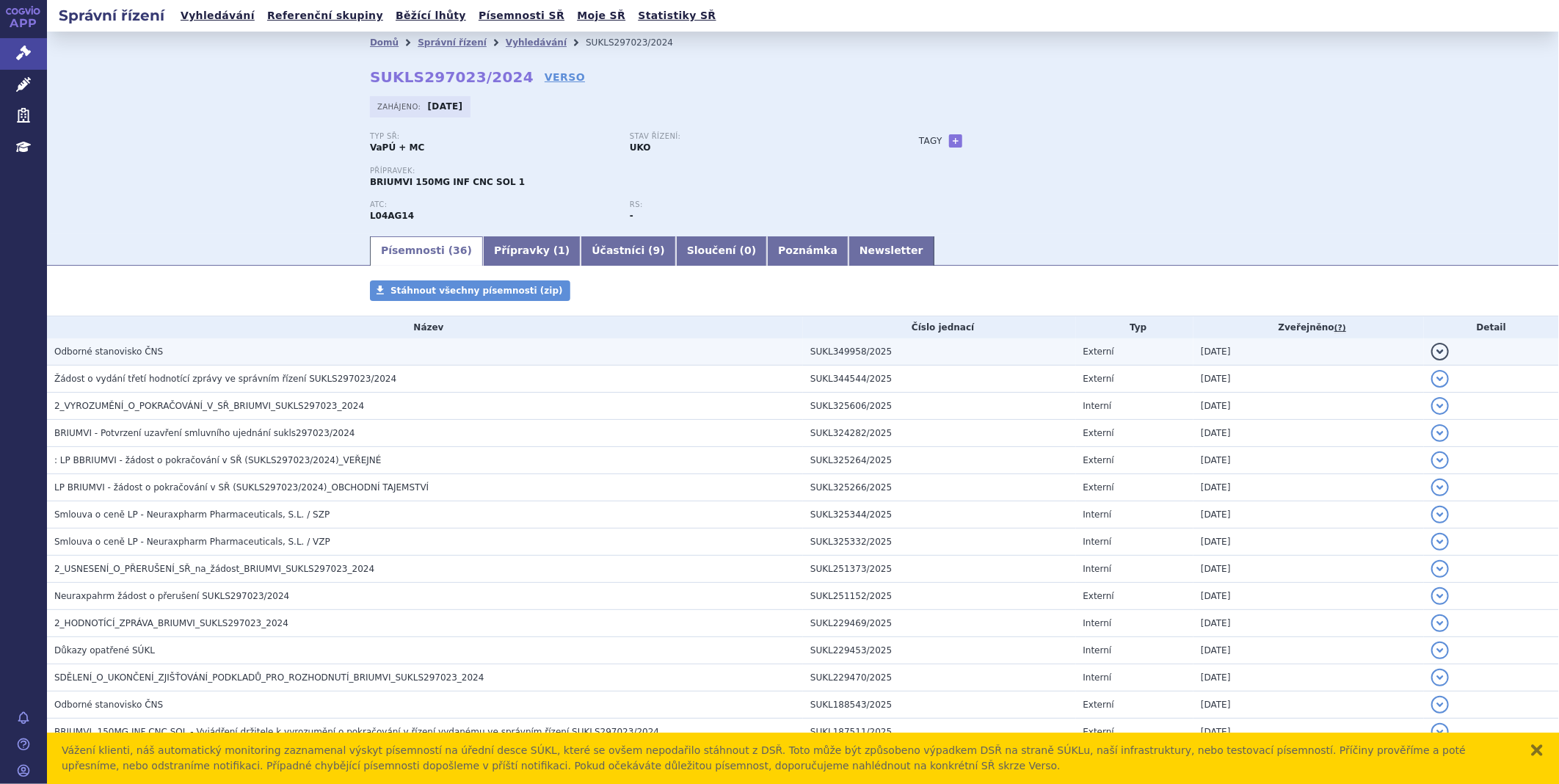
click at [117, 352] on span "Odborné stanovisko ČNS" at bounding box center [109, 351] width 109 height 10
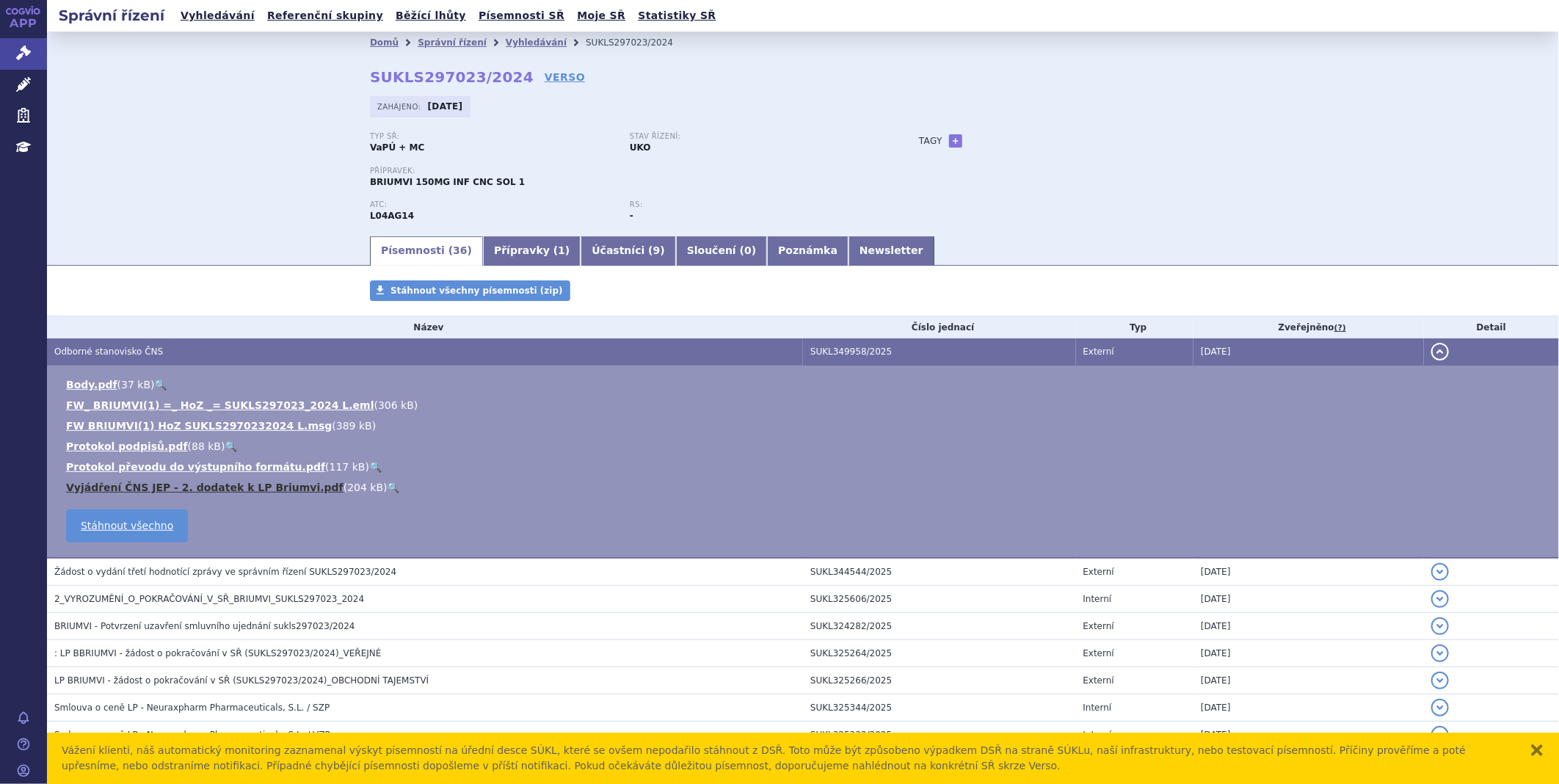
click at [127, 482] on link "Vyjádření ČNS JEP - 2. dodatek k LP Briumvi.pdf" at bounding box center [205, 487] width 278 height 12
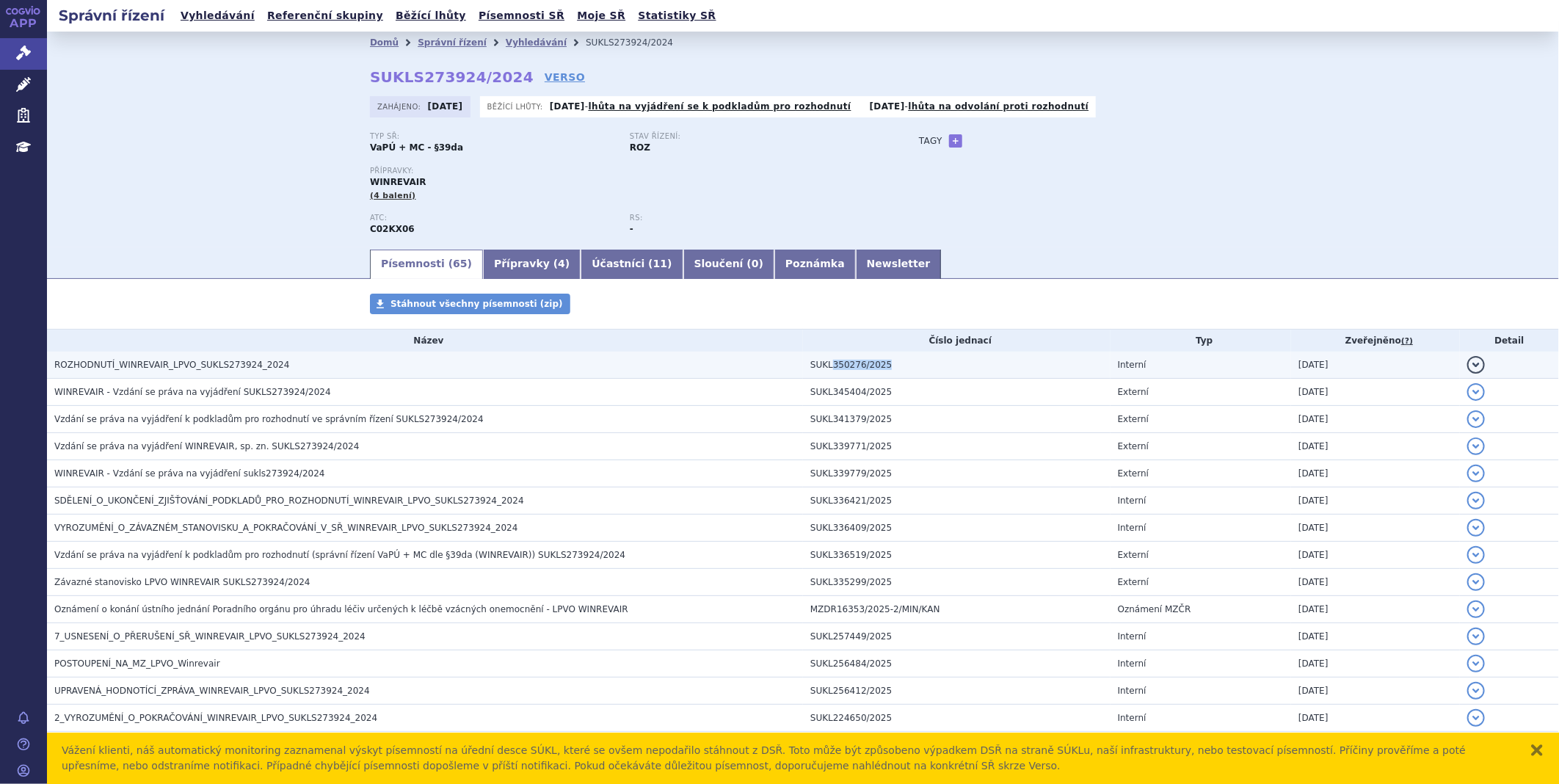
drag, startPoint x: 886, startPoint y: 369, endPoint x: 825, endPoint y: 377, distance: 61.5
click at [825, 377] on td "SUKL350276/2025" at bounding box center [956, 364] width 307 height 27
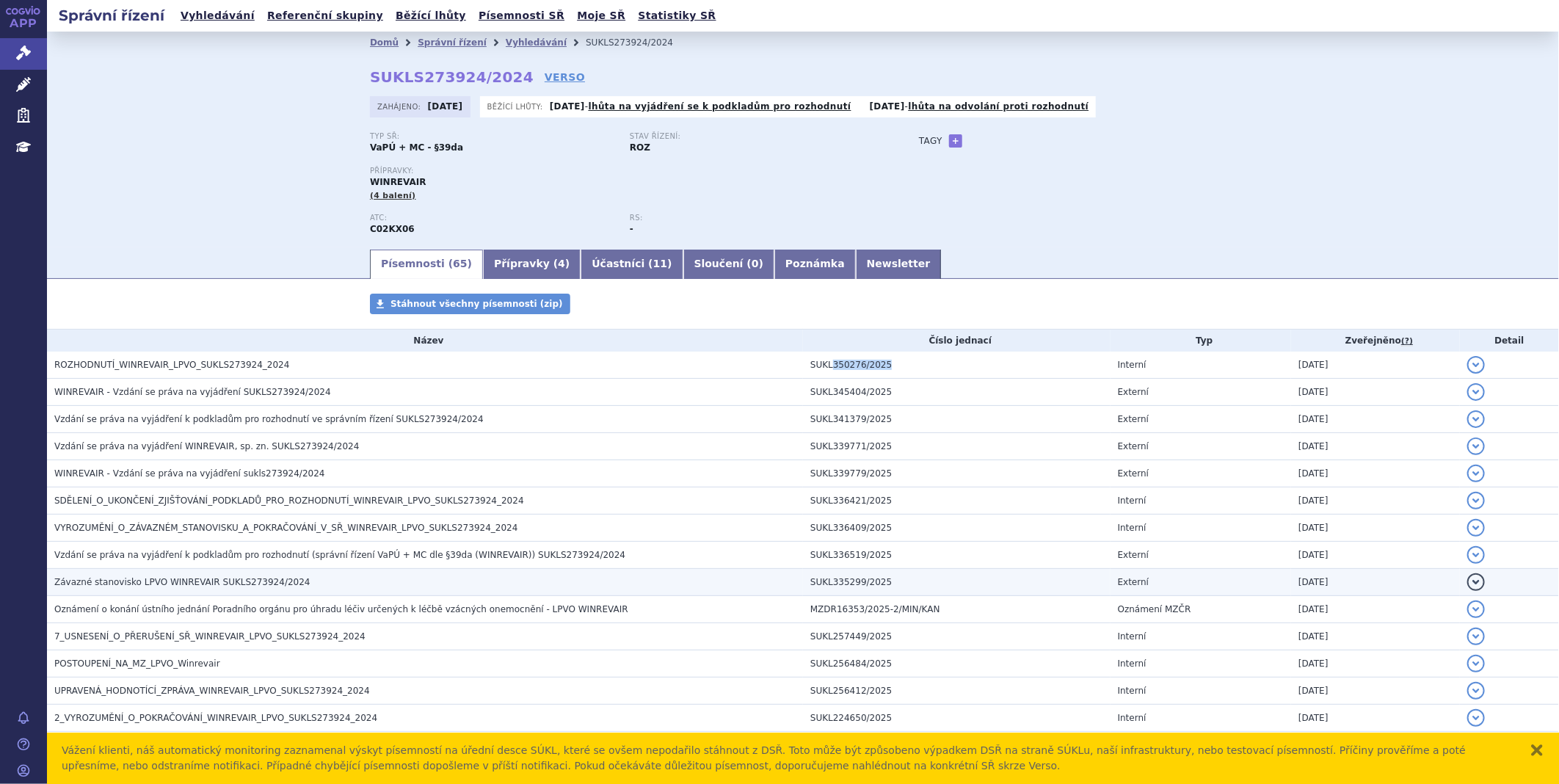
copy td "350276/2025"
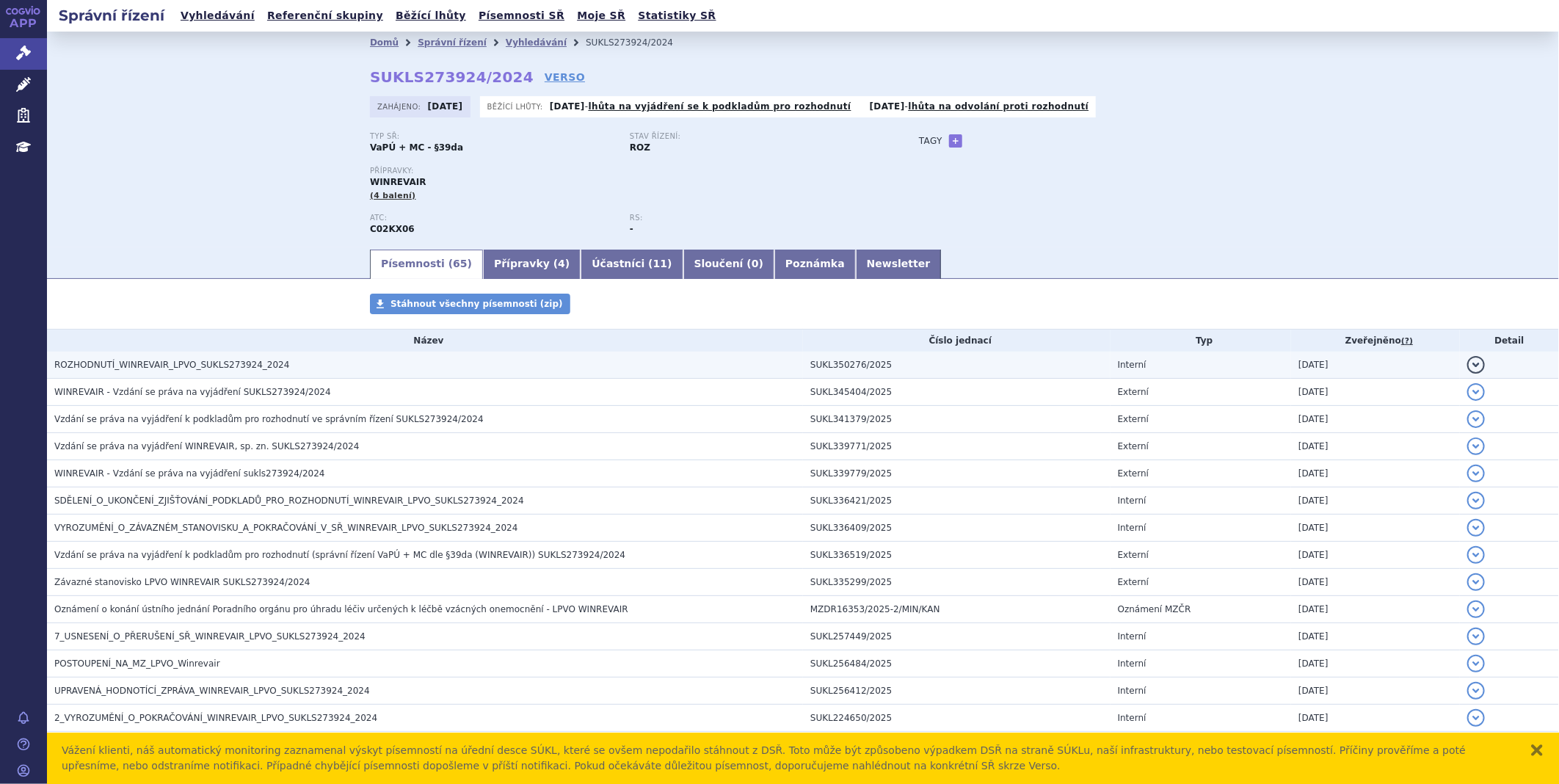
click at [166, 370] on span "ROZHODNUTÍ_WINREVAIR_LPVO_SUKLS273924_2024" at bounding box center [172, 364] width 235 height 10
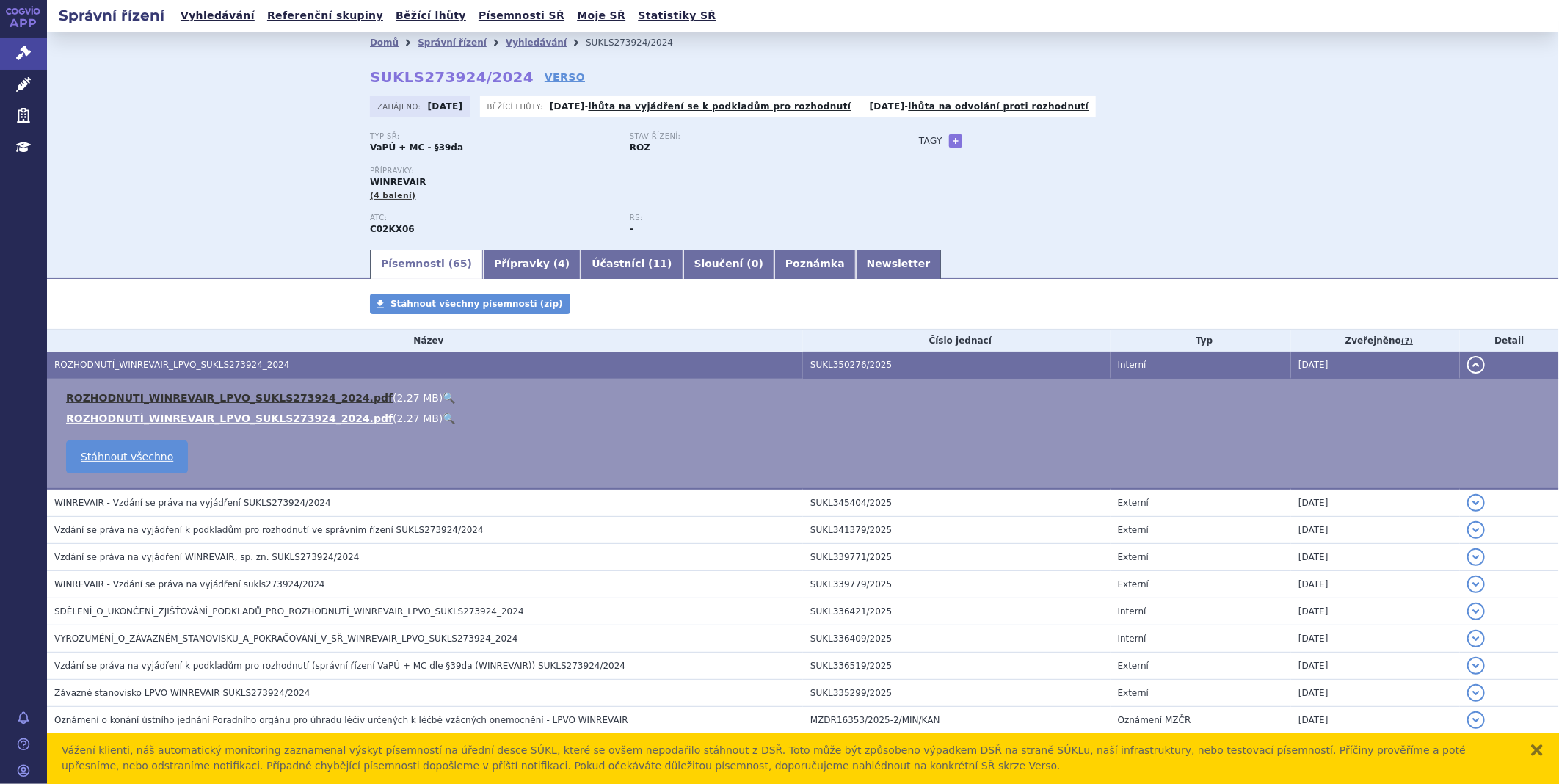
click at [156, 404] on link "ROZHODNUTI_WINREVAIR_LPVO_SUKLS273924_2024.pdf" at bounding box center [230, 398] width 327 height 12
drag, startPoint x: 497, startPoint y: 75, endPoint x: 430, endPoint y: 77, distance: 67.0
click at [430, 77] on strong "SUKLS273924/2024" at bounding box center [451, 77] width 163 height 18
click at [899, 368] on td "SUKL350276/2025" at bounding box center [956, 364] width 307 height 27
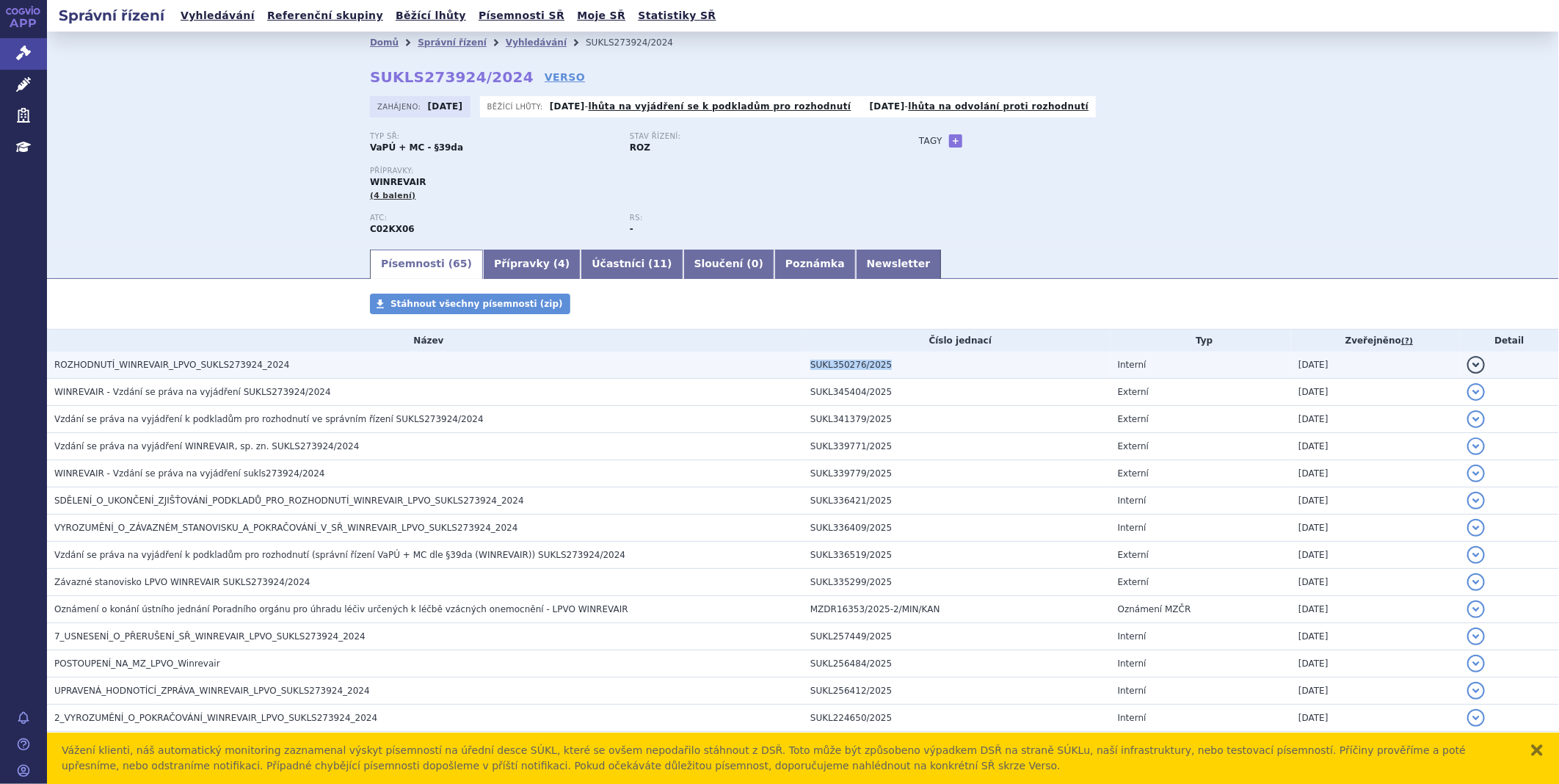
drag, startPoint x: 889, startPoint y: 361, endPoint x: 796, endPoint y: 362, distance: 93.0
click at [803, 362] on td "SUKL350276/2025" at bounding box center [956, 364] width 307 height 27
copy td "SUKL350276/2025"
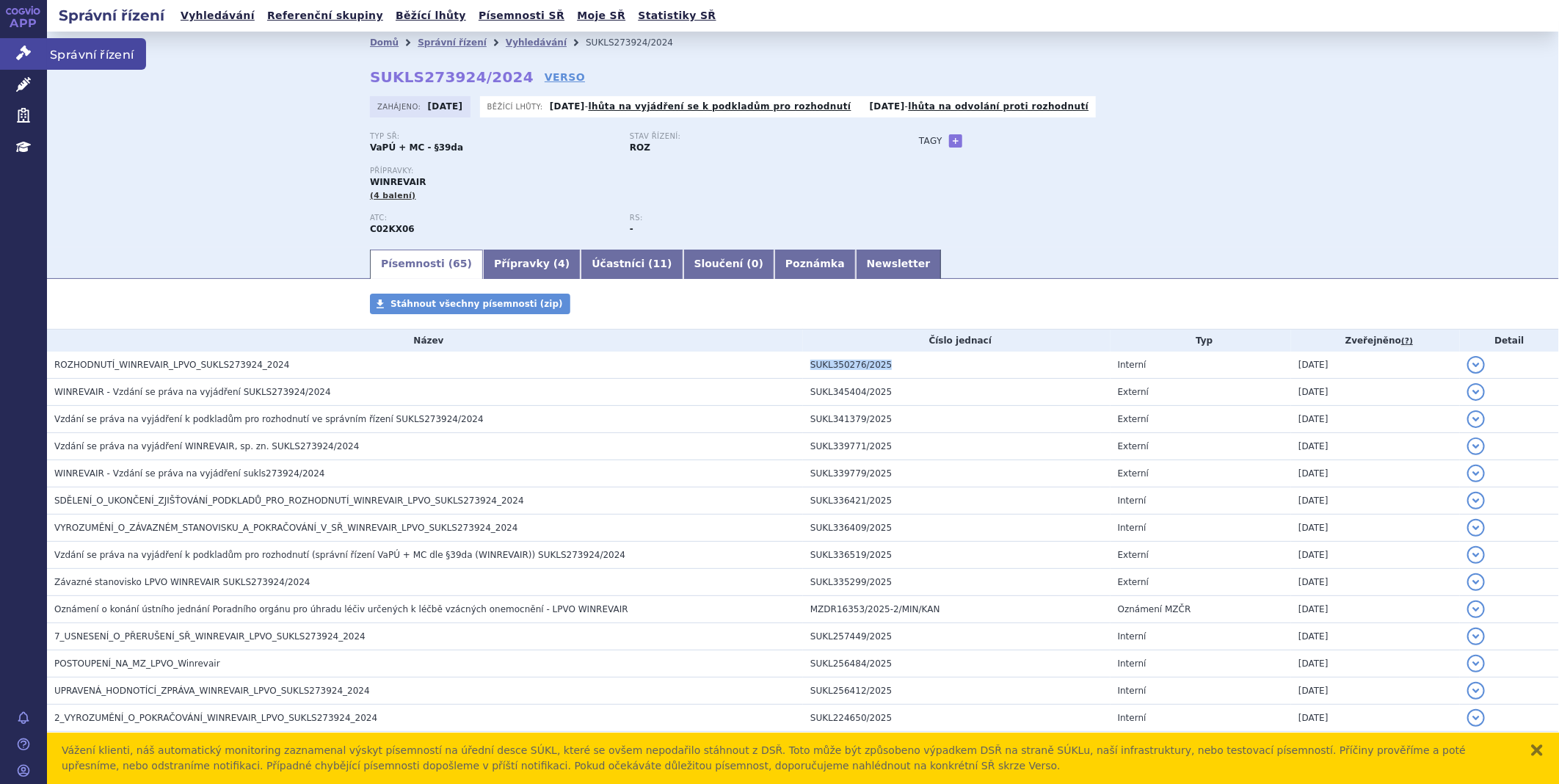
click at [3, 50] on link "Správní řízení" at bounding box center [23, 53] width 47 height 30
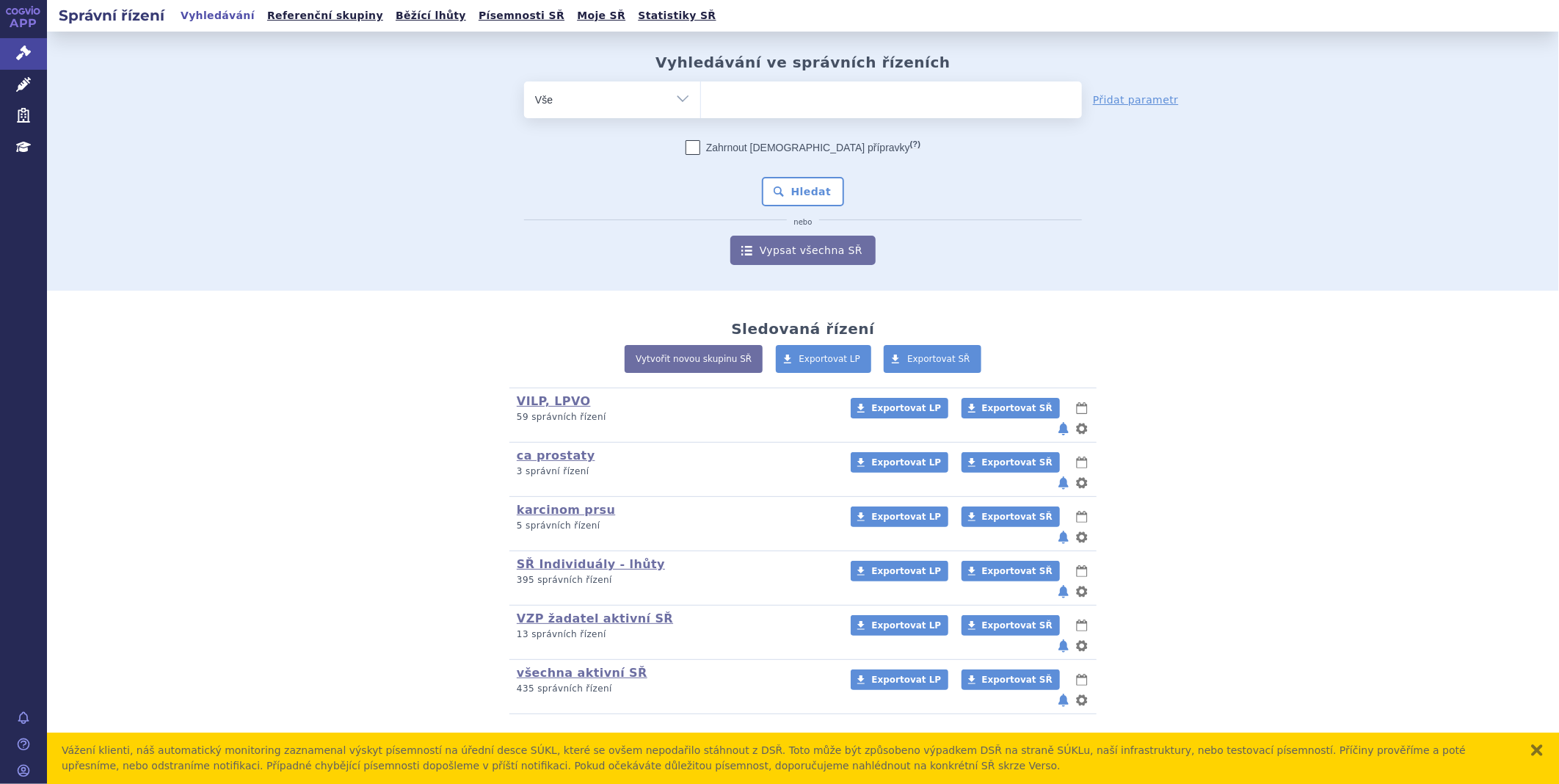
click at [765, 95] on ul at bounding box center [891, 96] width 381 height 30
click at [701, 95] on select at bounding box center [700, 100] width 1 height 37
type input "ta"
type input "tav"
type input "tavn"
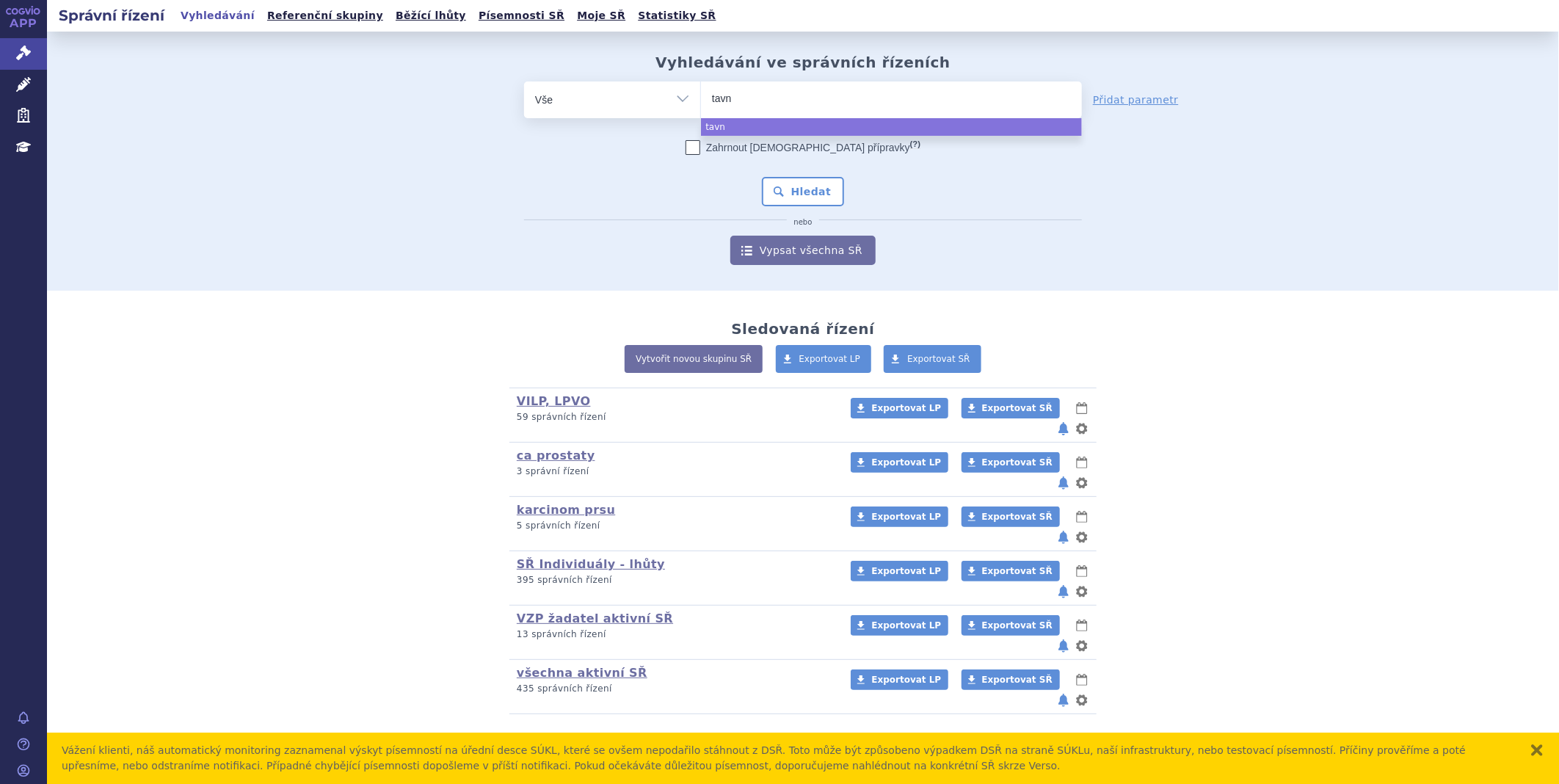
type input "tavne"
type input "tavneo"
type input "tavneos"
select select "tavneos"
click at [796, 191] on button "Hledat" at bounding box center [803, 192] width 83 height 30
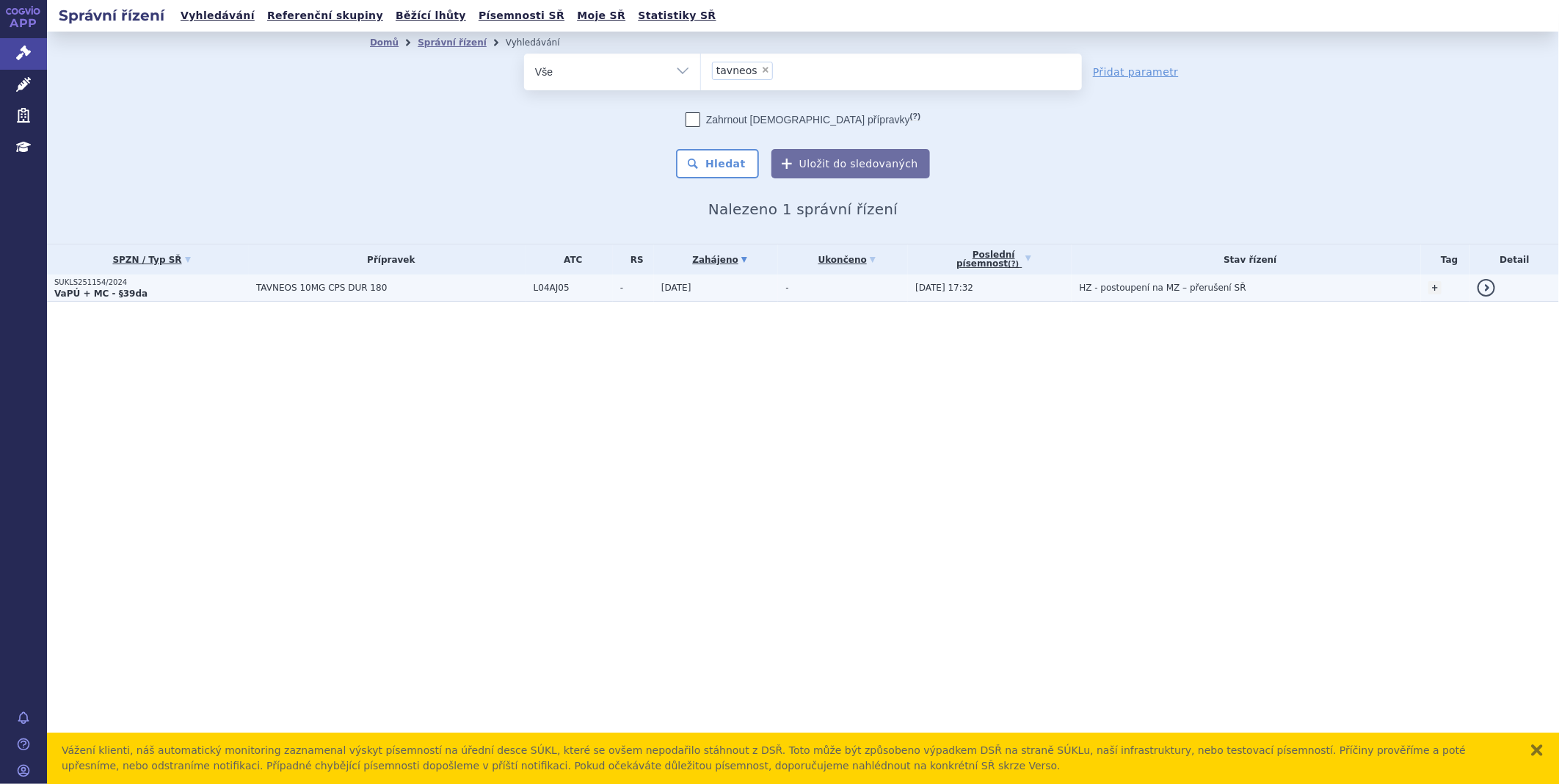
click at [155, 291] on p "VaPÚ + MC - §39da" at bounding box center [151, 293] width 195 height 12
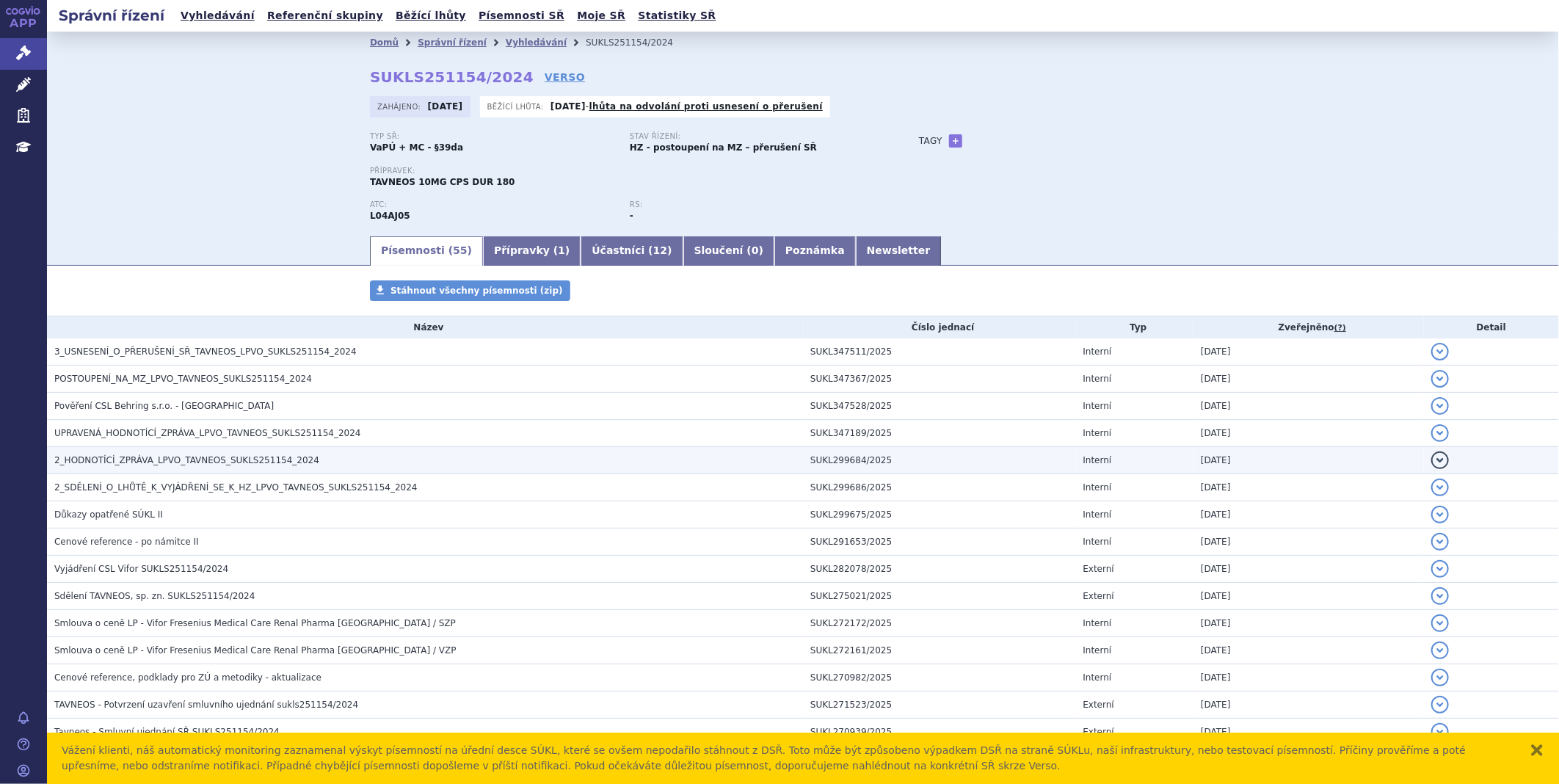
click span "2_HODNOTÍCÍ_ZPRÁVA_LPVO_TAVNEOS_SUKLS251154_2024"
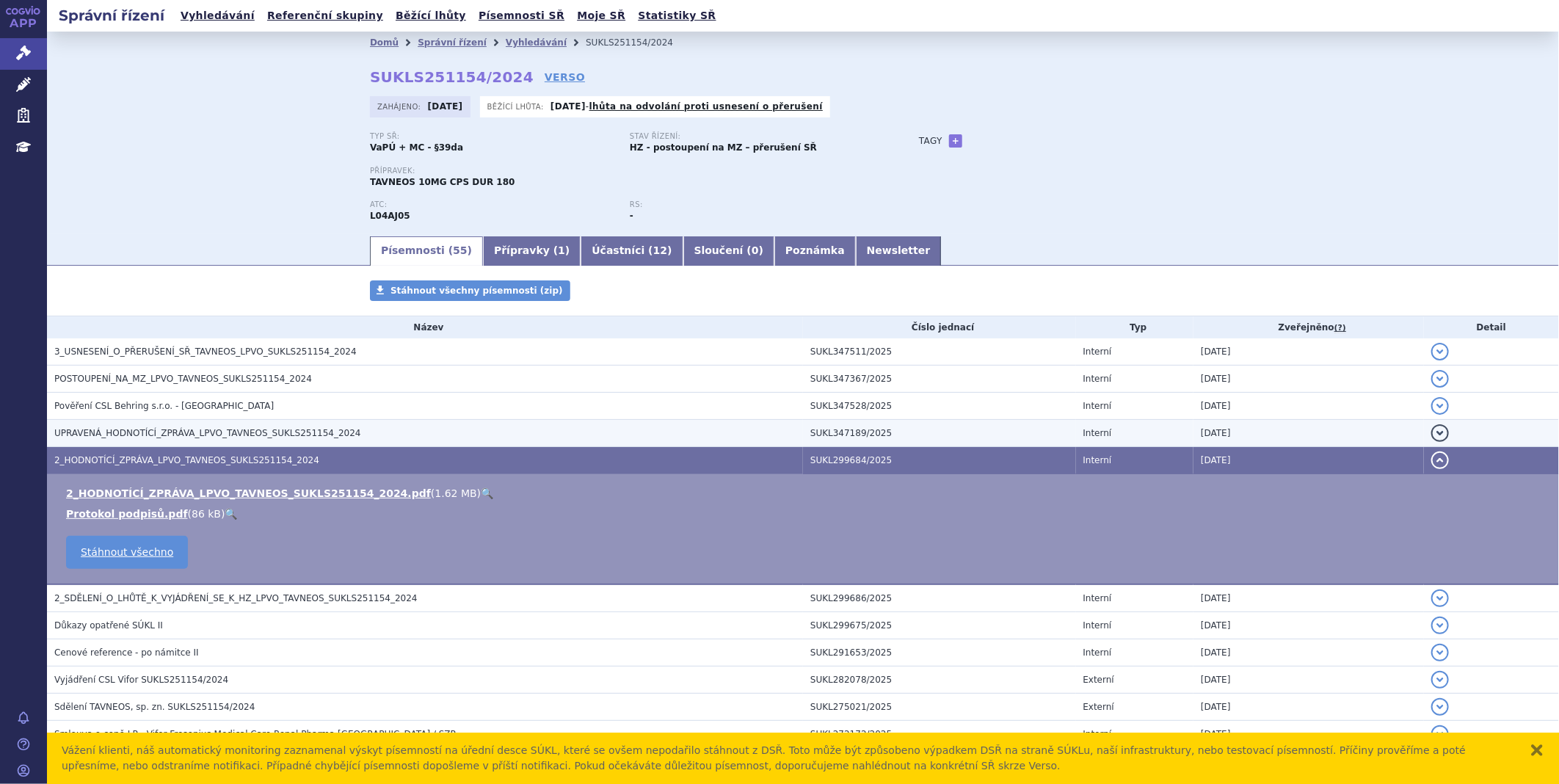
click td "UPRAVENÁ_HODNOTÍCÍ_ZPRÁVA_LPVO_TAVNEOS_SUKLS251154_2024"
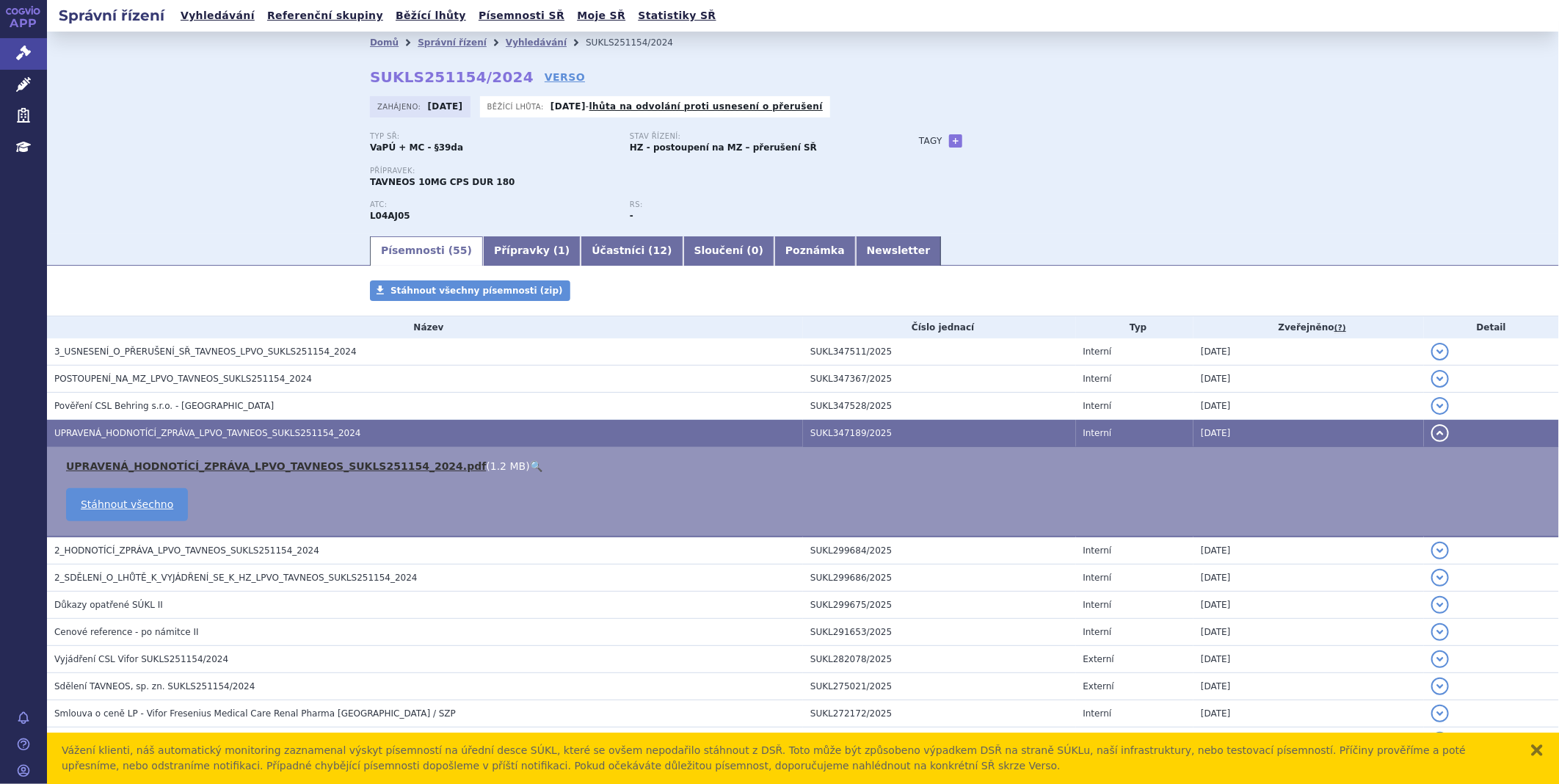
click link "UPRAVENÁ_HODNOTÍCÍ_ZPRÁVA_LPVO_TAVNEOS_SUKLS251154_2024.pdf"
